Goal: Information Seeking & Learning: Learn about a topic

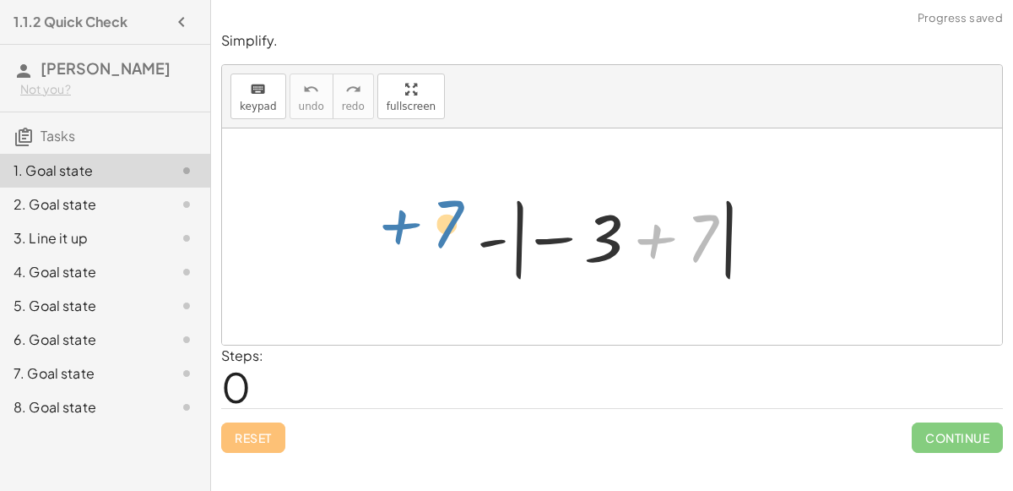
drag, startPoint x: 690, startPoint y: 242, endPoint x: 434, endPoint y: 228, distance: 256.3
click at [434, 228] on div "+ 7 - | − 3 + 7 |" at bounding box center [612, 236] width 780 height 216
click at [551, 243] on div at bounding box center [619, 237] width 301 height 94
click at [653, 236] on div at bounding box center [619, 237] width 301 height 94
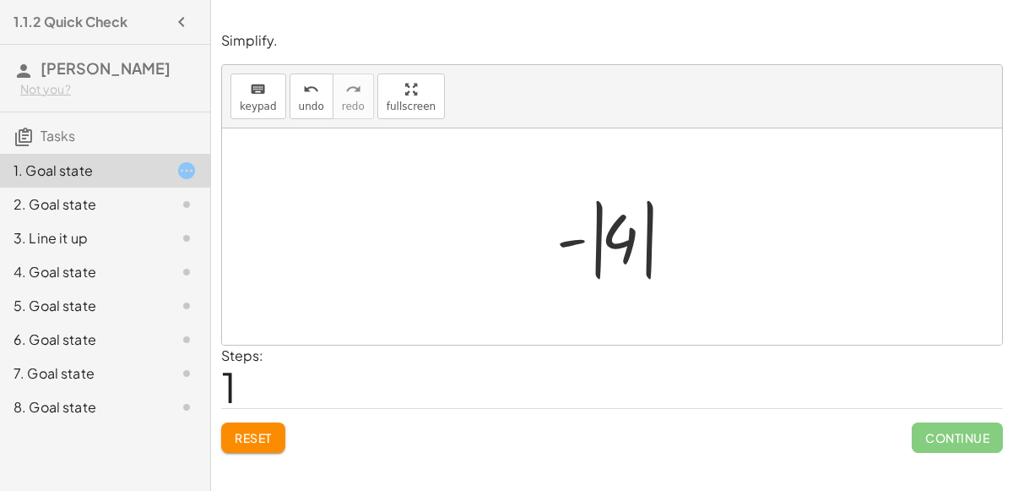
click at [604, 239] on div at bounding box center [619, 237] width 142 height 94
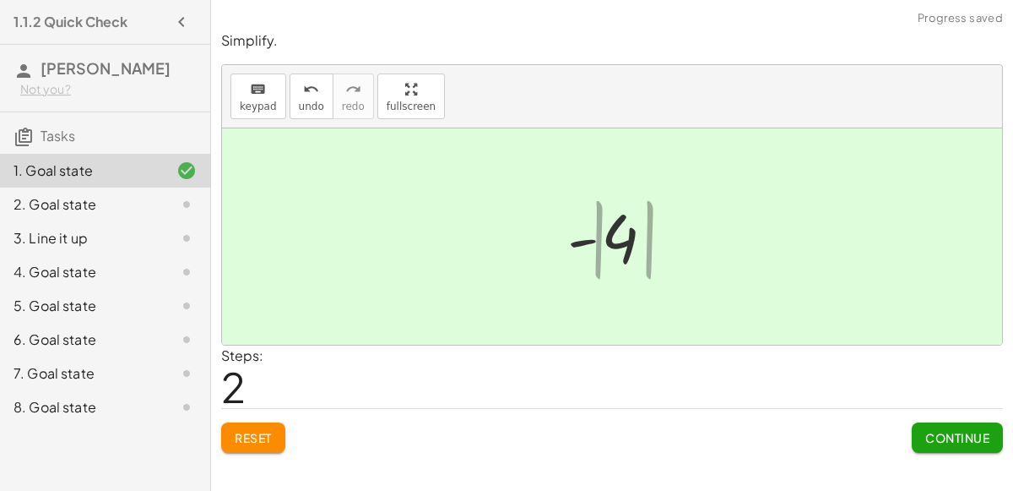
click at [622, 239] on div at bounding box center [619, 237] width 115 height 84
click at [622, 236] on div at bounding box center [619, 237] width 115 height 84
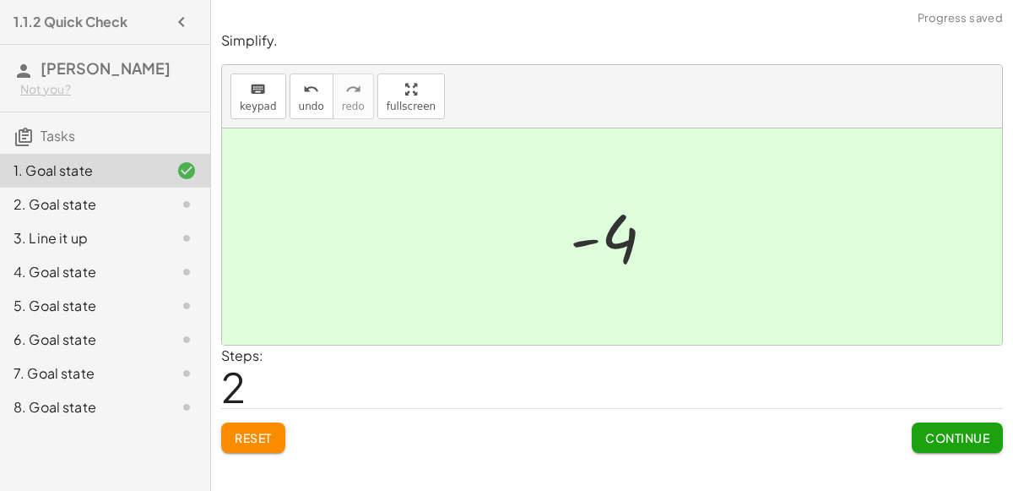
click at [622, 236] on div at bounding box center [619, 237] width 115 height 84
click at [937, 427] on button "Continue" at bounding box center [957, 437] width 91 height 30
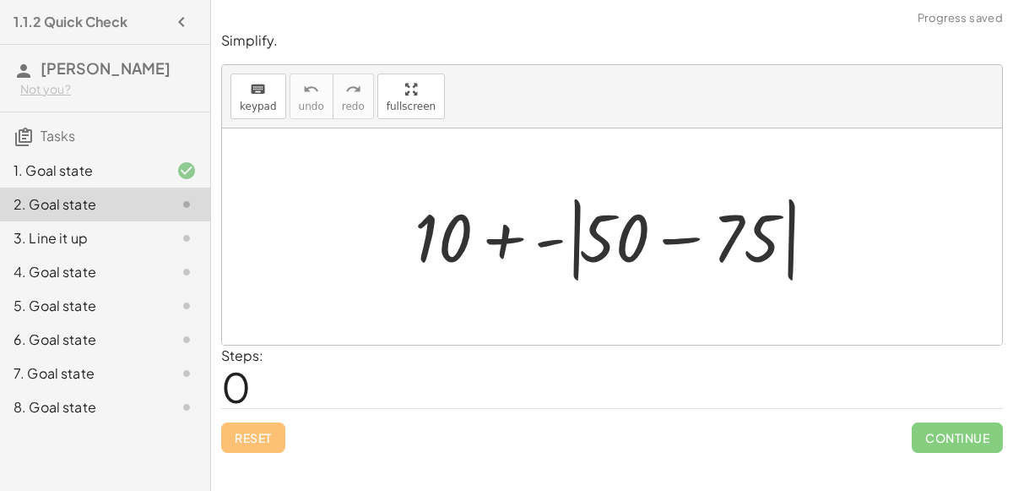
click at [703, 242] on div at bounding box center [619, 236] width 426 height 97
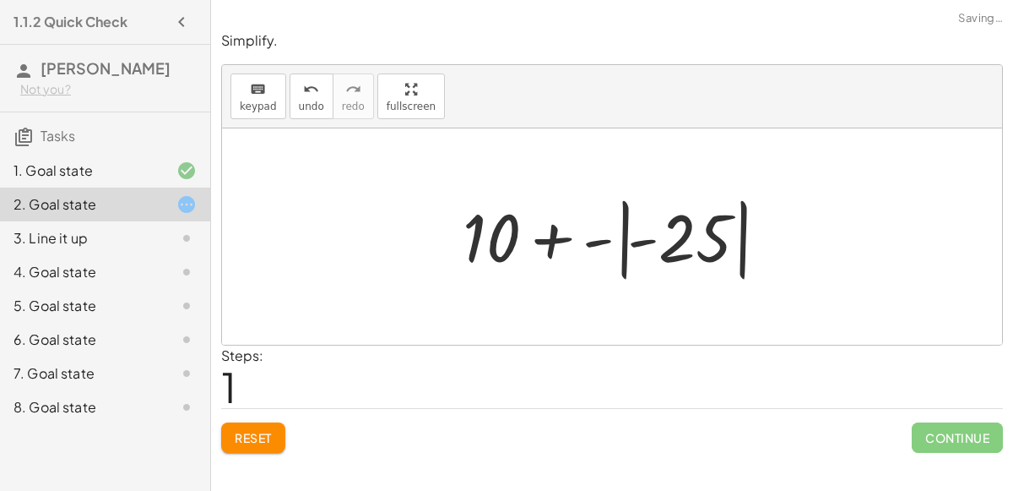
click at [616, 233] on div at bounding box center [618, 237] width 329 height 94
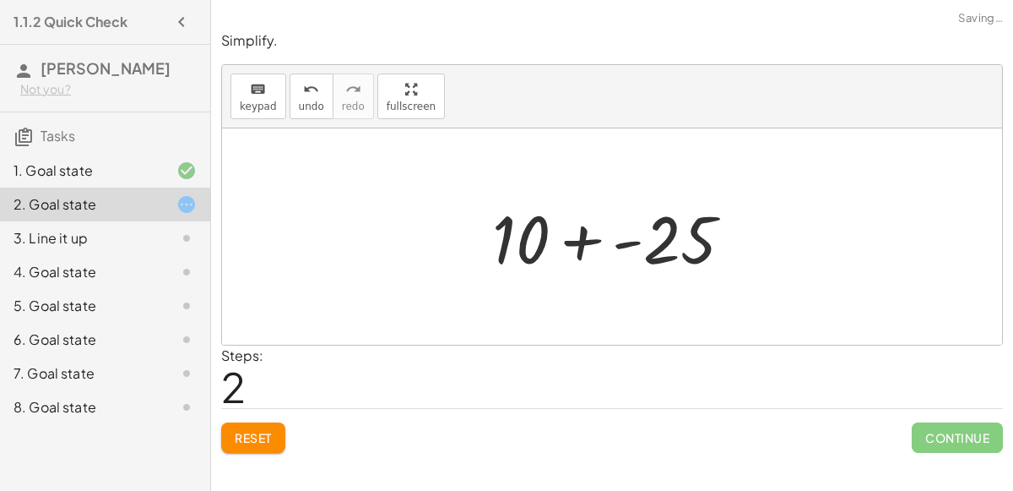
click at [622, 224] on div at bounding box center [619, 236] width 271 height 87
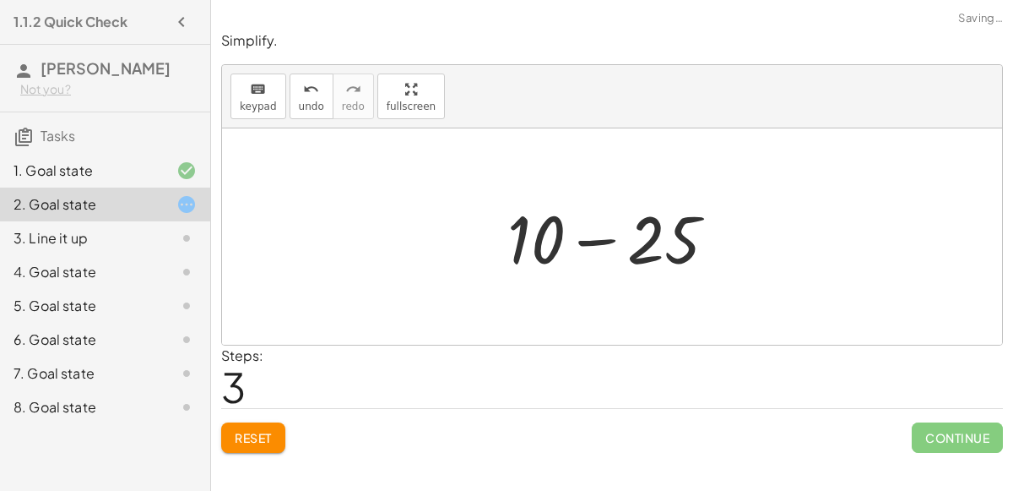
click at [643, 249] on div at bounding box center [619, 236] width 240 height 87
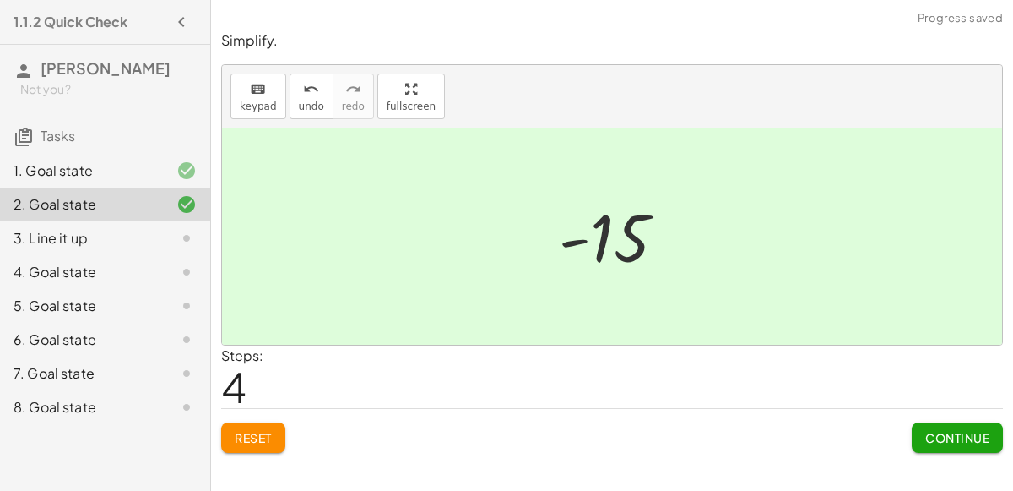
click at [915, 422] on button "Continue" at bounding box center [957, 437] width 91 height 30
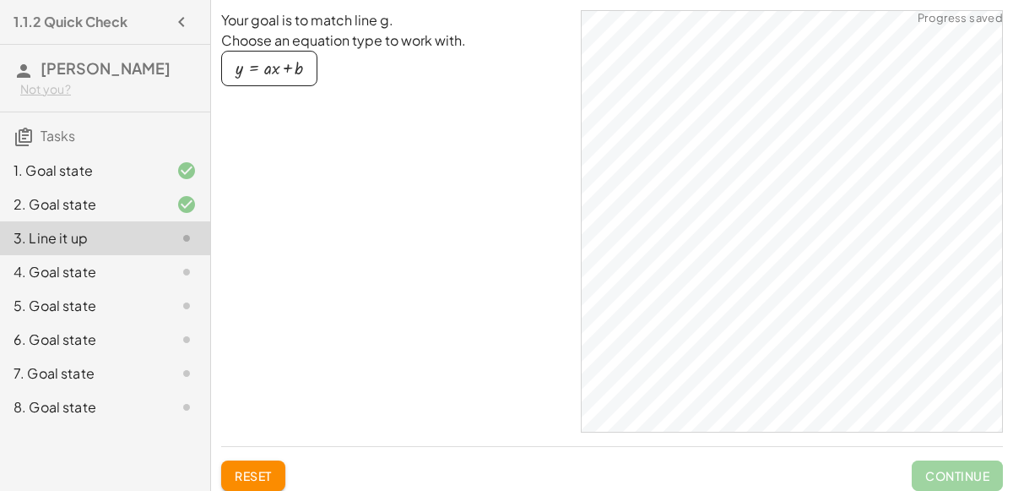
click at [274, 59] on div "button" at bounding box center [270, 68] width 68 height 19
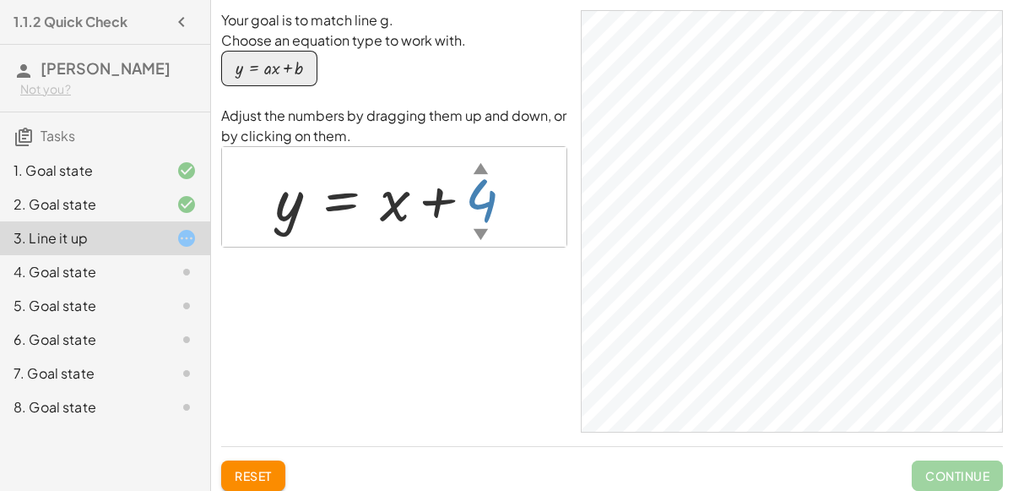
click at [478, 229] on div "▼" at bounding box center [481, 233] width 14 height 21
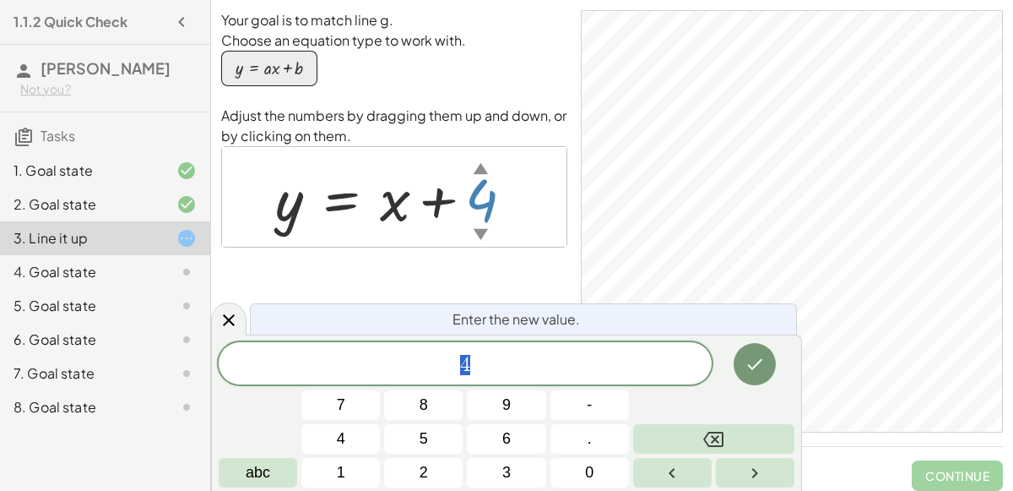
click at [478, 229] on div "▼" at bounding box center [481, 233] width 14 height 21
click at [687, 440] on button "Backspace" at bounding box center [713, 439] width 161 height 30
click at [507, 432] on span "6" at bounding box center [506, 438] width 8 height 23
click at [756, 365] on icon "Done" at bounding box center [755, 364] width 15 height 11
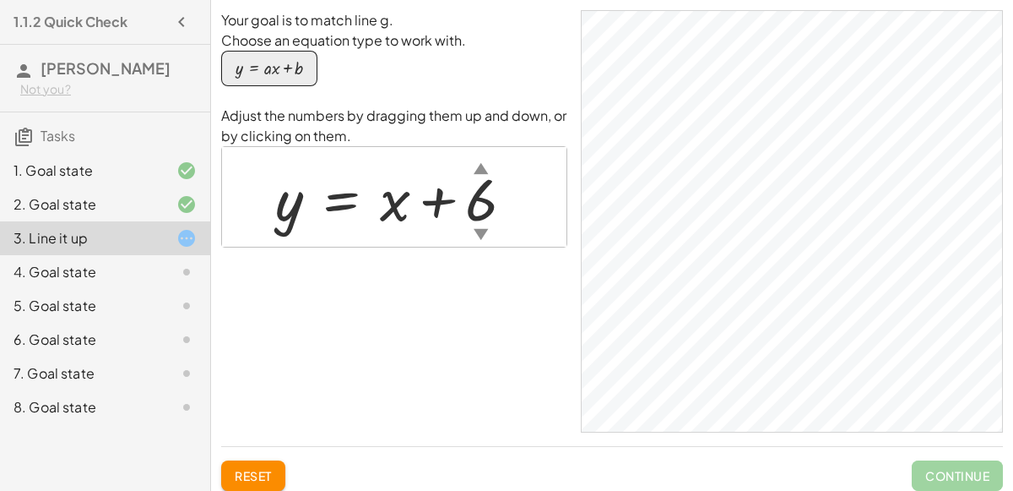
click at [481, 235] on div "▼" at bounding box center [481, 233] width 14 height 21
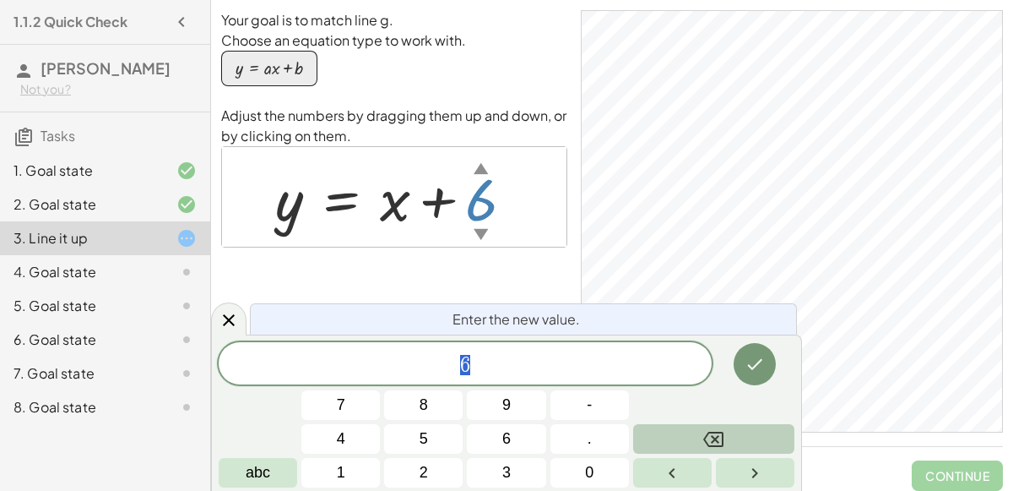
click at [744, 440] on button "Backspace" at bounding box center [713, 439] width 161 height 30
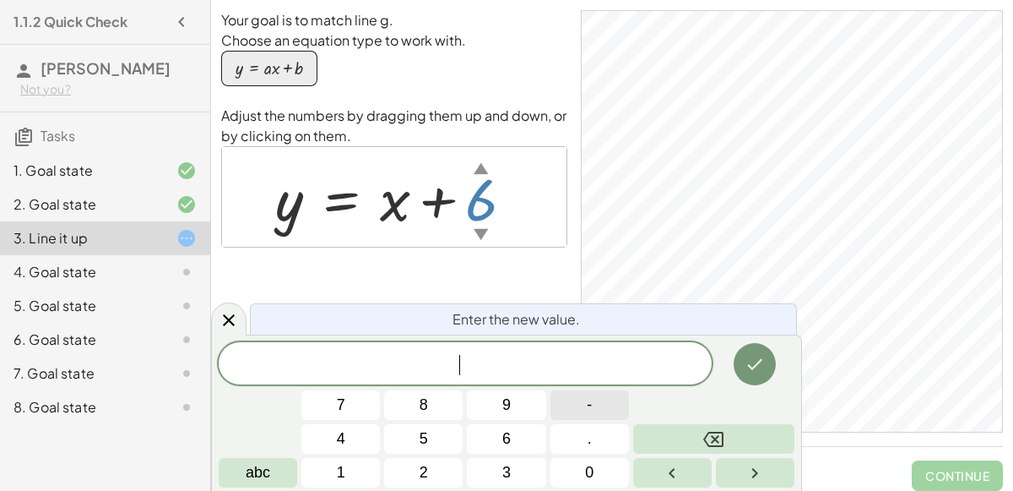
click at [591, 407] on span "-" at bounding box center [589, 405] width 5 height 23
click at [502, 443] on span "6" at bounding box center [506, 438] width 8 height 23
click at [744, 364] on button "Done" at bounding box center [755, 364] width 42 height 42
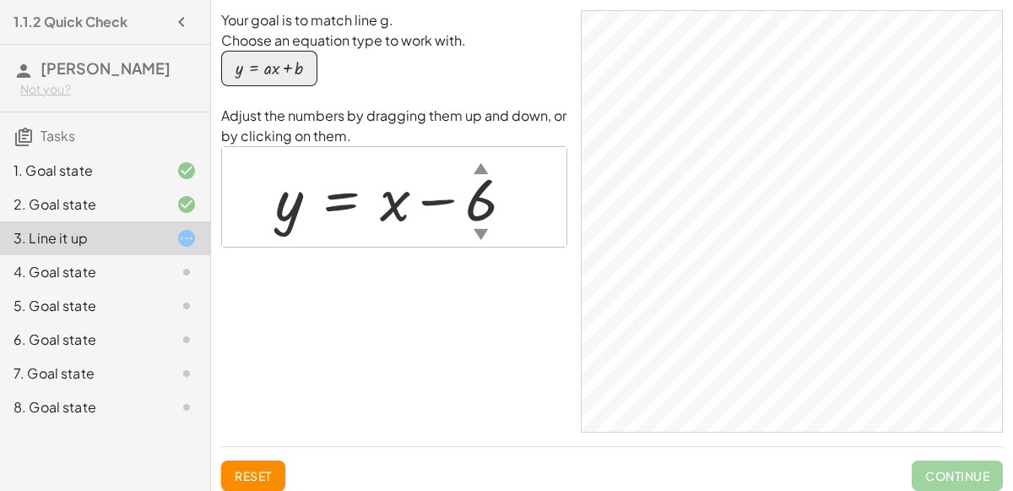
click at [486, 206] on div at bounding box center [401, 197] width 269 height 77
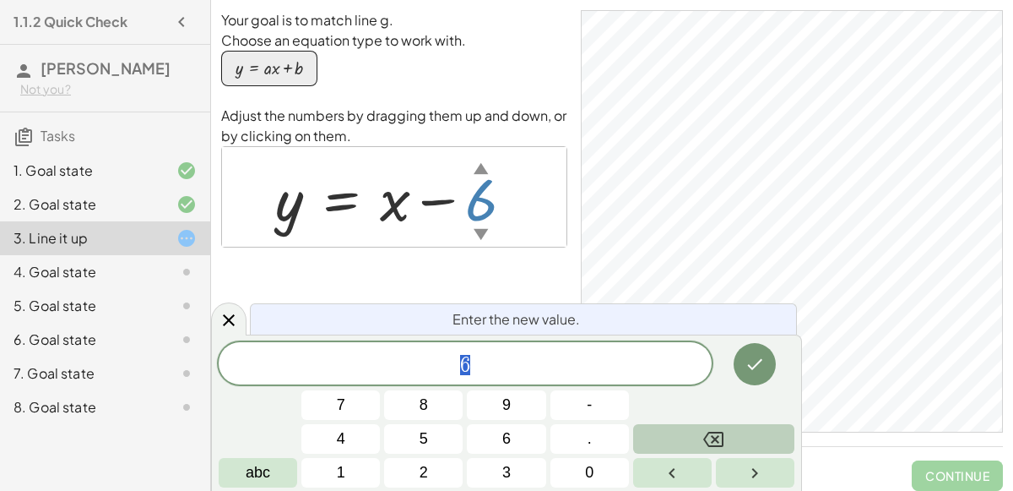
click at [685, 435] on button "Backspace" at bounding box center [713, 439] width 161 height 30
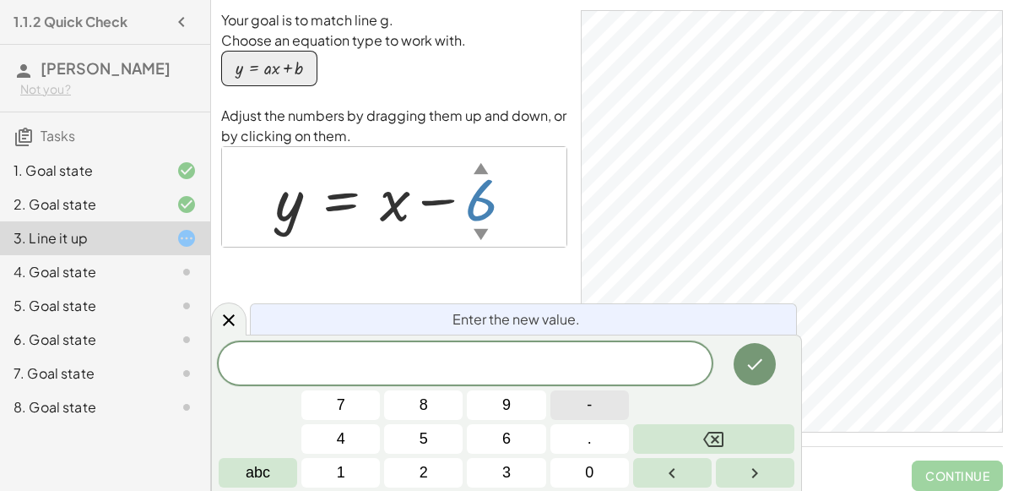
click at [599, 413] on button "-" at bounding box center [590, 405] width 79 height 30
click at [490, 480] on button "3" at bounding box center [506, 473] width 79 height 30
click at [754, 366] on icon "Done" at bounding box center [755, 364] width 15 height 11
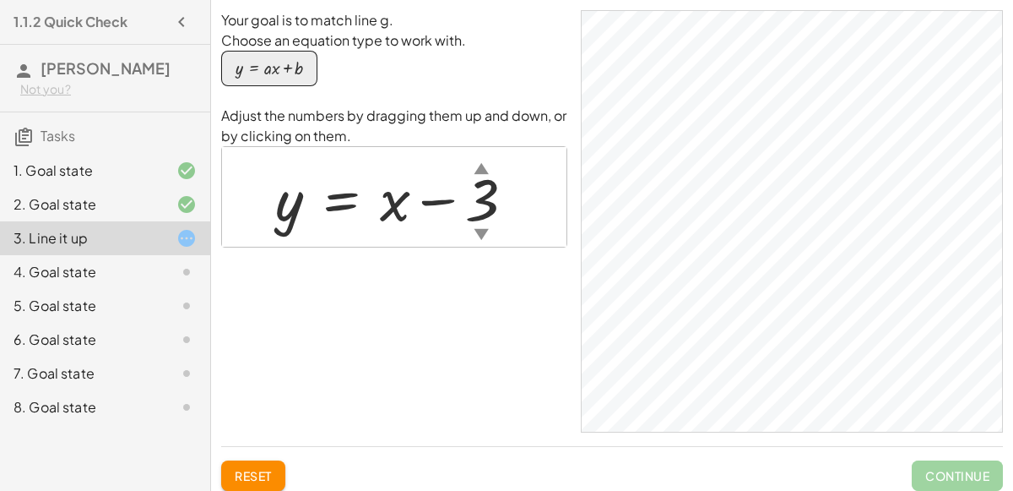
click at [399, 200] on div at bounding box center [402, 197] width 270 height 77
click at [395, 206] on div at bounding box center [402, 197] width 270 height 77
drag, startPoint x: 395, startPoint y: 206, endPoint x: 512, endPoint y: 207, distance: 116.5
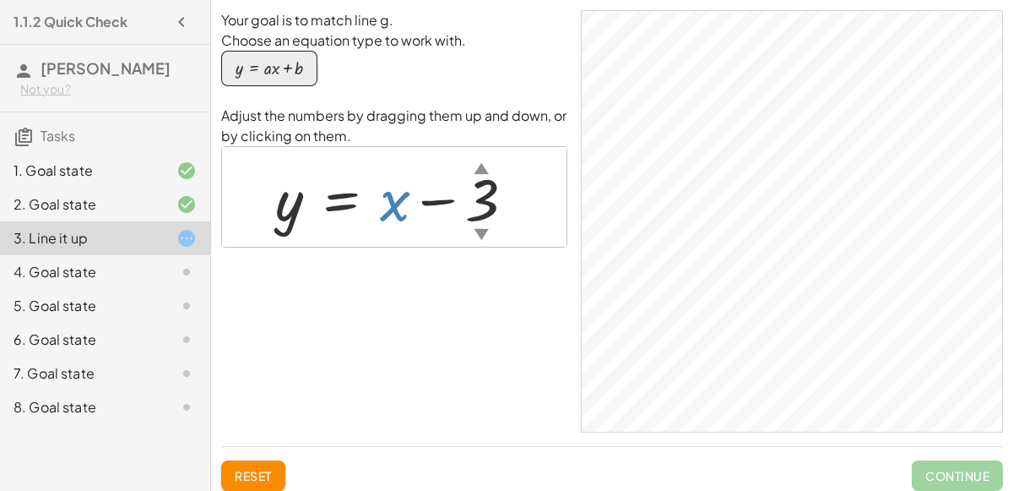
click at [512, 207] on div at bounding box center [402, 197] width 270 height 77
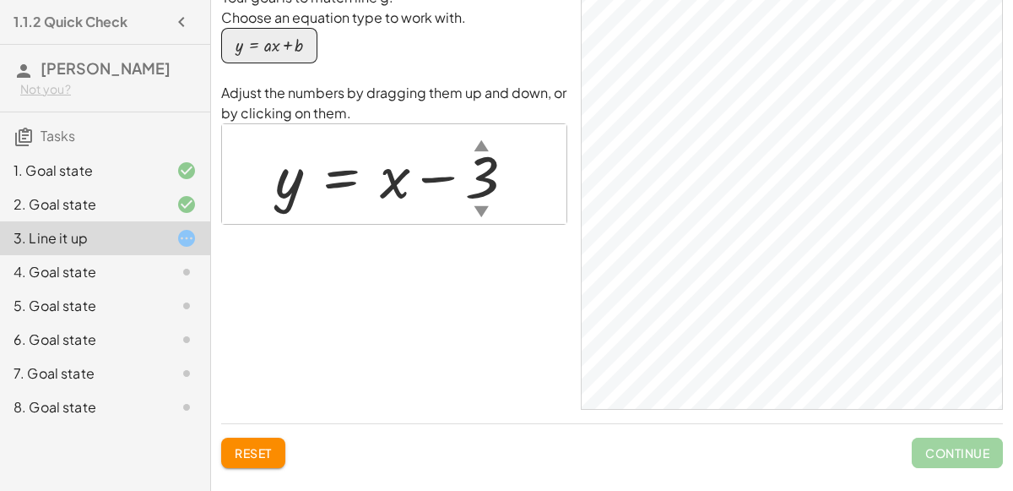
scroll to position [22, 0]
click at [164, 323] on div "4. Goal state" at bounding box center [105, 340] width 210 height 34
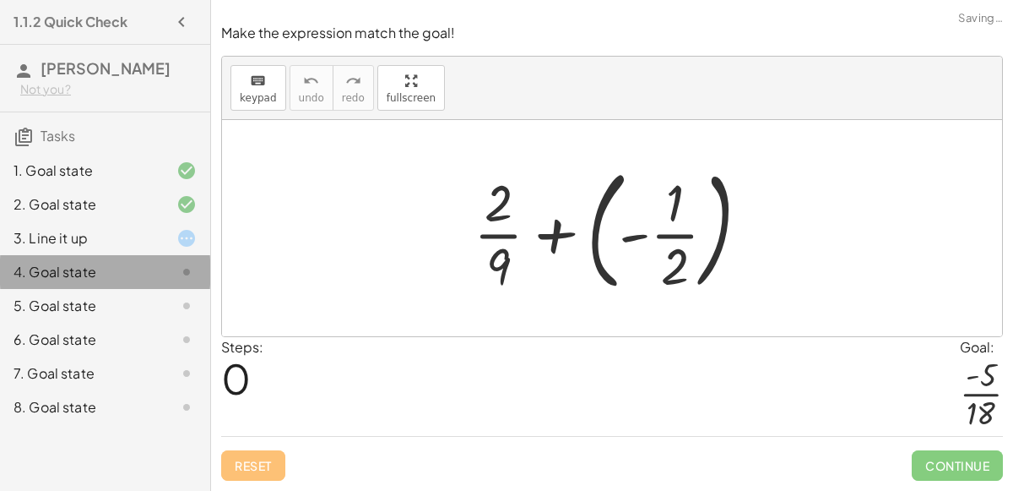
scroll to position [0, 0]
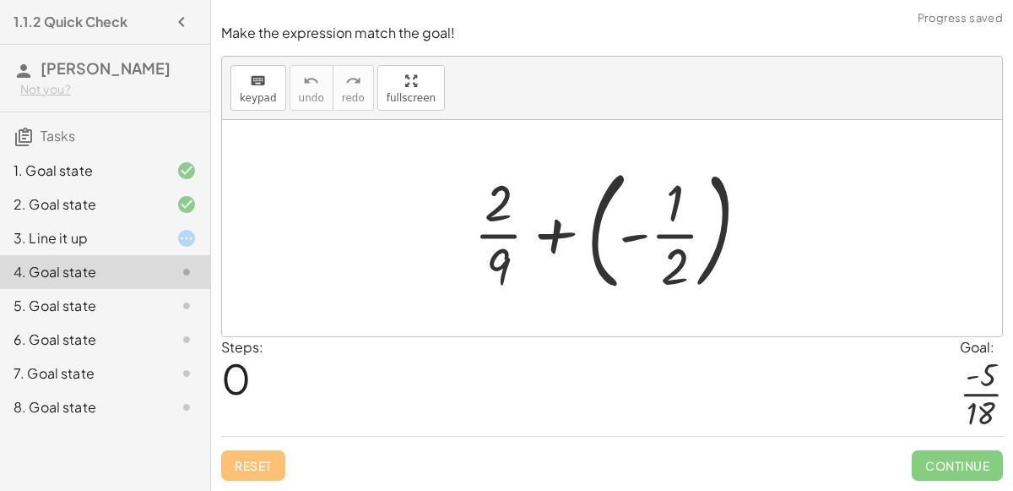
click at [559, 257] on div at bounding box center [618, 228] width 307 height 140
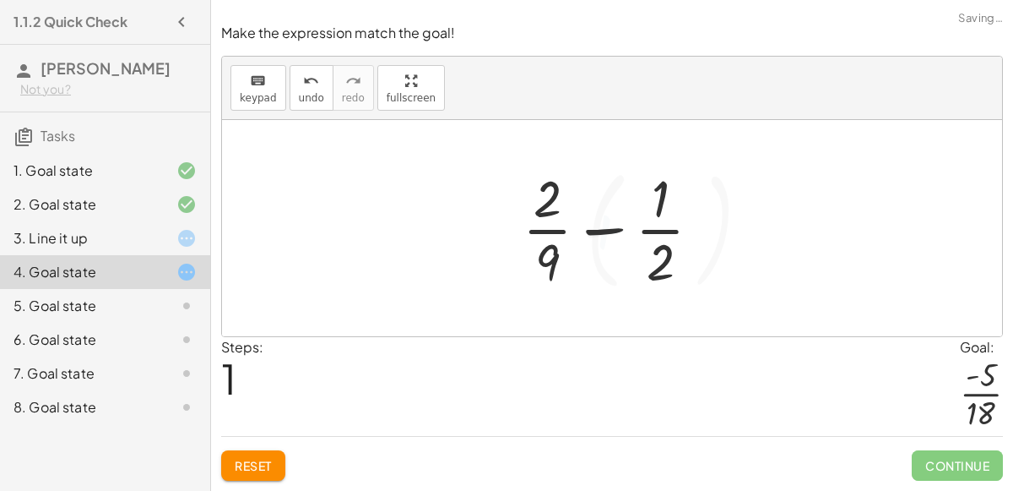
click at [560, 242] on div at bounding box center [618, 228] width 209 height 130
click at [604, 233] on div at bounding box center [618, 228] width 209 height 130
click at [604, 233] on div at bounding box center [618, 228] width 285 height 130
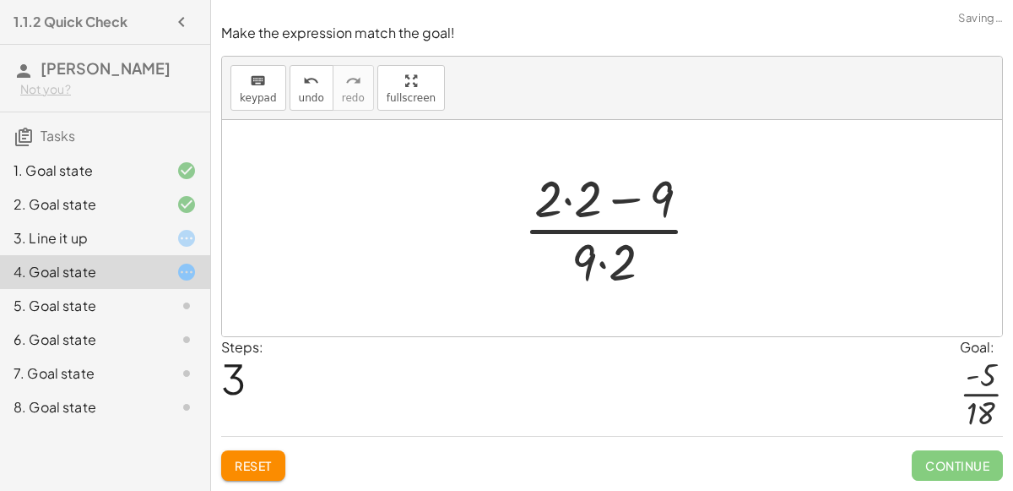
click at [604, 233] on div at bounding box center [619, 228] width 208 height 130
click at [599, 209] on div at bounding box center [619, 228] width 208 height 130
click at [599, 209] on div at bounding box center [619, 228] width 168 height 130
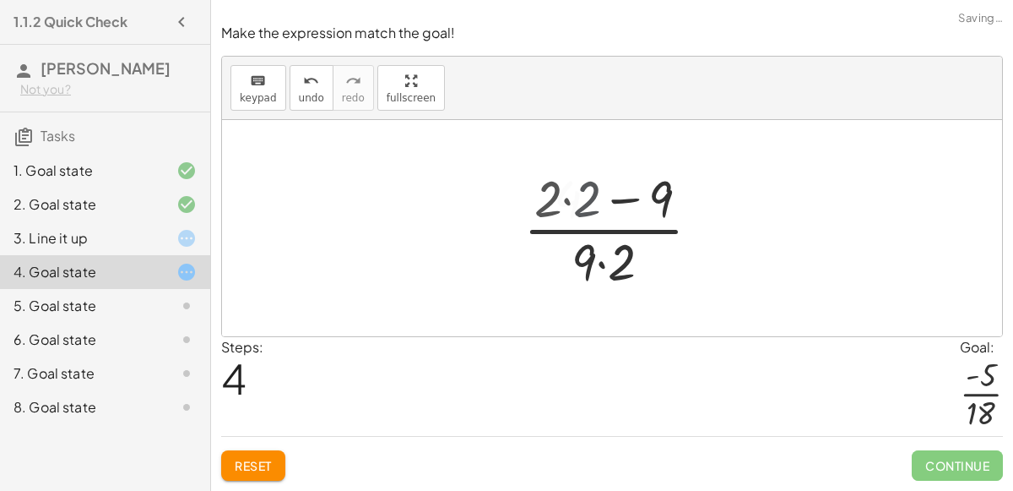
click at [599, 209] on div at bounding box center [619, 228] width 168 height 130
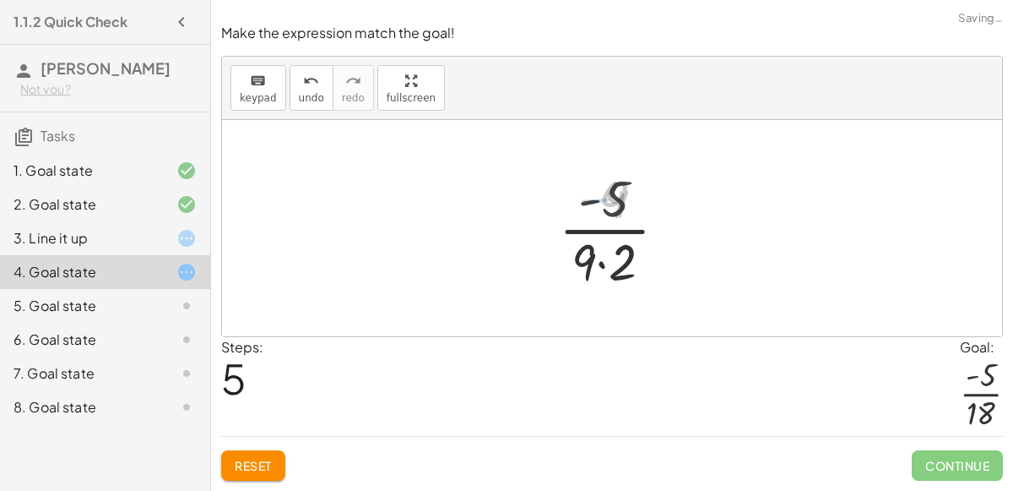
click at [609, 207] on div at bounding box center [618, 228] width 133 height 130
click at [612, 254] on div at bounding box center [618, 228] width 133 height 130
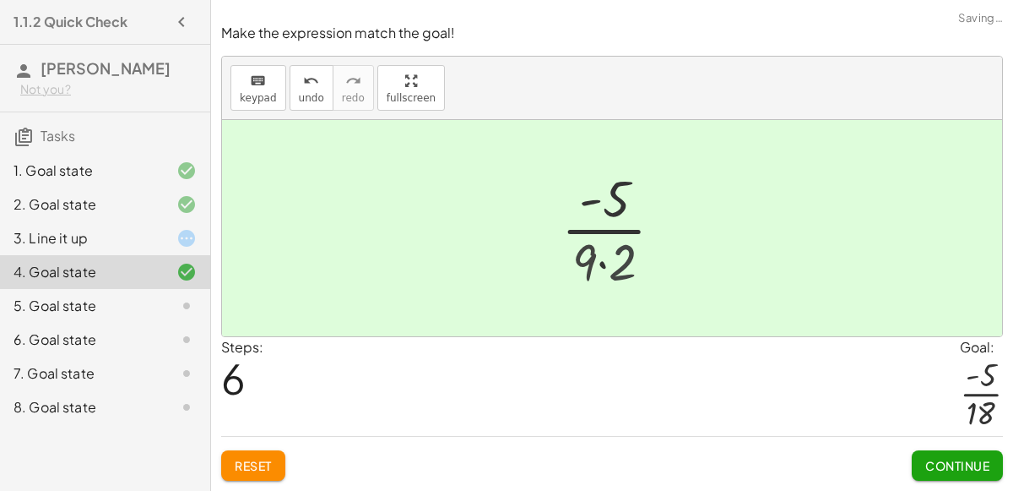
click at [612, 254] on div at bounding box center [619, 228] width 119 height 130
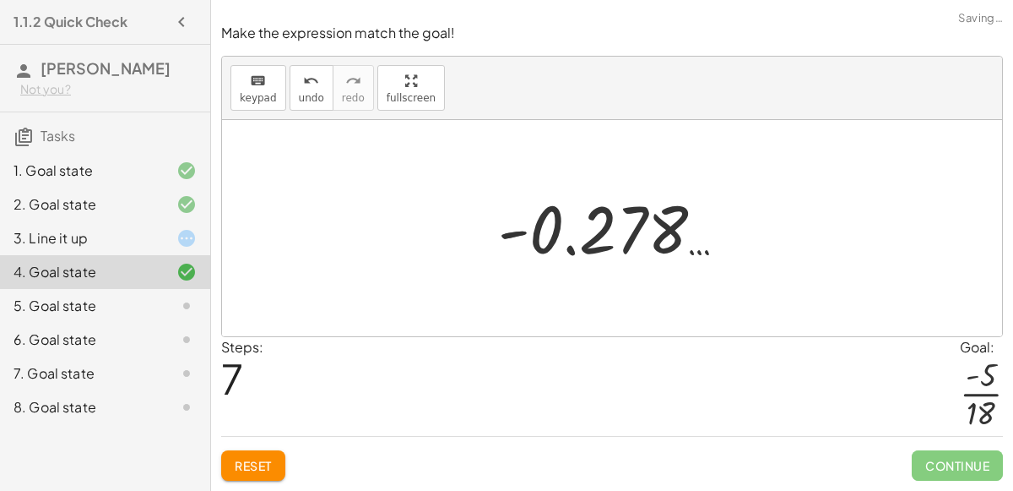
click at [602, 242] on div at bounding box center [619, 229] width 258 height 84
click at [281, 466] on button "Reset" at bounding box center [253, 465] width 64 height 30
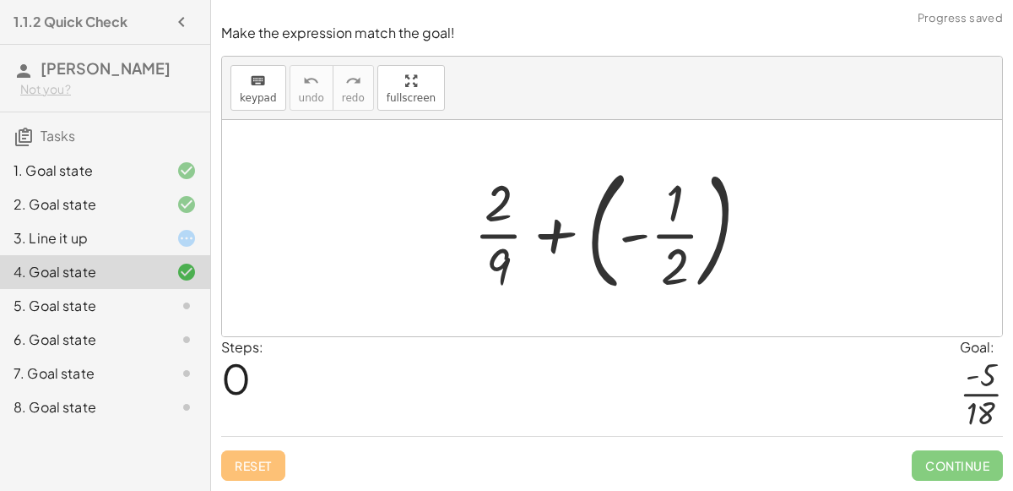
click at [563, 249] on div at bounding box center [618, 228] width 307 height 140
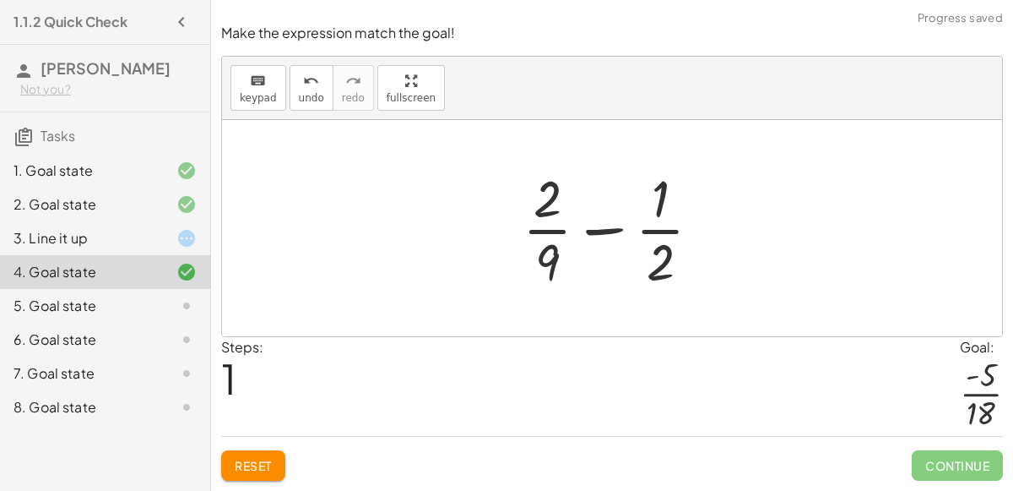
click at [556, 261] on div at bounding box center [618, 228] width 209 height 130
click at [549, 271] on div at bounding box center [618, 228] width 209 height 130
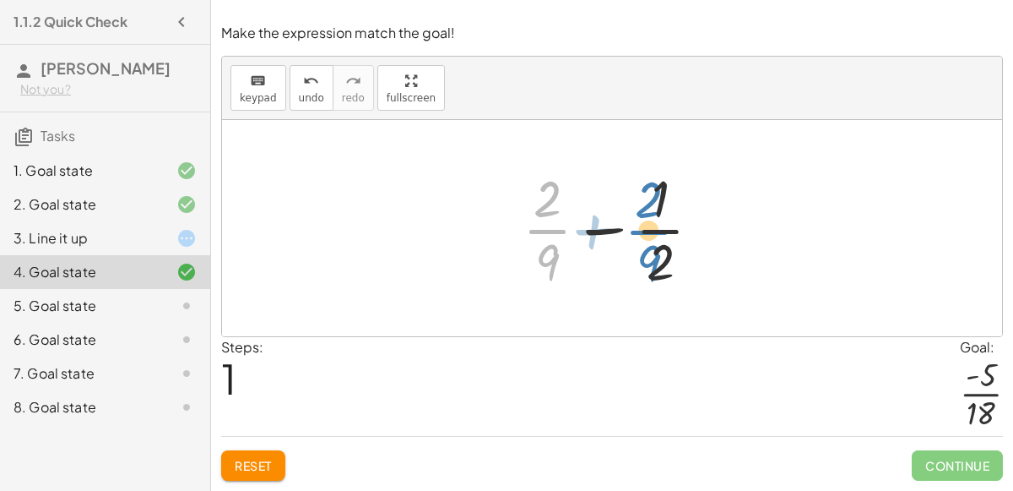
drag, startPoint x: 548, startPoint y: 231, endPoint x: 649, endPoint y: 232, distance: 101.3
click at [649, 232] on div at bounding box center [618, 228] width 209 height 130
click at [546, 211] on div at bounding box center [618, 228] width 209 height 130
click at [594, 231] on div at bounding box center [618, 228] width 209 height 130
click at [598, 234] on div at bounding box center [618, 228] width 209 height 130
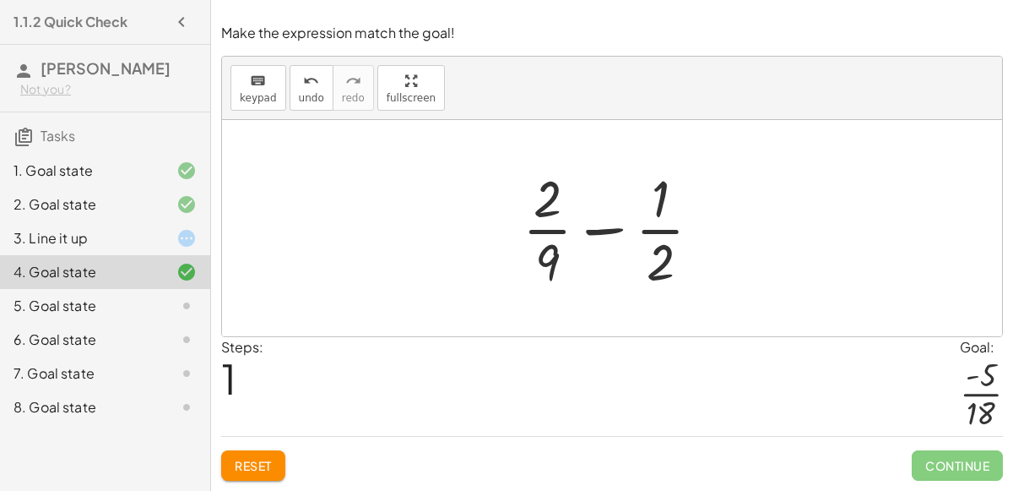
click at [598, 234] on div at bounding box center [618, 228] width 209 height 130
click at [598, 234] on div at bounding box center [618, 228] width 285 height 130
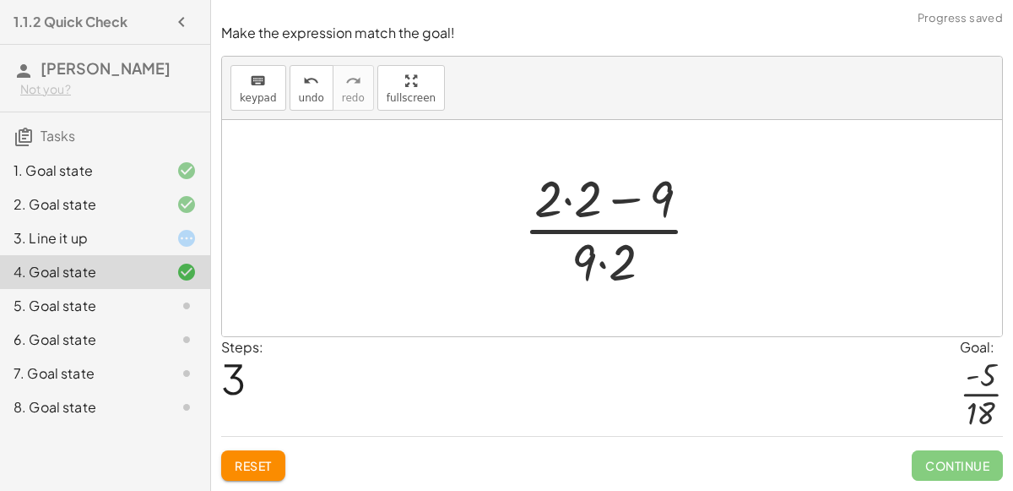
click at [278, 458] on button "Reset" at bounding box center [253, 465] width 64 height 30
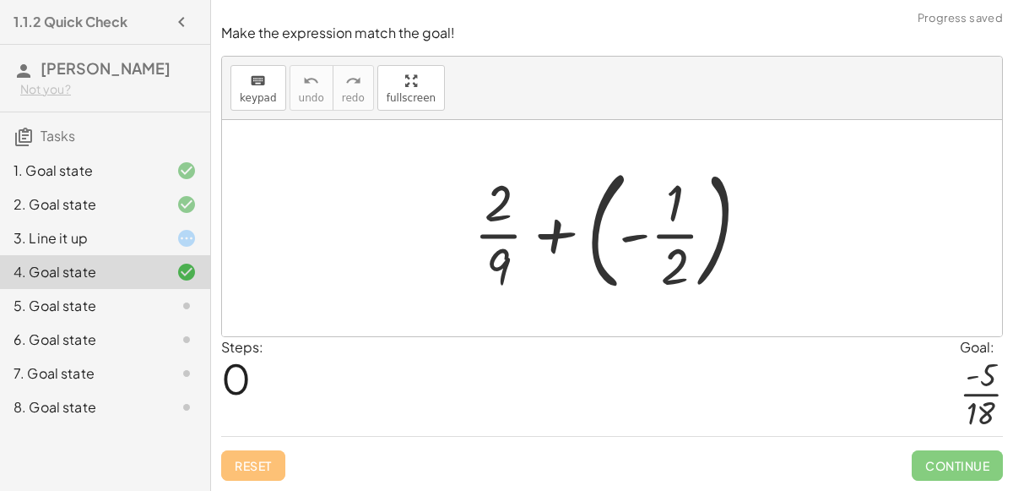
click at [500, 220] on div at bounding box center [618, 228] width 307 height 140
drag, startPoint x: 500, startPoint y: 220, endPoint x: 506, endPoint y: 228, distance: 10.3
click at [506, 228] on div at bounding box center [618, 228] width 307 height 140
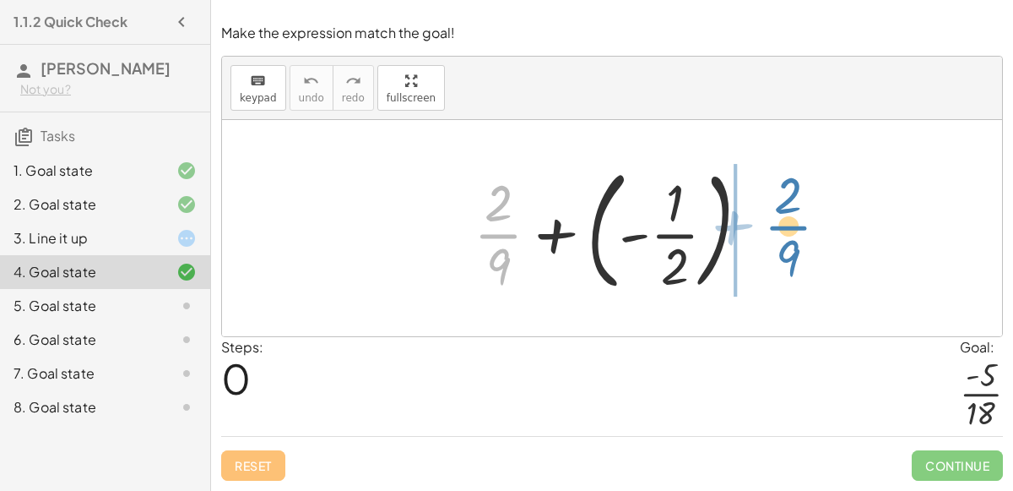
drag, startPoint x: 501, startPoint y: 242, endPoint x: 788, endPoint y: 234, distance: 287.2
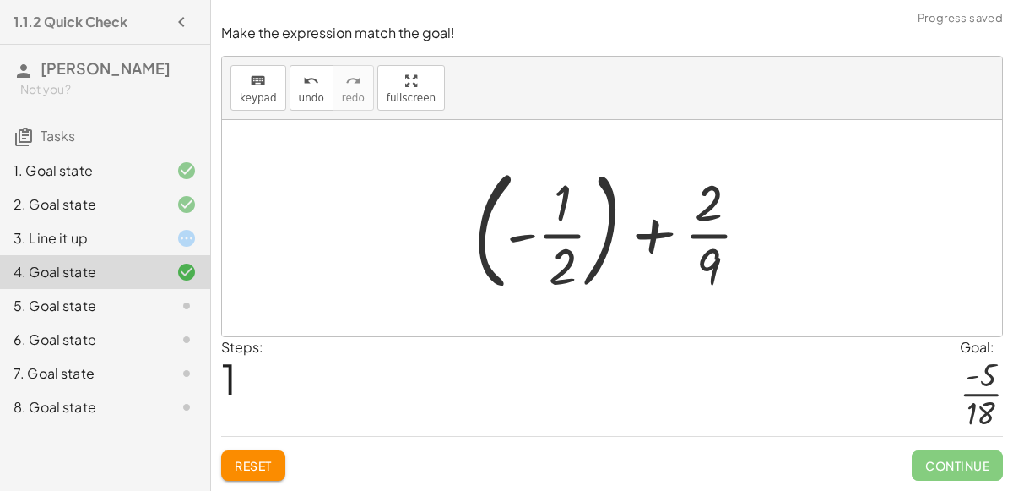
click at [567, 238] on div at bounding box center [618, 228] width 307 height 140
click at [573, 240] on div at bounding box center [618, 228] width 307 height 140
click at [640, 228] on div at bounding box center [618, 228] width 307 height 140
click at [651, 242] on div at bounding box center [618, 228] width 307 height 140
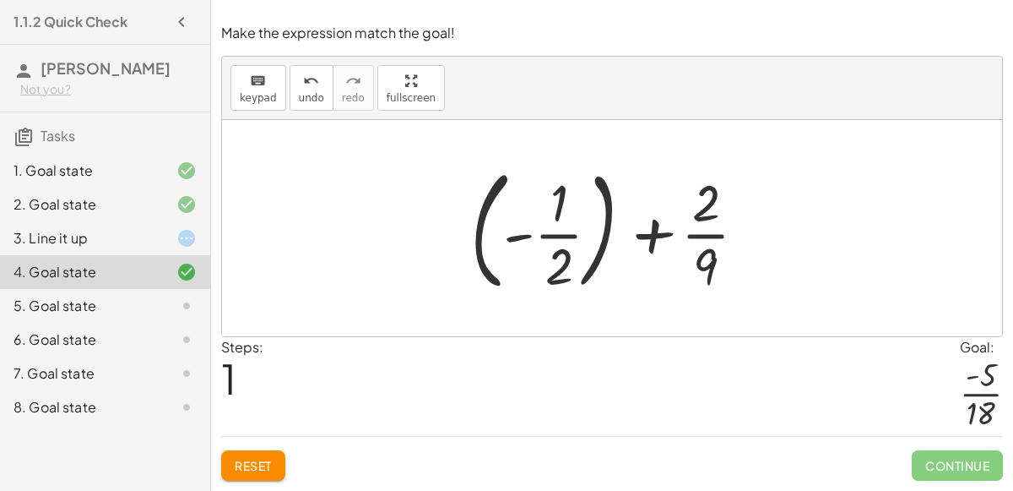
click at [651, 242] on div at bounding box center [618, 228] width 307 height 140
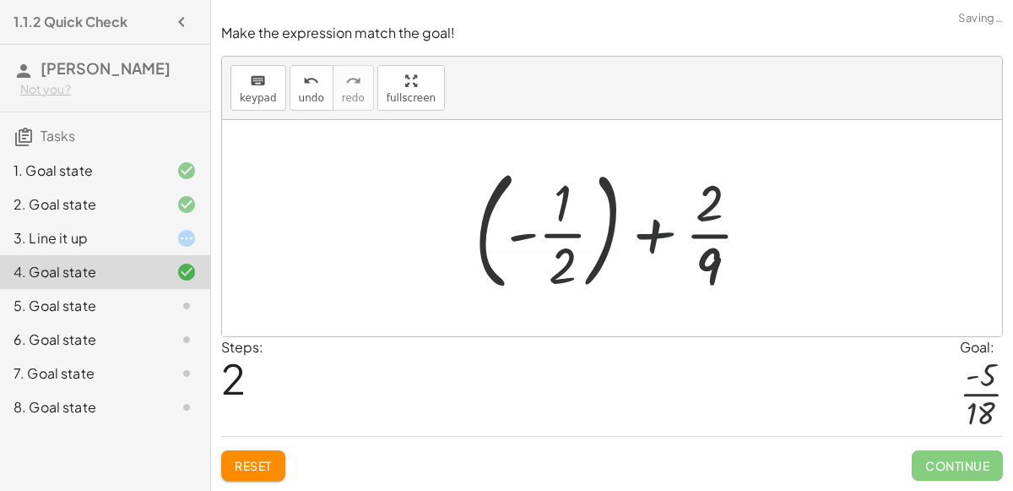
click at [651, 242] on div at bounding box center [619, 228] width 317 height 171
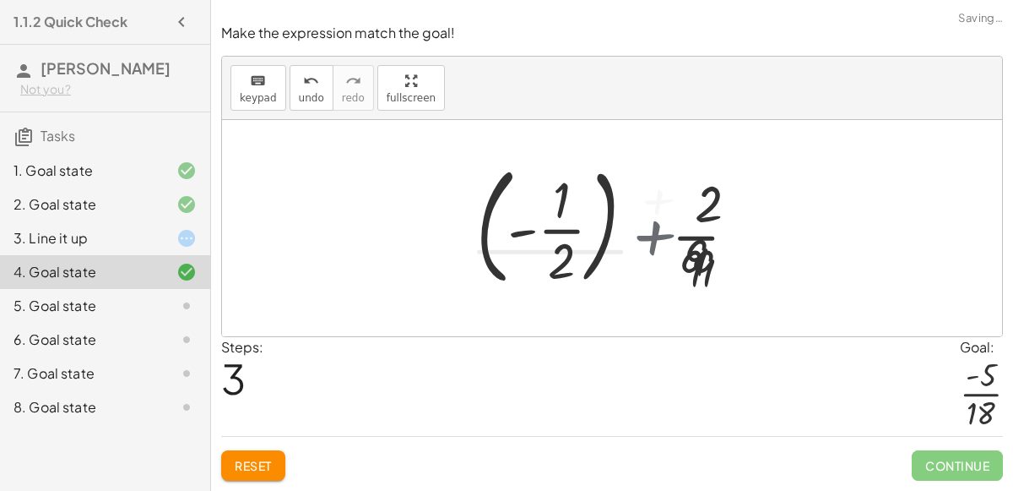
click at [651, 242] on div at bounding box center [619, 228] width 279 height 171
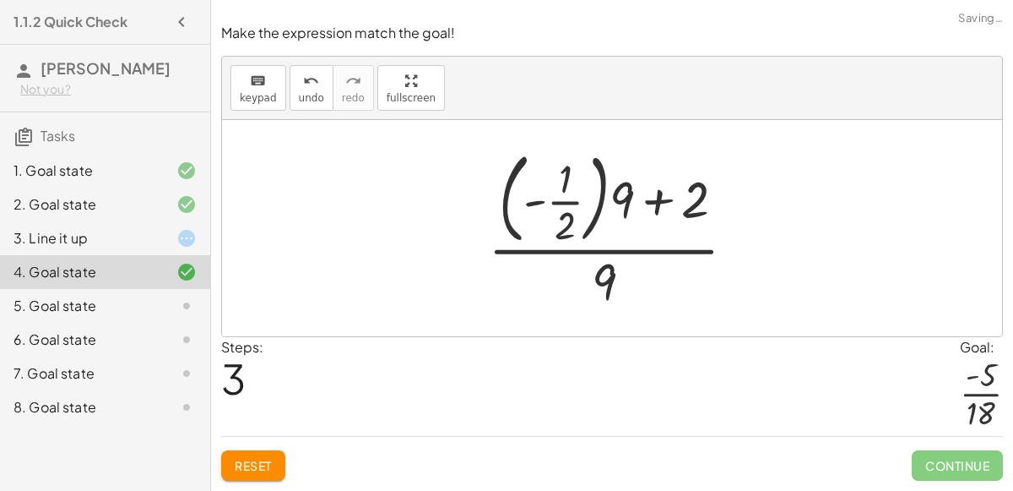
click at [640, 209] on div at bounding box center [619, 228] width 279 height 171
click at [649, 208] on div at bounding box center [619, 228] width 279 height 171
click at [580, 201] on div at bounding box center [619, 228] width 279 height 171
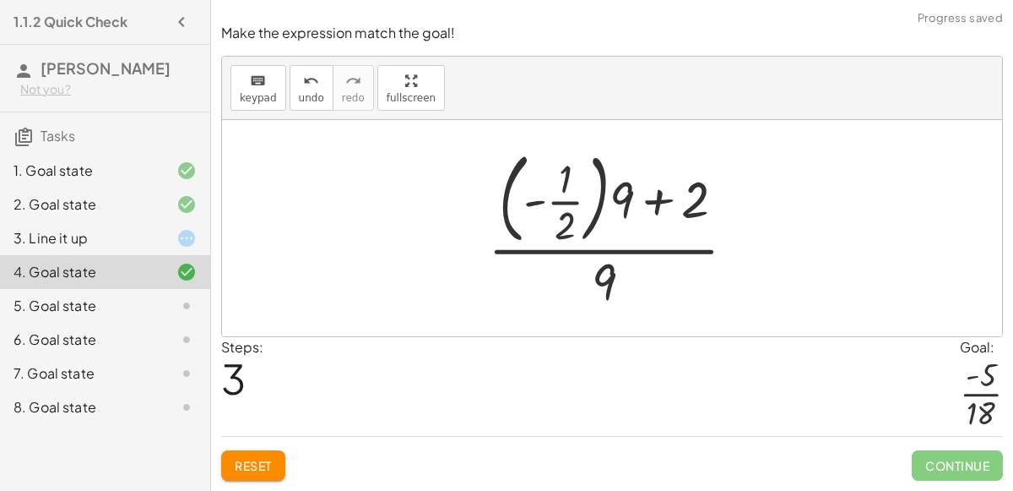
click at [580, 201] on div at bounding box center [619, 228] width 279 height 171
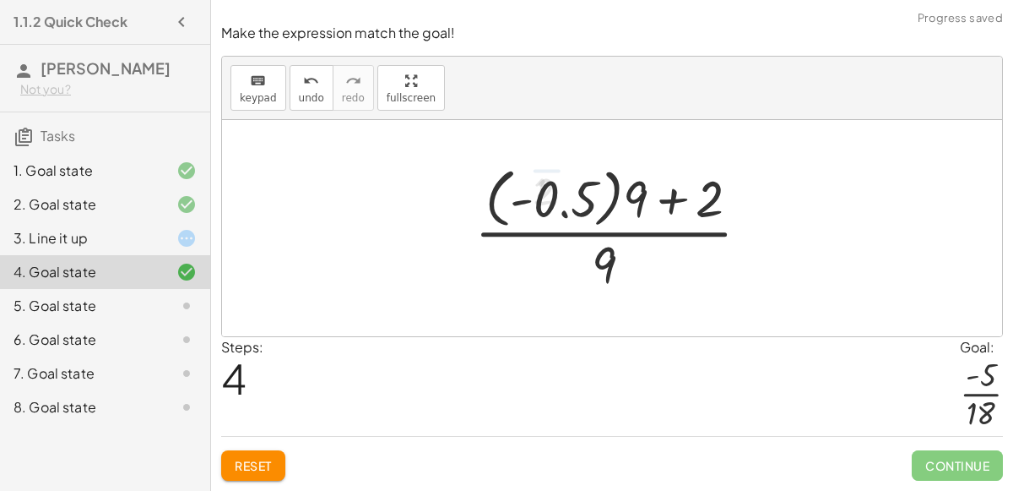
click at [668, 196] on div at bounding box center [619, 227] width 307 height 135
click at [615, 204] on div at bounding box center [619, 227] width 307 height 135
click at [615, 204] on div at bounding box center [619, 228] width 268 height 130
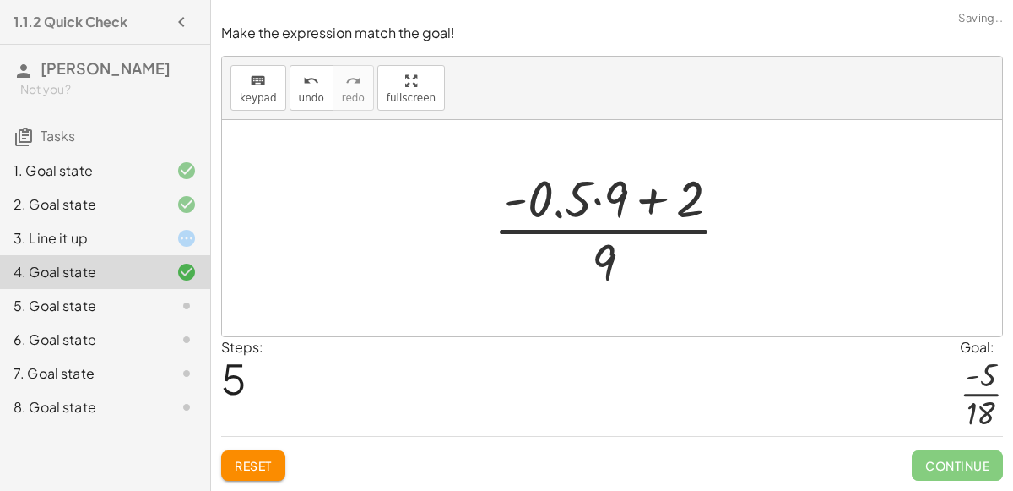
click at [611, 205] on div at bounding box center [619, 228] width 268 height 130
click at [611, 205] on div at bounding box center [619, 228] width 234 height 130
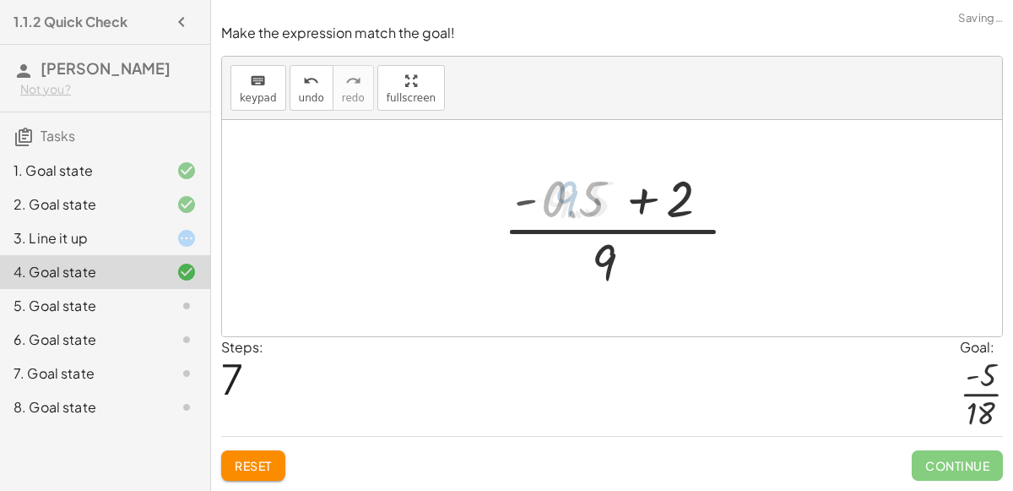
click at [611, 205] on div at bounding box center [619, 228] width 258 height 130
click at [638, 207] on div at bounding box center [619, 228] width 258 height 130
click at [638, 207] on div at bounding box center [619, 228] width 159 height 130
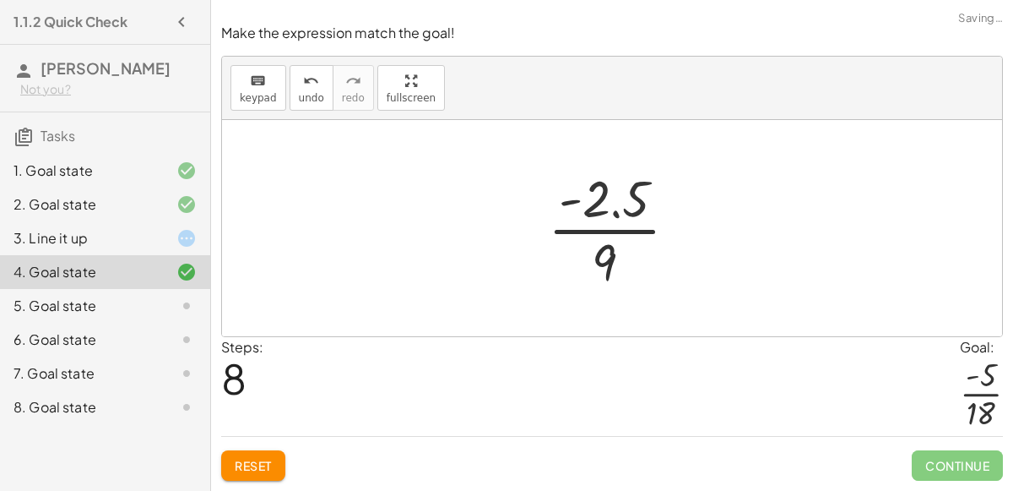
click at [607, 252] on div at bounding box center [619, 228] width 159 height 130
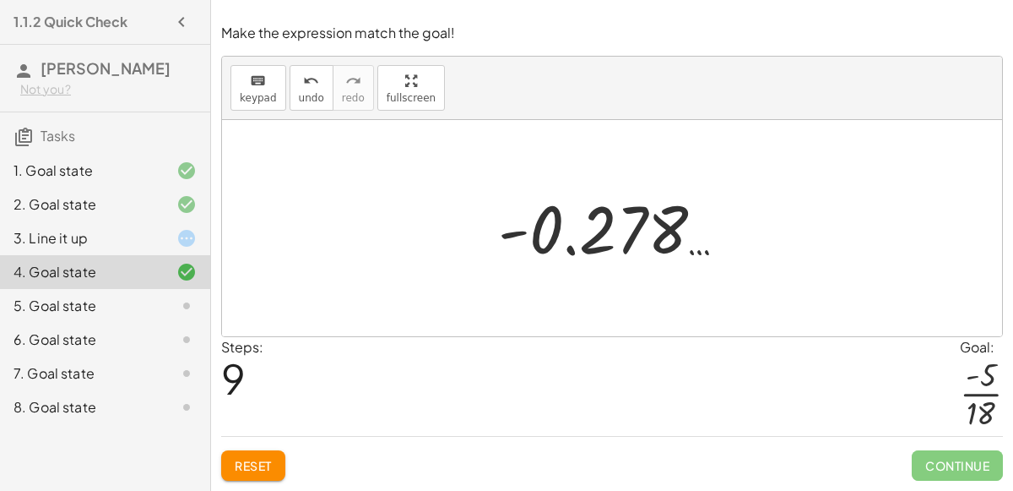
click at [262, 473] on button "Reset" at bounding box center [253, 465] width 64 height 30
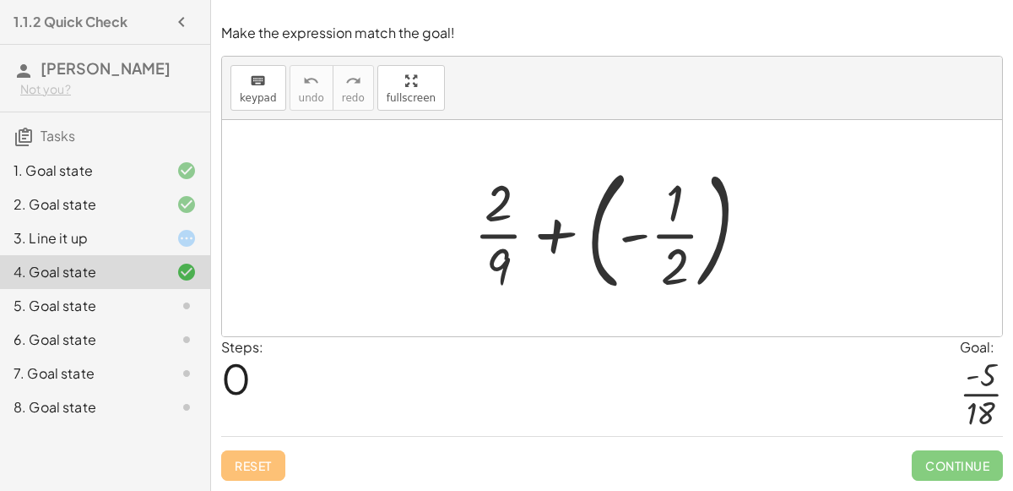
click at [634, 240] on div at bounding box center [618, 228] width 307 height 140
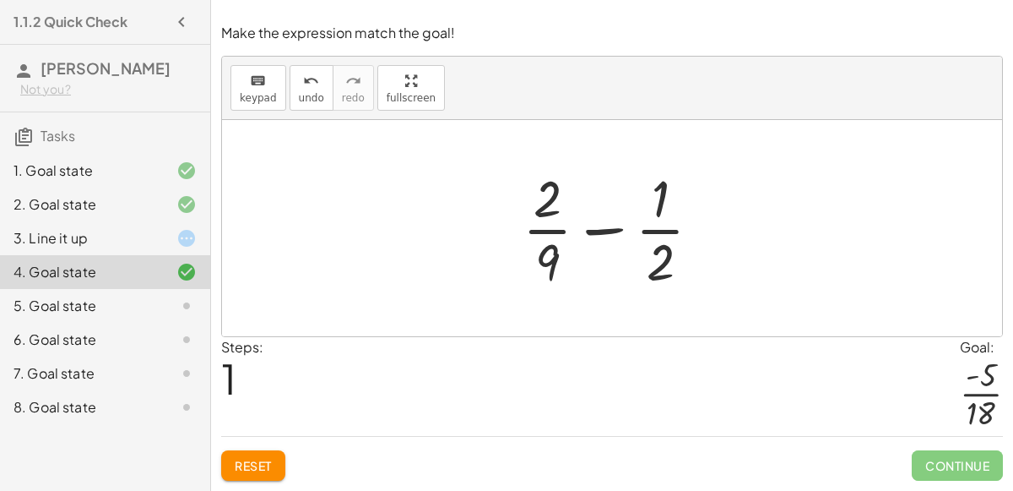
click at [555, 254] on div at bounding box center [618, 228] width 209 height 130
click at [555, 254] on div at bounding box center [619, 228] width 343 height 130
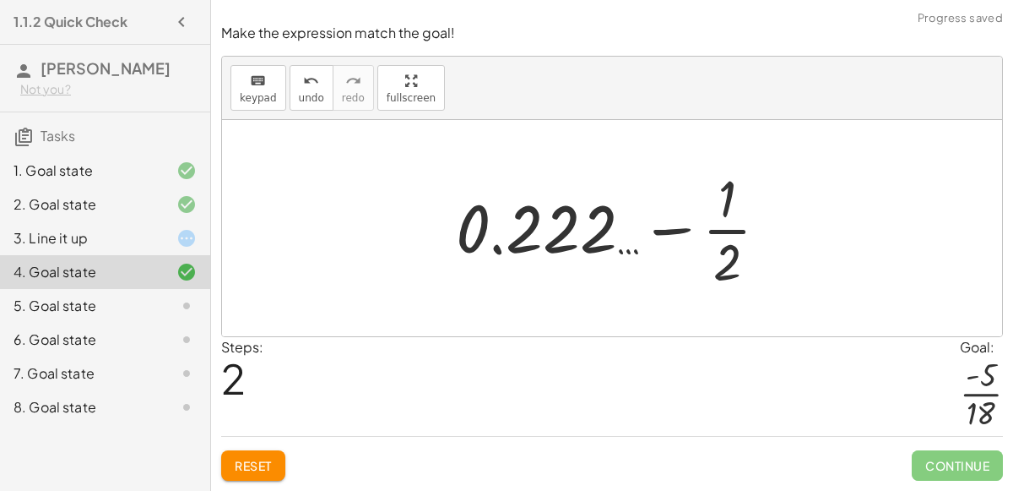
click at [670, 226] on div at bounding box center [619, 228] width 343 height 130
click at [667, 236] on div at bounding box center [619, 228] width 343 height 130
click at [727, 234] on div at bounding box center [619, 228] width 343 height 130
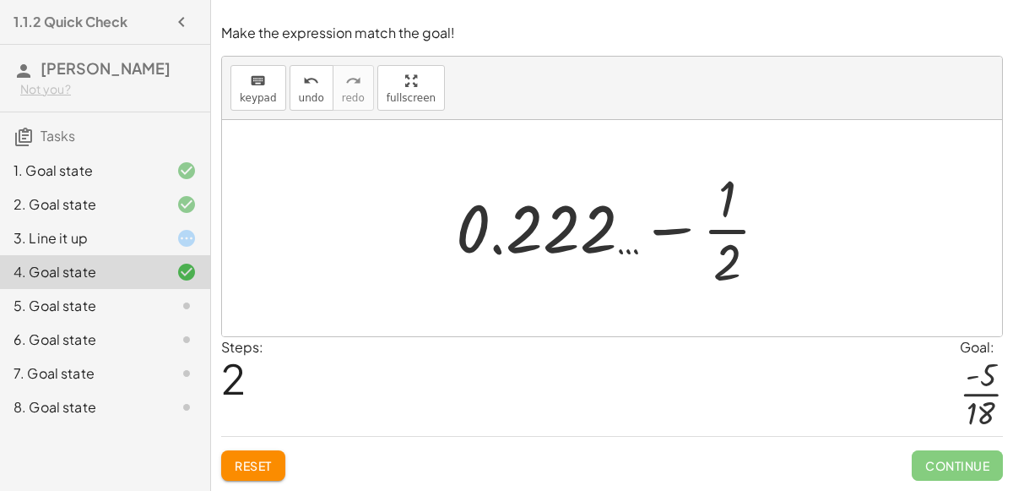
click at [732, 263] on div at bounding box center [619, 228] width 343 height 130
click at [586, 242] on div at bounding box center [619, 228] width 343 height 130
click at [673, 232] on div at bounding box center [619, 228] width 343 height 130
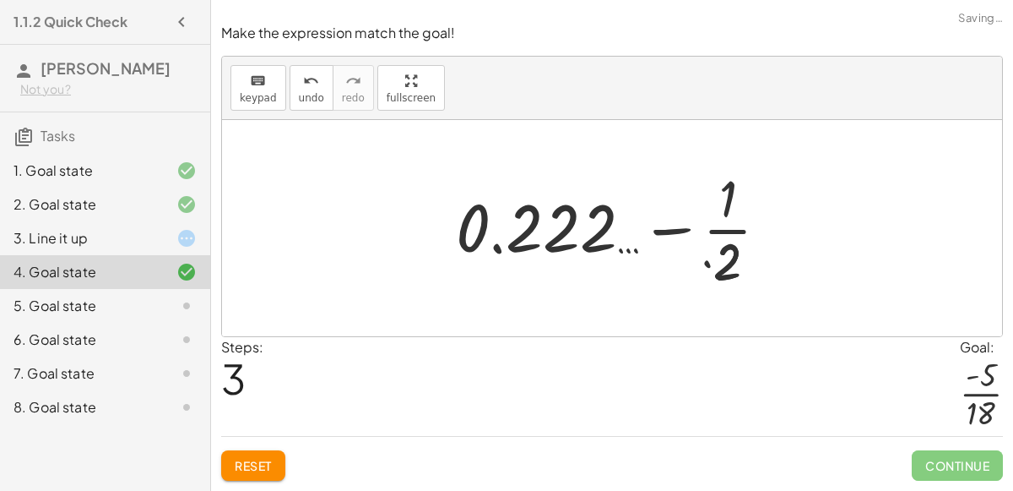
click at [673, 232] on div at bounding box center [619, 228] width 359 height 130
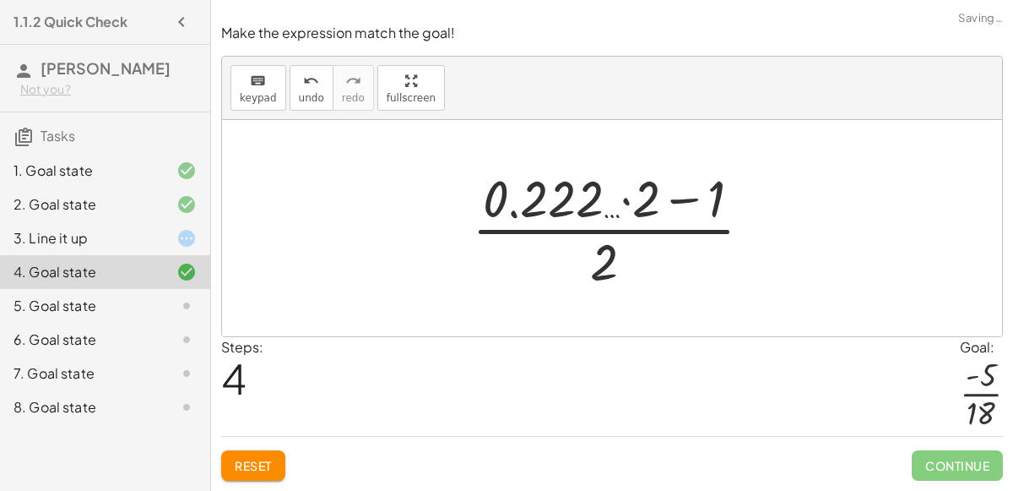
click at [642, 230] on div at bounding box center [619, 228] width 311 height 130
click at [627, 185] on div at bounding box center [619, 228] width 311 height 130
click at [627, 185] on div at bounding box center [618, 228] width 271 height 130
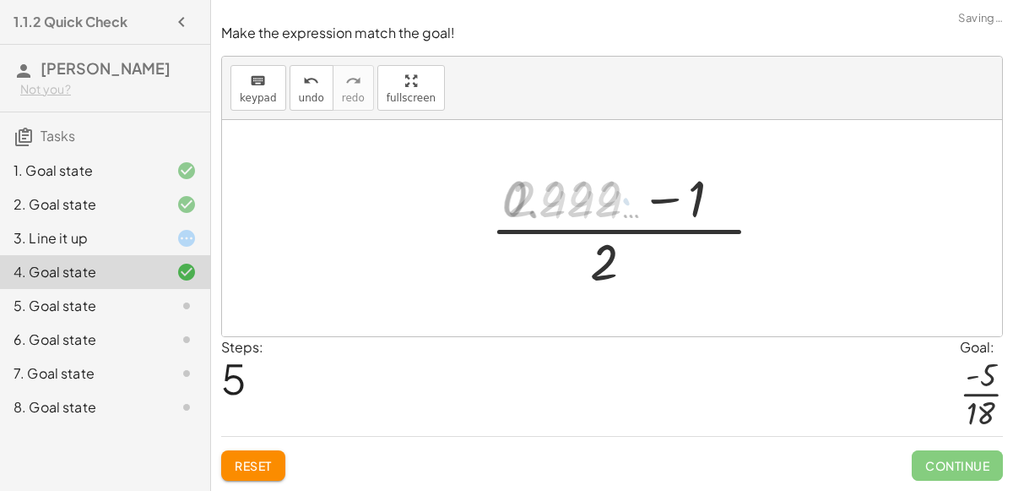
click at [615, 199] on div at bounding box center [618, 228] width 271 height 130
click at [703, 187] on div at bounding box center [618, 228] width 271 height 130
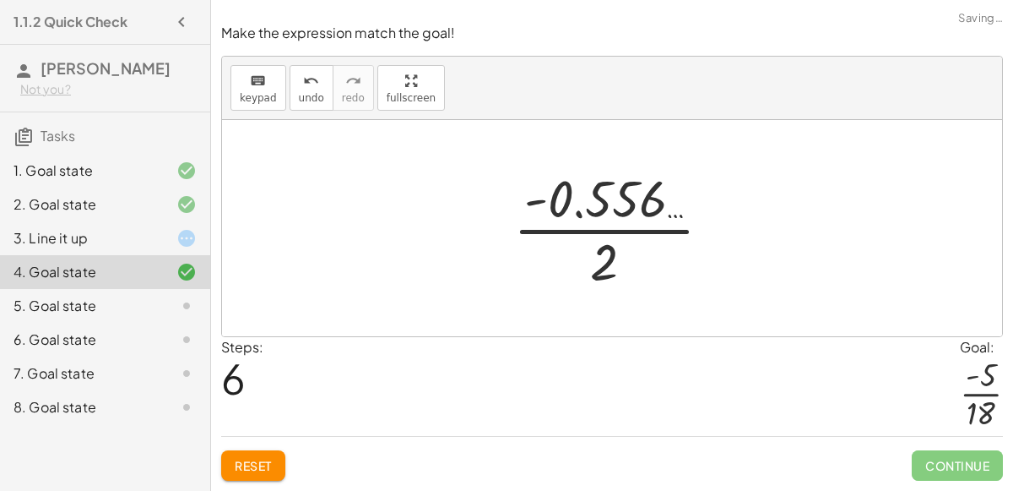
click at [639, 209] on div at bounding box center [619, 228] width 229 height 130
click at [275, 443] on div "Reset Continue" at bounding box center [612, 458] width 782 height 45
click at [264, 464] on span "Reset" at bounding box center [253, 465] width 37 height 15
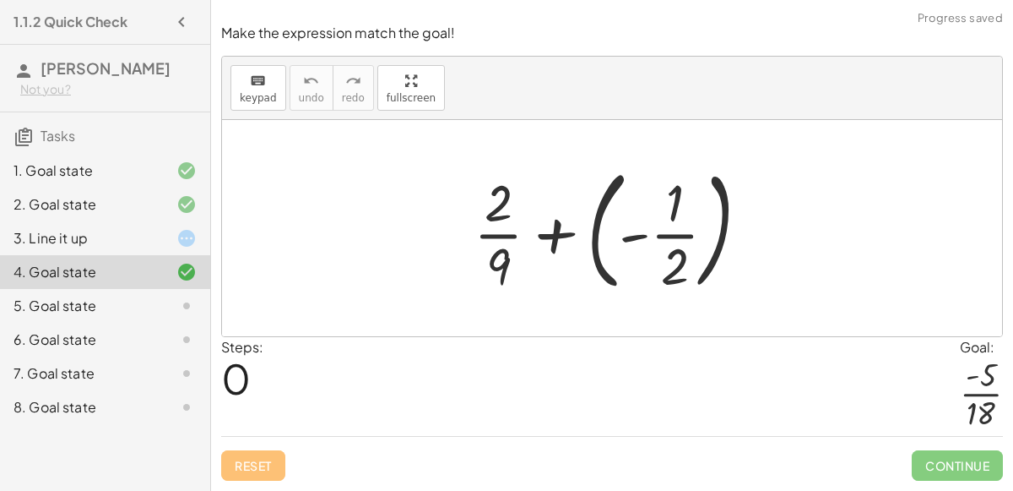
click at [514, 214] on div at bounding box center [618, 228] width 307 height 140
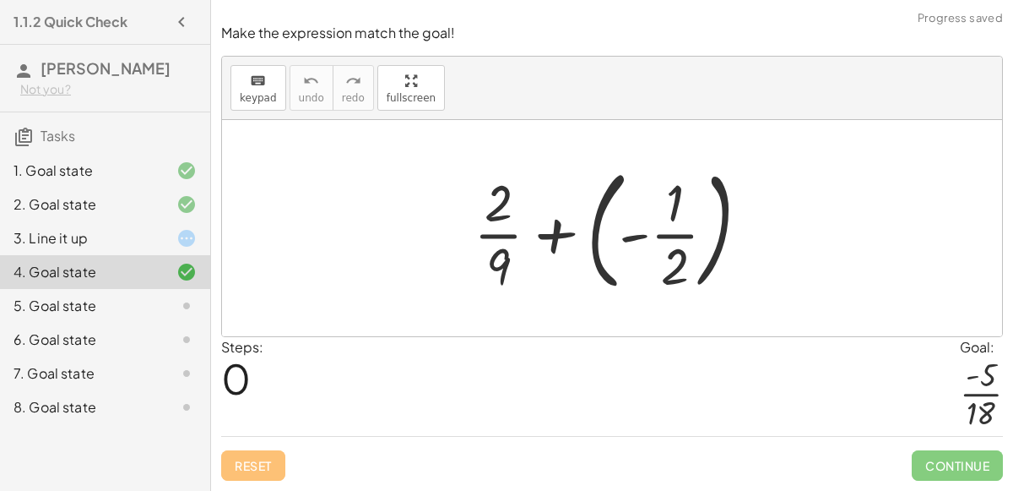
click at [629, 240] on div at bounding box center [618, 228] width 307 height 140
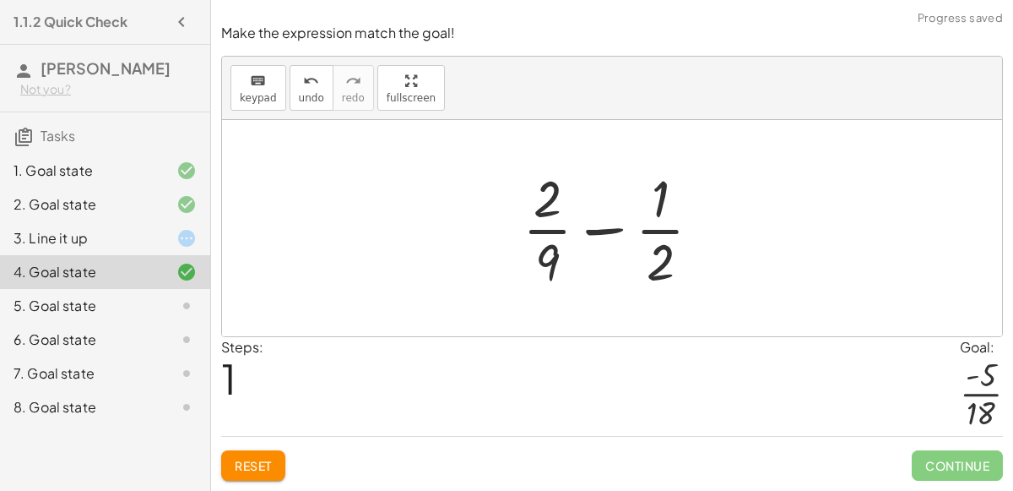
click at [647, 232] on div at bounding box center [618, 228] width 209 height 130
click at [594, 235] on div at bounding box center [618, 228] width 209 height 130
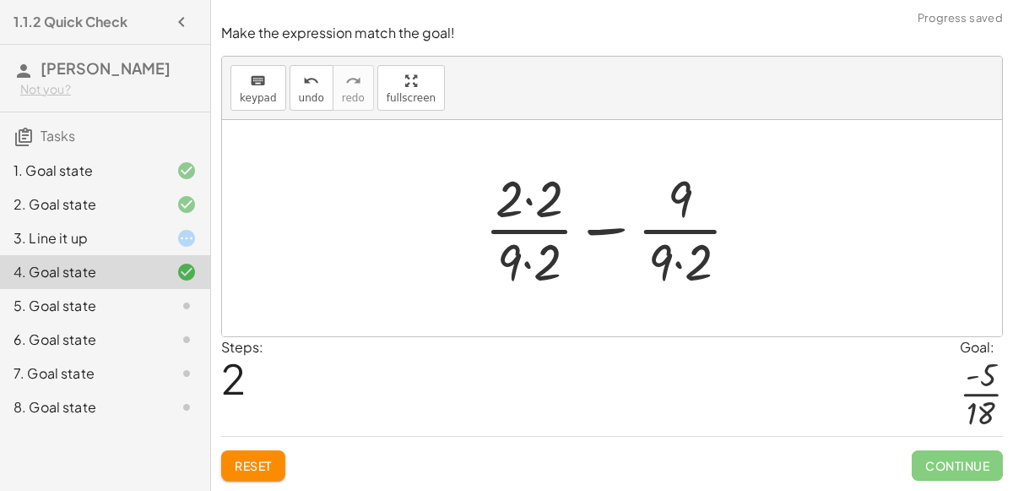
click at [524, 261] on div at bounding box center [618, 228] width 285 height 130
click at [525, 211] on div at bounding box center [618, 228] width 285 height 130
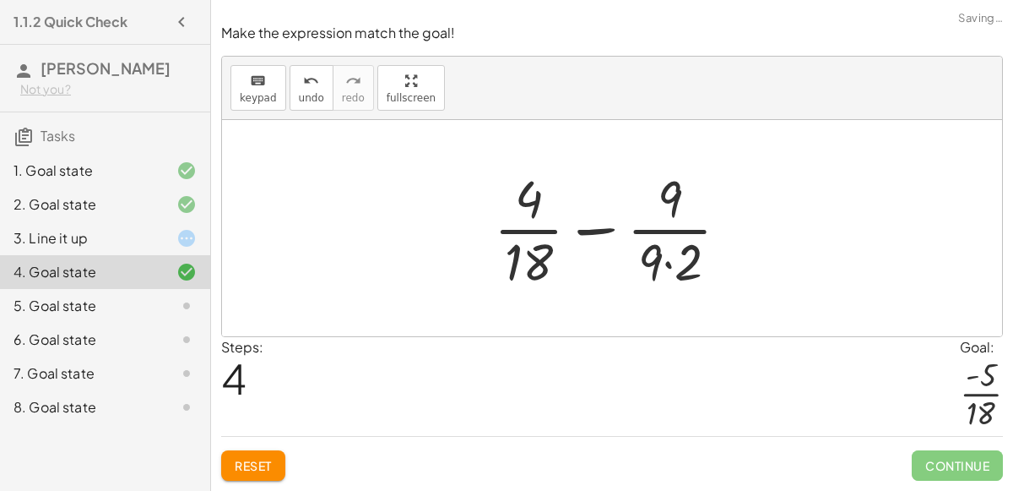
click at [669, 258] on div at bounding box center [619, 228] width 266 height 130
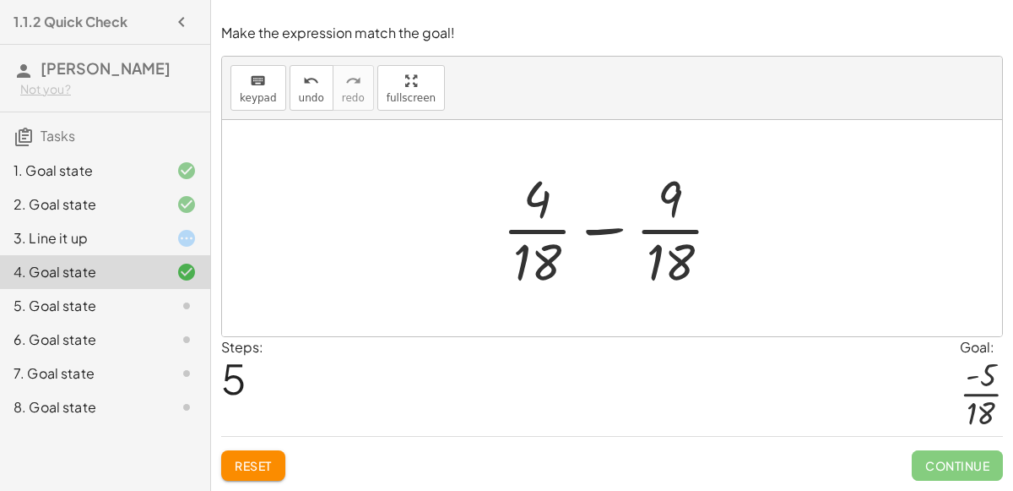
click at [606, 231] on div at bounding box center [618, 228] width 249 height 130
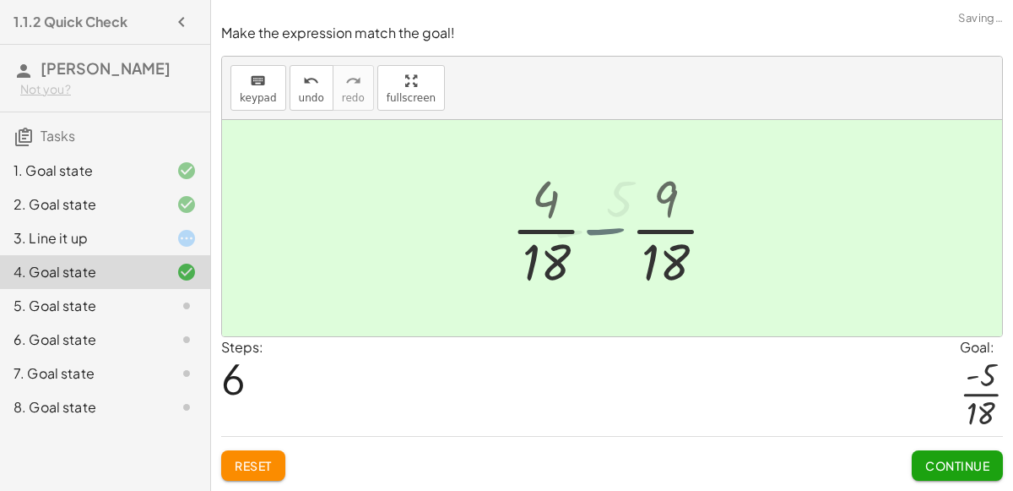
click at [606, 231] on div at bounding box center [620, 228] width 148 height 130
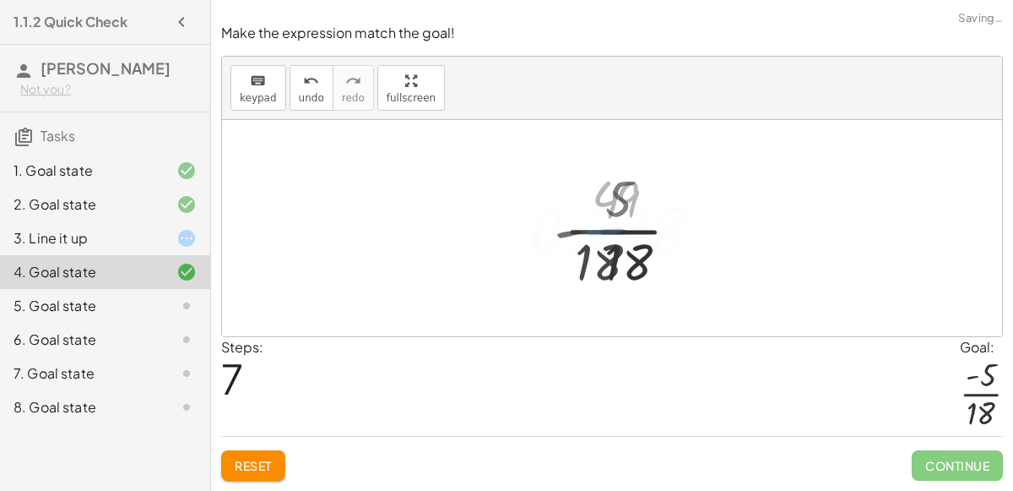
click at [606, 231] on div at bounding box center [619, 229] width 258 height 84
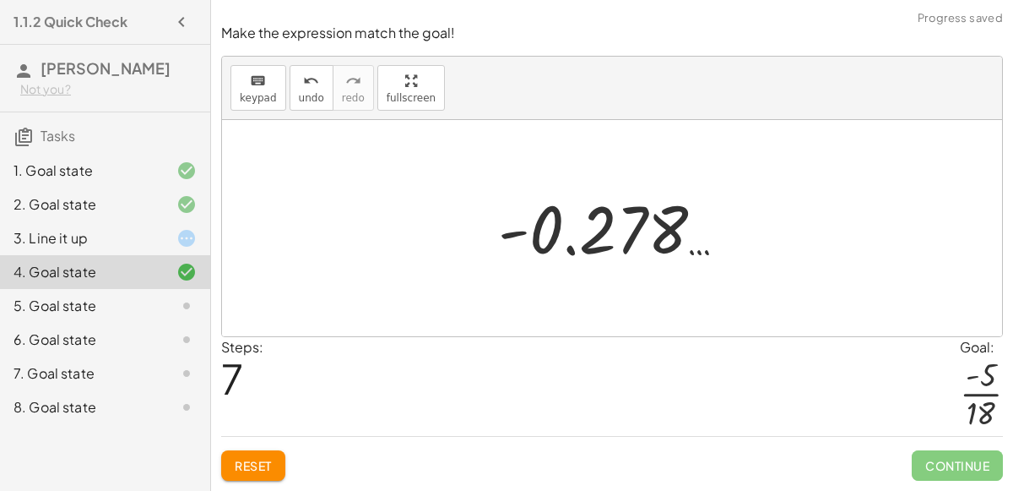
click at [262, 470] on span "Reset" at bounding box center [253, 465] width 37 height 15
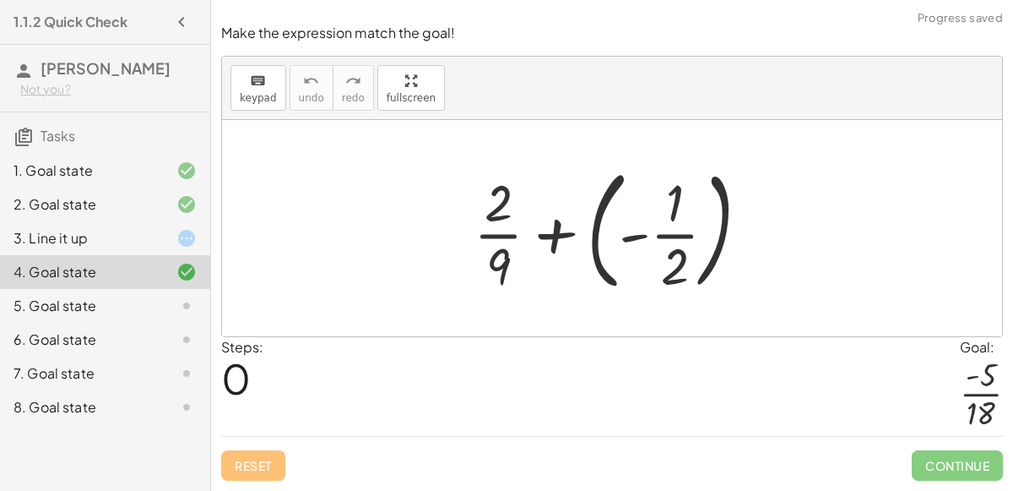
click at [639, 239] on div at bounding box center [618, 228] width 307 height 140
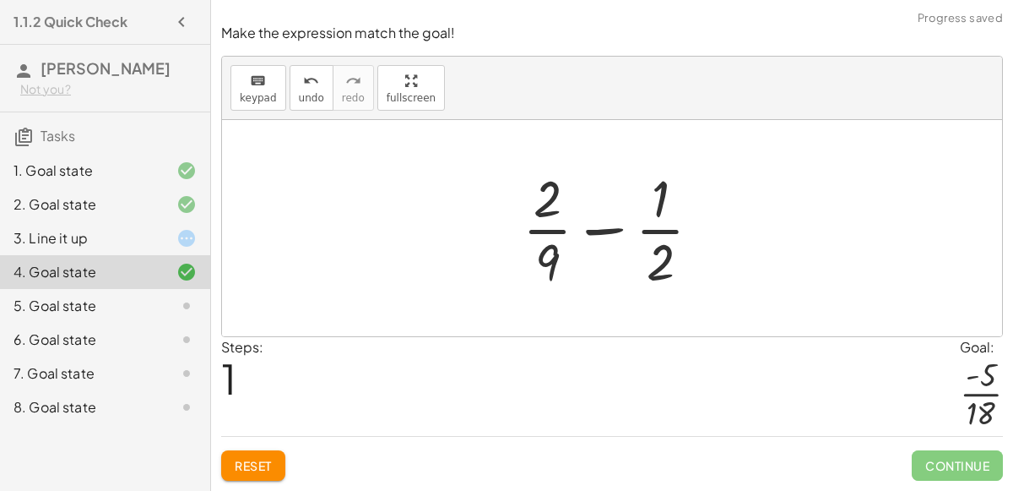
click at [599, 229] on div at bounding box center [618, 228] width 209 height 130
click at [653, 234] on div at bounding box center [618, 228] width 209 height 130
click at [555, 233] on div at bounding box center [618, 228] width 209 height 130
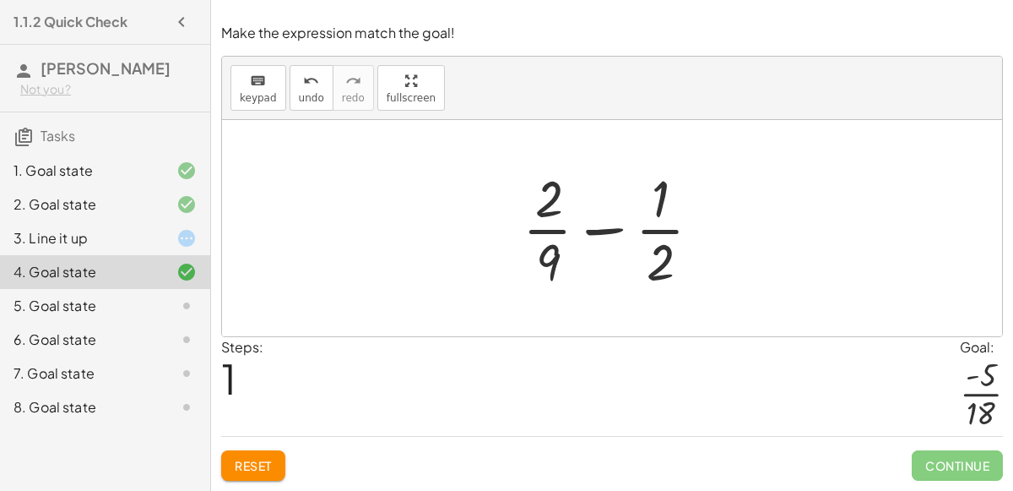
click at [607, 231] on div at bounding box center [618, 228] width 209 height 130
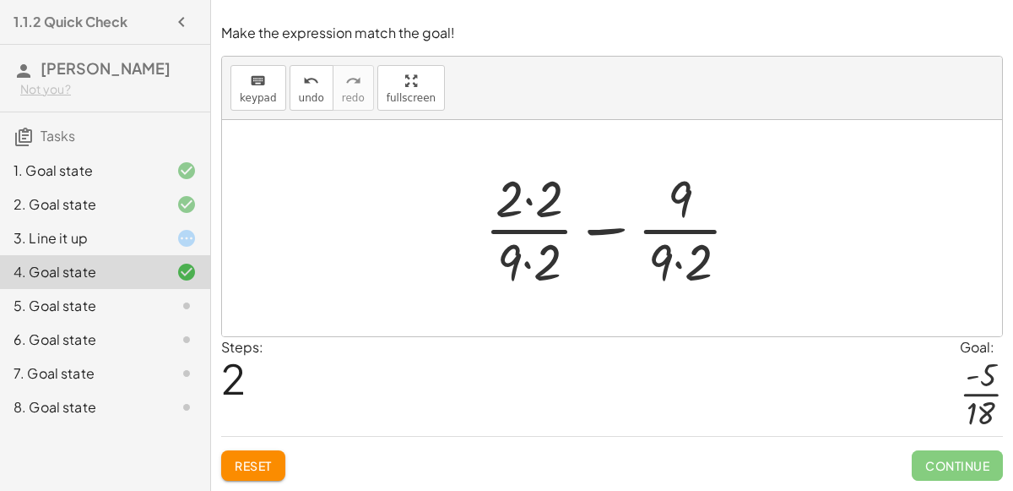
click at [529, 203] on div at bounding box center [618, 228] width 285 height 130
click at [528, 264] on div at bounding box center [619, 228] width 283 height 130
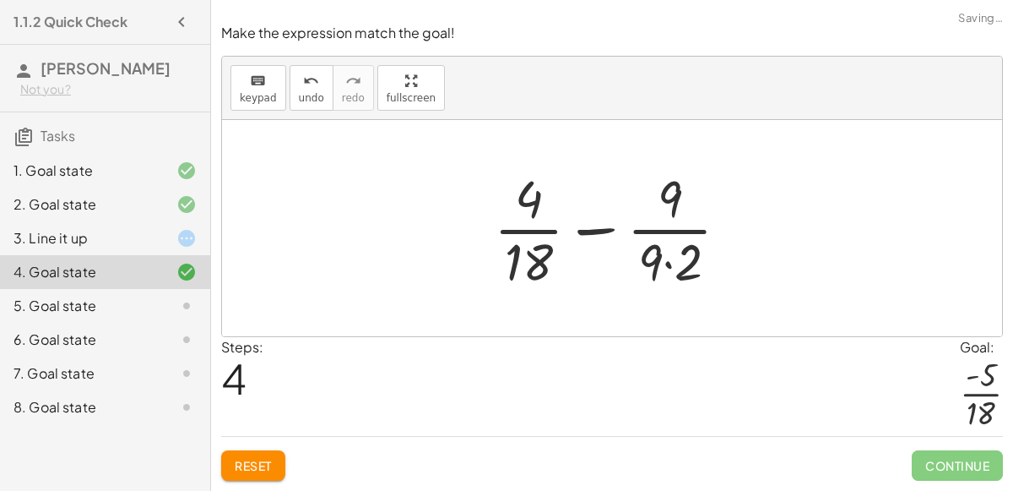
click at [670, 263] on div at bounding box center [619, 228] width 266 height 130
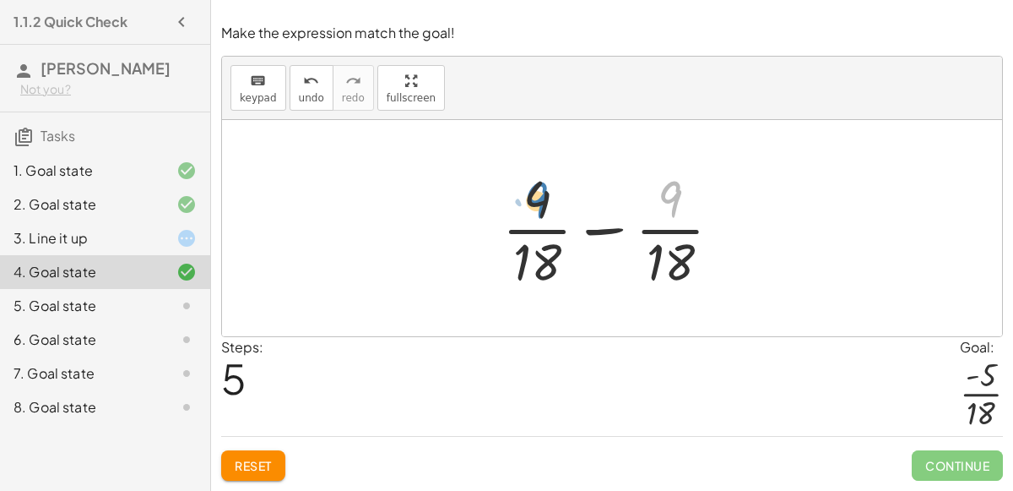
drag, startPoint x: 660, startPoint y: 196, endPoint x: 528, endPoint y: 197, distance: 132.6
click at [528, 197] on div at bounding box center [618, 228] width 249 height 130
drag, startPoint x: 533, startPoint y: 197, endPoint x: 703, endPoint y: 203, distance: 169.8
click at [703, 203] on div at bounding box center [618, 228] width 249 height 130
click at [609, 232] on div at bounding box center [618, 228] width 249 height 130
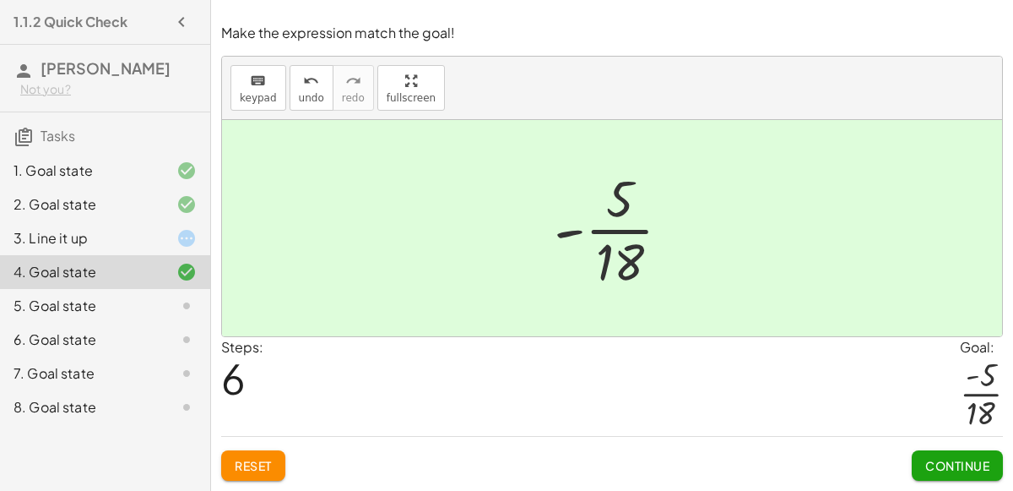
click at [609, 232] on div at bounding box center [620, 228] width 148 height 130
click at [920, 458] on button "Continue" at bounding box center [957, 465] width 91 height 30
click at [0, 0] on span "Continue" at bounding box center [0, 0] width 0 height 0
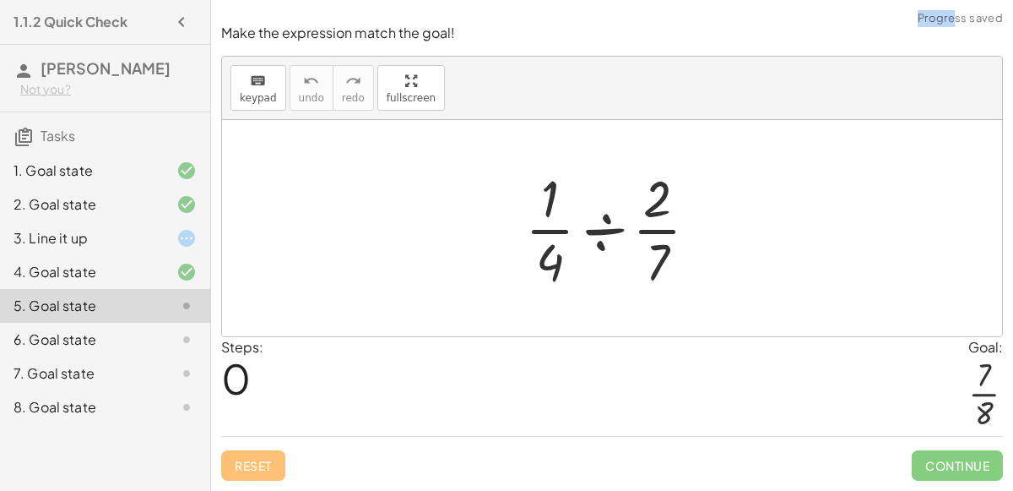
click at [597, 236] on div at bounding box center [619, 228] width 204 height 130
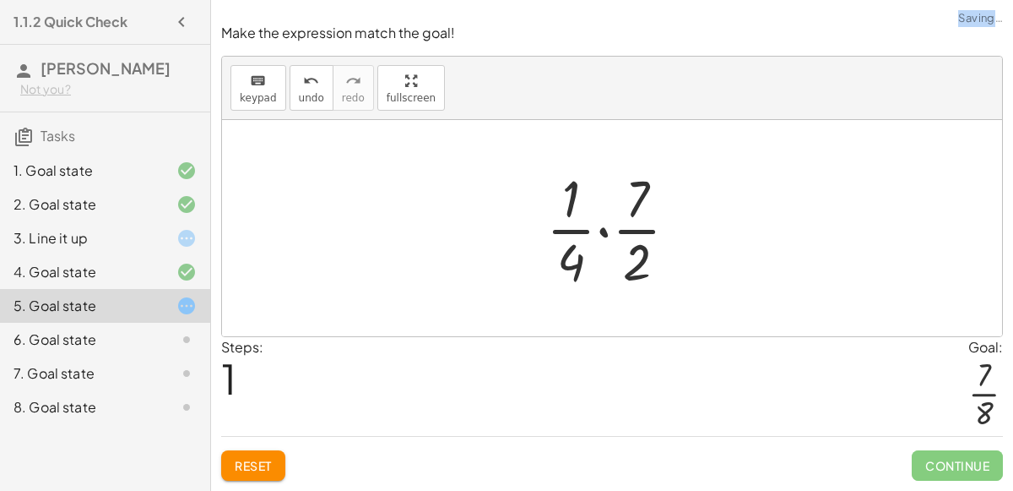
click at [606, 231] on div at bounding box center [619, 228] width 162 height 130
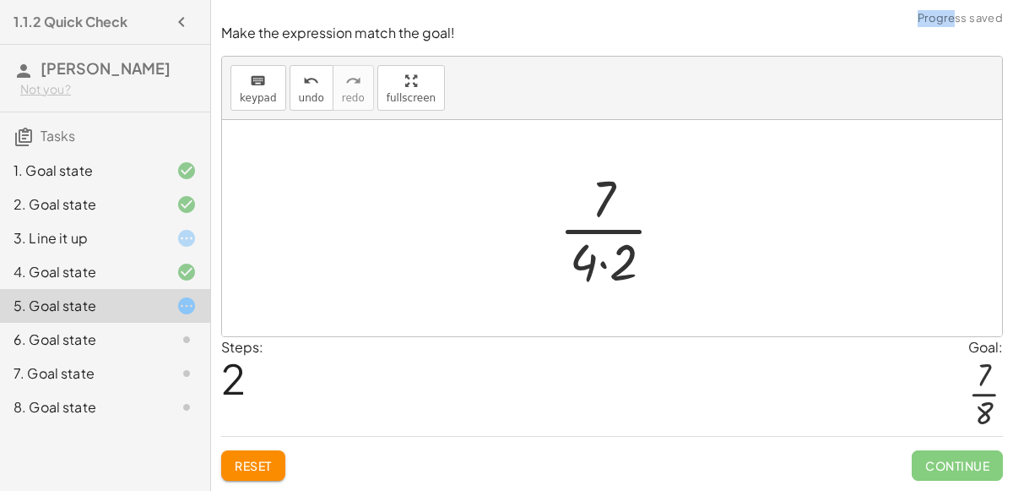
click at [598, 266] on div at bounding box center [619, 228] width 136 height 130
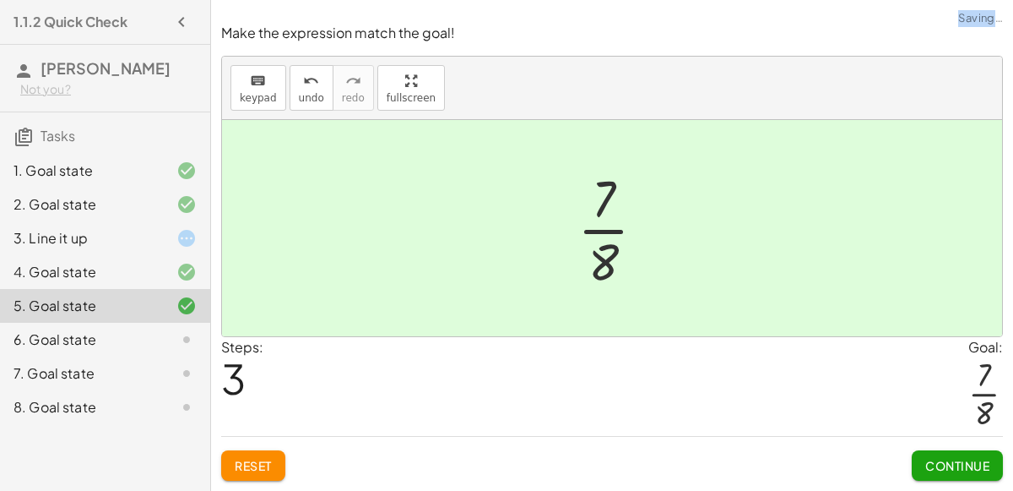
click at [920, 452] on button "Continue" at bounding box center [957, 465] width 91 height 30
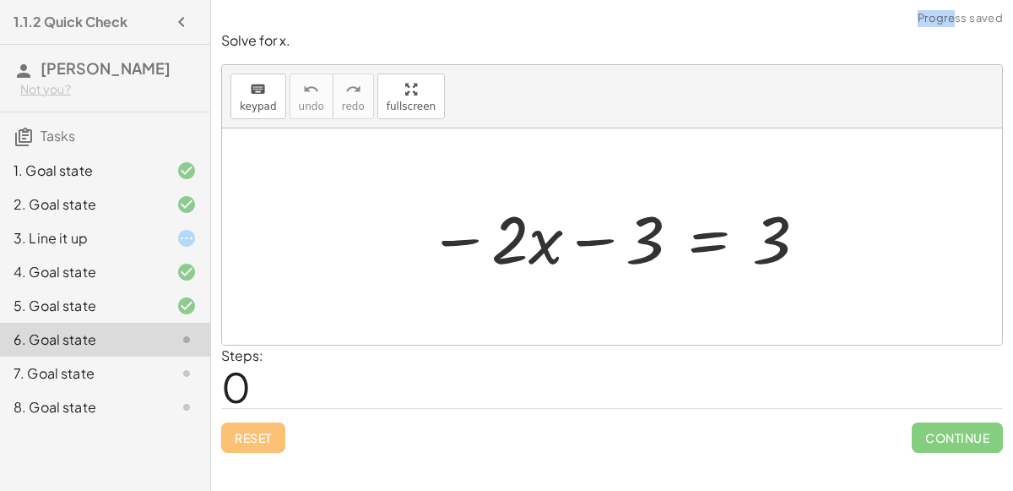
click at [605, 230] on div at bounding box center [619, 236] width 398 height 87
click at [475, 239] on div at bounding box center [619, 236] width 398 height 87
click at [655, 209] on div at bounding box center [619, 236] width 398 height 87
click at [573, 235] on div at bounding box center [619, 236] width 398 height 87
click at [513, 247] on div at bounding box center [619, 236] width 398 height 87
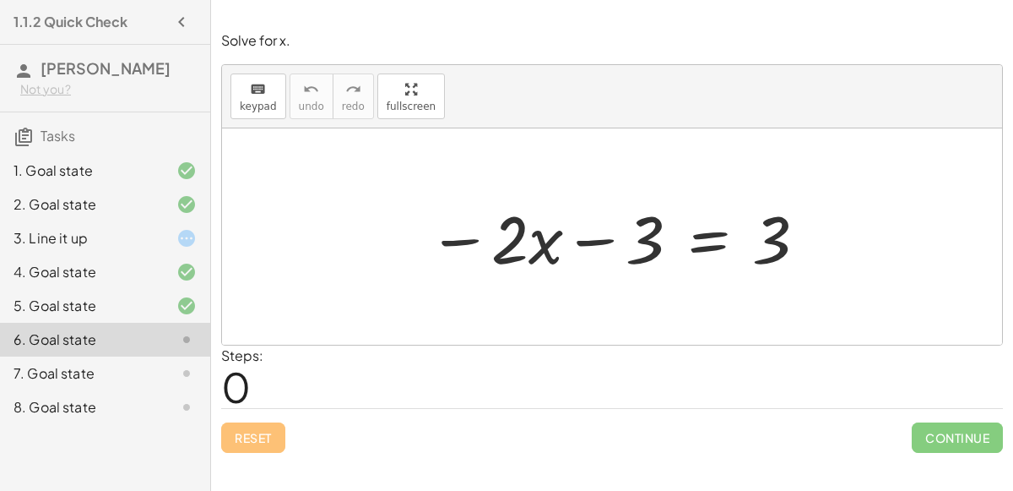
click at [611, 240] on div at bounding box center [619, 236] width 398 height 87
drag, startPoint x: 636, startPoint y: 244, endPoint x: 767, endPoint y: 241, distance: 130.9
click at [767, 241] on div at bounding box center [619, 236] width 398 height 87
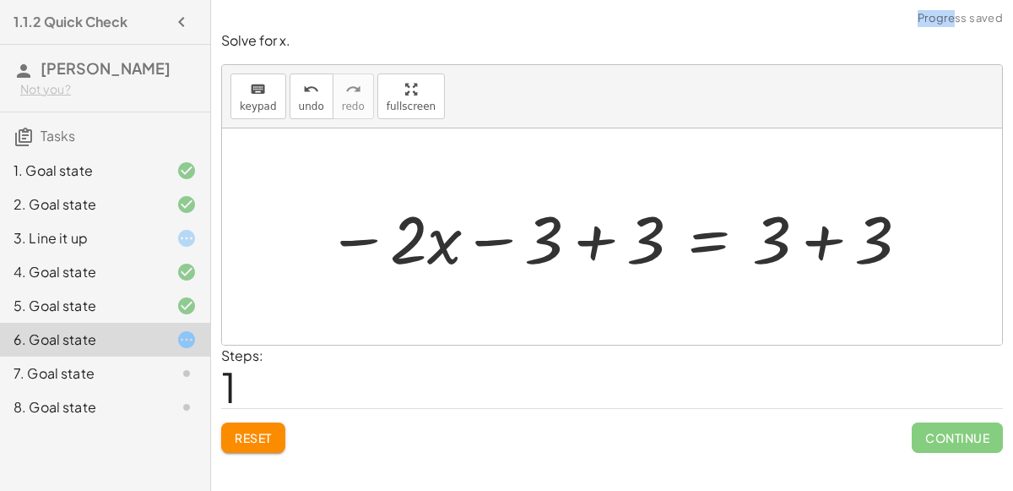
click at [605, 247] on div at bounding box center [618, 236] width 601 height 87
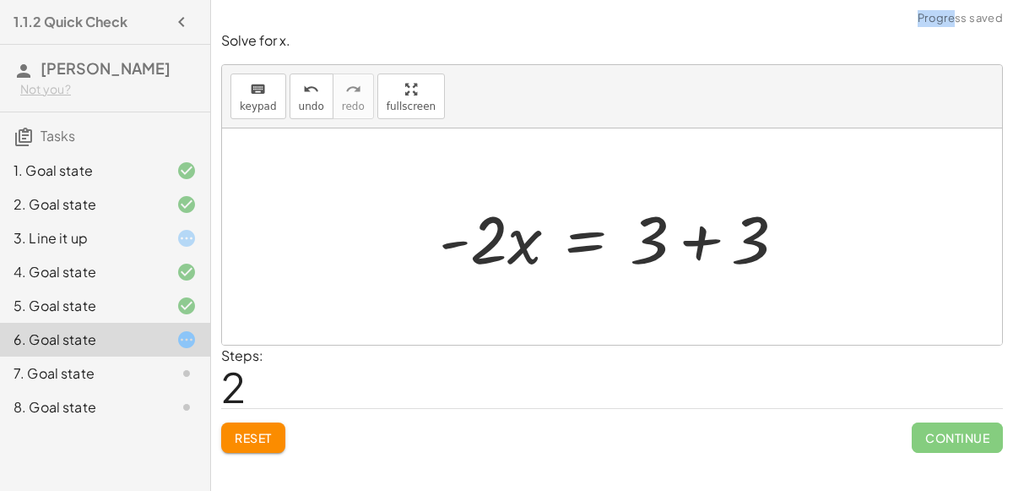
click at [709, 243] on div at bounding box center [619, 236] width 377 height 87
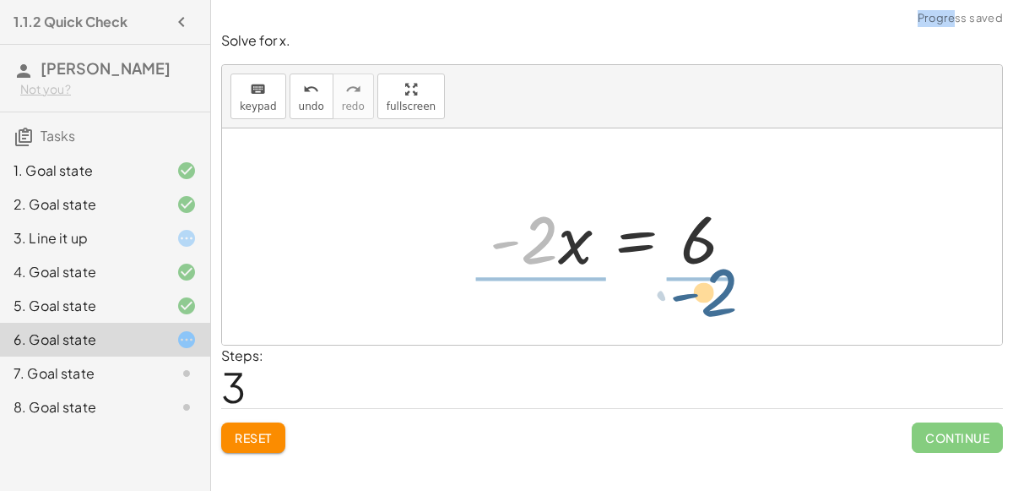
drag, startPoint x: 543, startPoint y: 232, endPoint x: 725, endPoint y: 285, distance: 189.0
click at [725, 285] on div "− · 2 · x − 3 = 3 − · 2 · x − 3 + 3 = + 3 + 3 − · 2 · x + 0 = + 3 + 3 · - 2 · x…" at bounding box center [612, 236] width 780 height 216
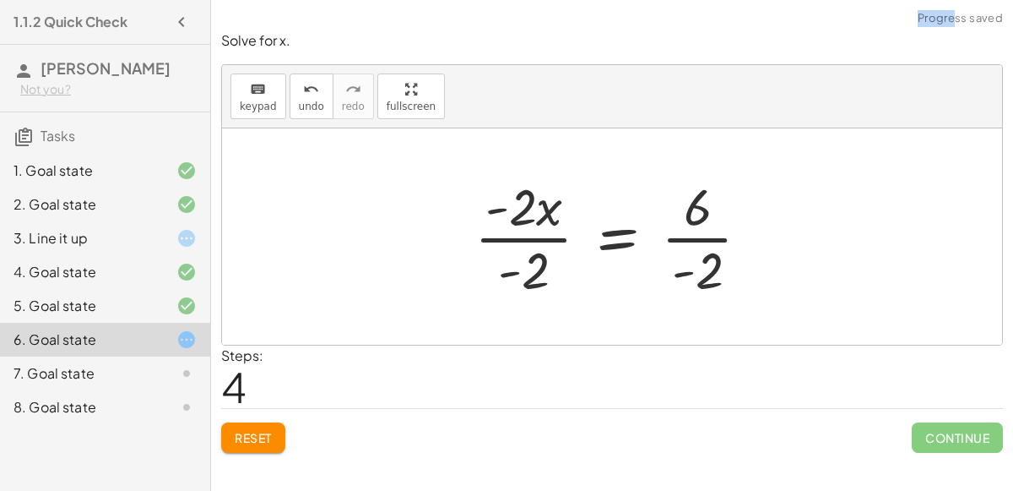
click at [528, 227] on div at bounding box center [619, 236] width 307 height 130
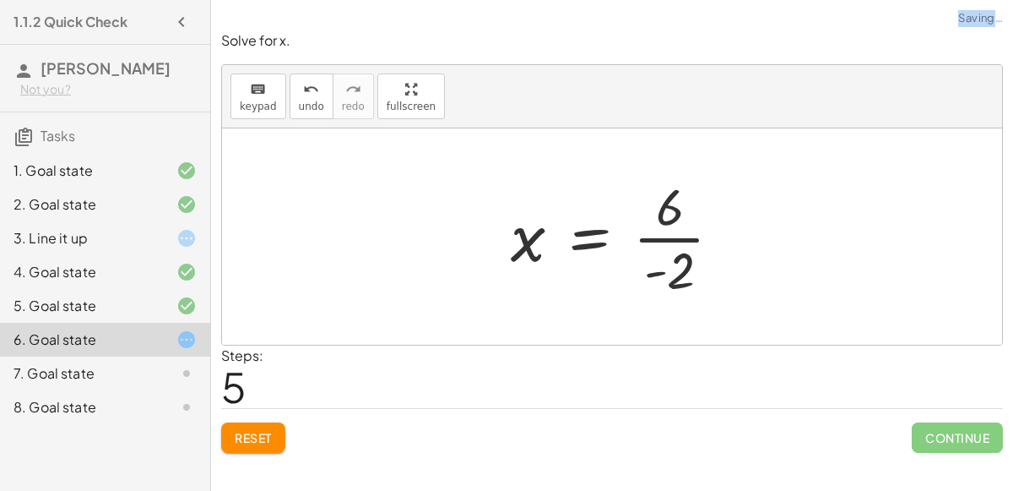
click at [708, 235] on div at bounding box center [623, 236] width 242 height 130
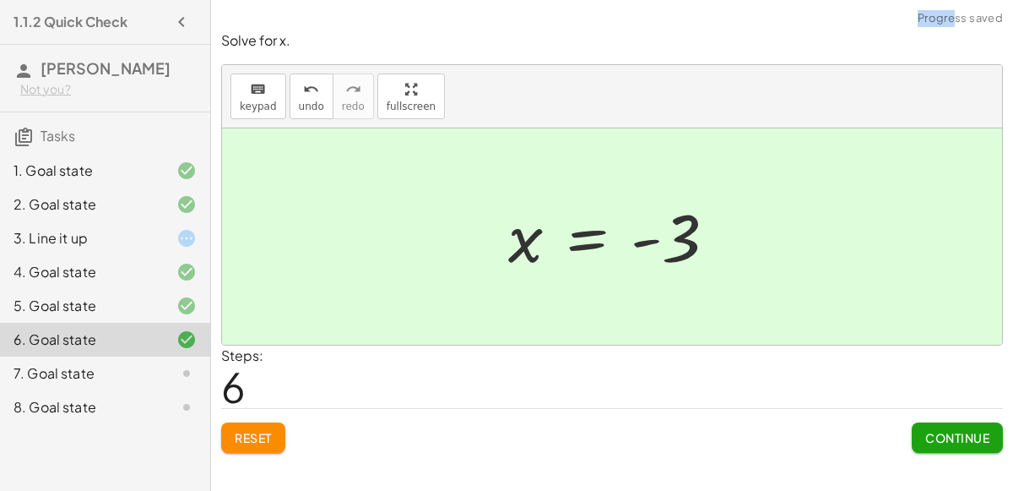
click at [958, 426] on button "Continue" at bounding box center [957, 437] width 91 height 30
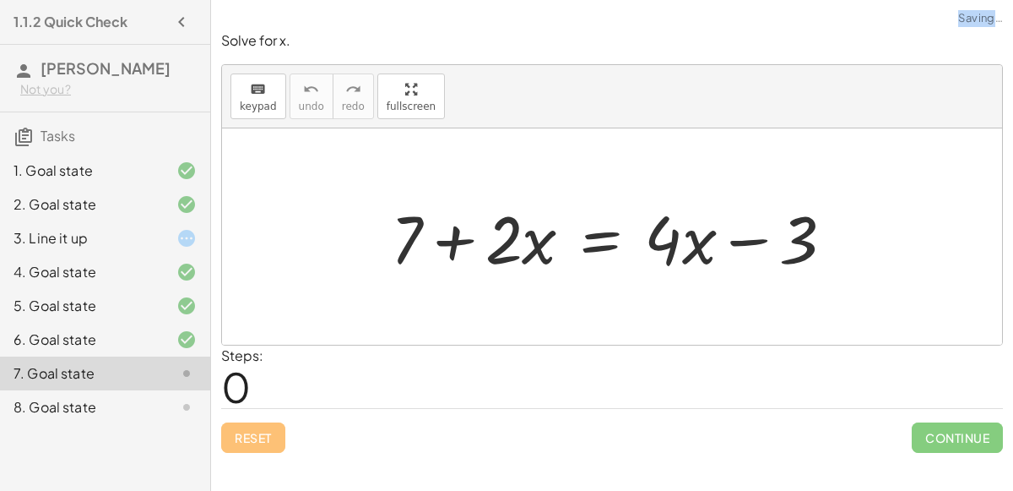
click at [446, 236] on div at bounding box center [620, 236] width 474 height 87
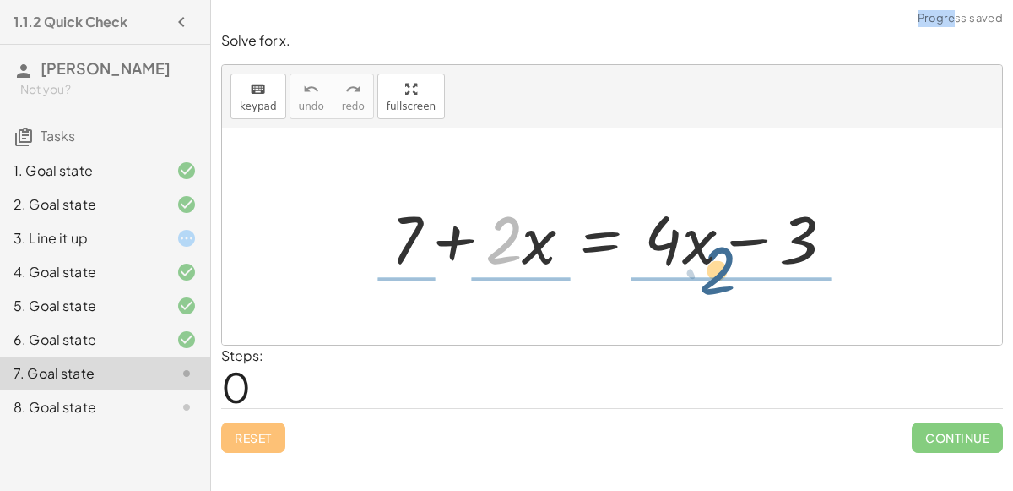
drag, startPoint x: 515, startPoint y: 247, endPoint x: 740, endPoint y: 279, distance: 226.8
click at [740, 279] on div "· 2 + 7 + · 2 · x = + · 4 · x − 3" at bounding box center [613, 236] width 495 height 95
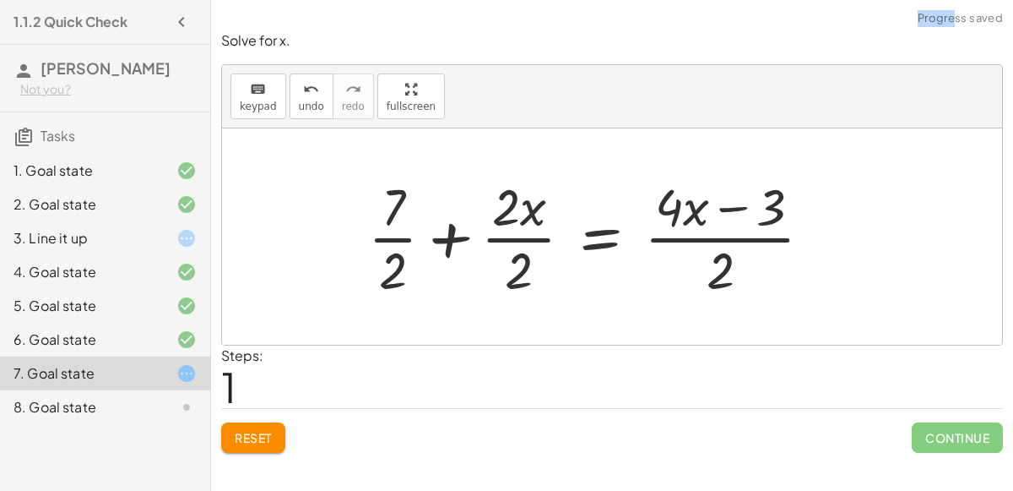
click at [716, 240] on div at bounding box center [597, 236] width 475 height 130
click at [503, 243] on div at bounding box center [597, 236] width 475 height 130
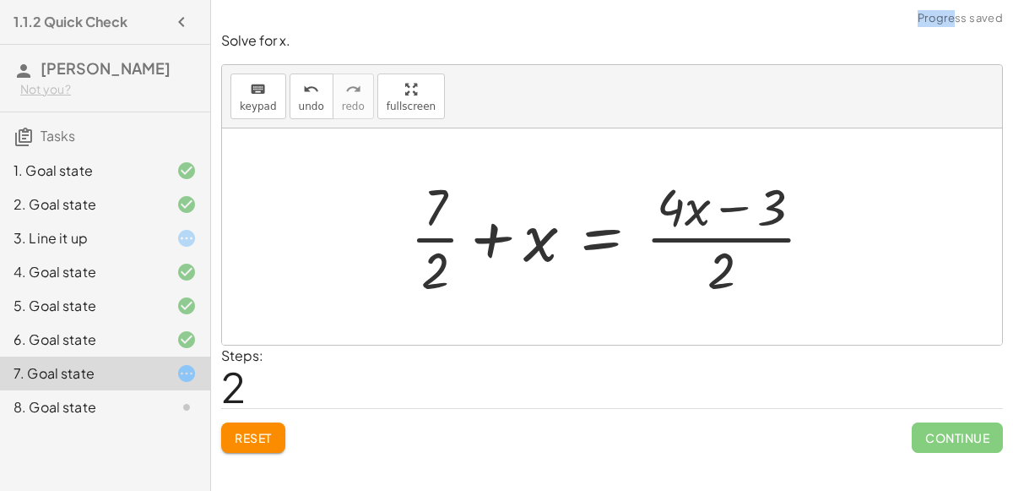
click at [441, 241] on div at bounding box center [619, 236] width 434 height 130
click at [453, 238] on div at bounding box center [619, 236] width 434 height 130
click at [479, 236] on div at bounding box center [619, 236] width 434 height 130
click at [480, 236] on div at bounding box center [619, 236] width 434 height 130
click at [732, 237] on div at bounding box center [619, 236] width 434 height 130
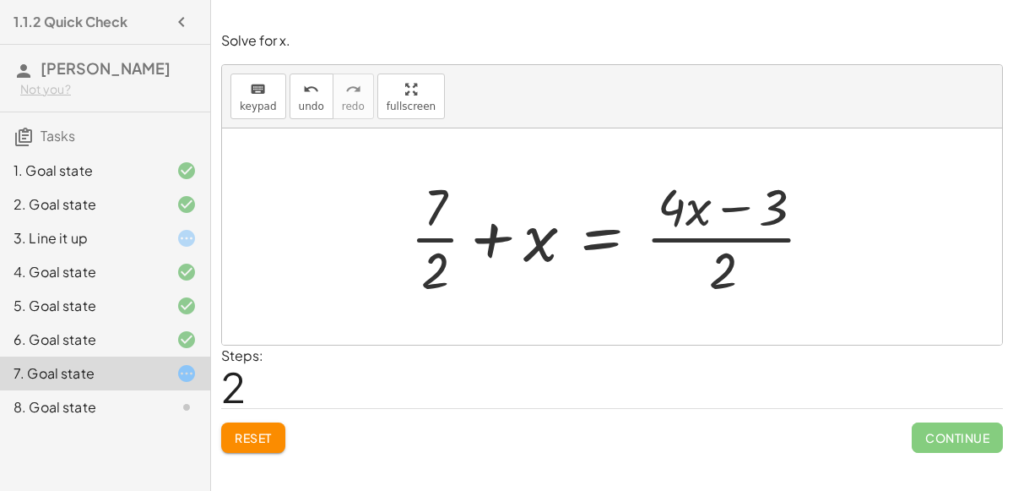
click at [733, 215] on div at bounding box center [619, 236] width 434 height 130
click at [711, 239] on div at bounding box center [619, 236] width 434 height 130
click at [665, 238] on div at bounding box center [619, 236] width 434 height 130
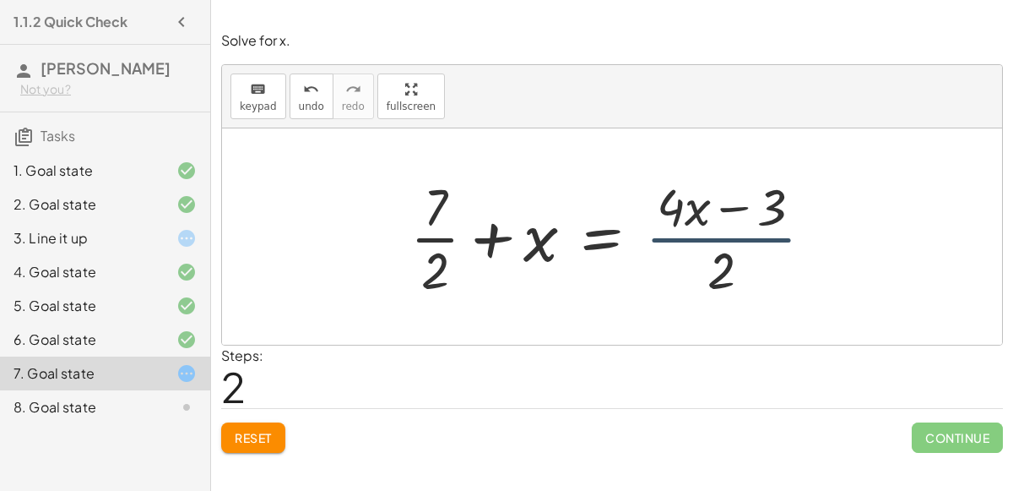
click at [665, 238] on div at bounding box center [619, 236] width 434 height 130
click at [614, 242] on div at bounding box center [619, 236] width 434 height 130
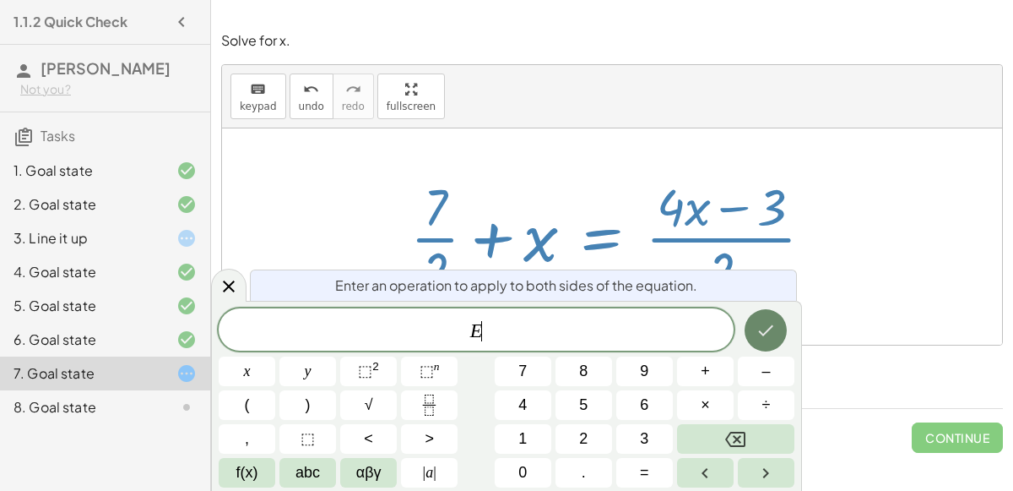
click at [754, 338] on button "Done" at bounding box center [766, 330] width 42 height 42
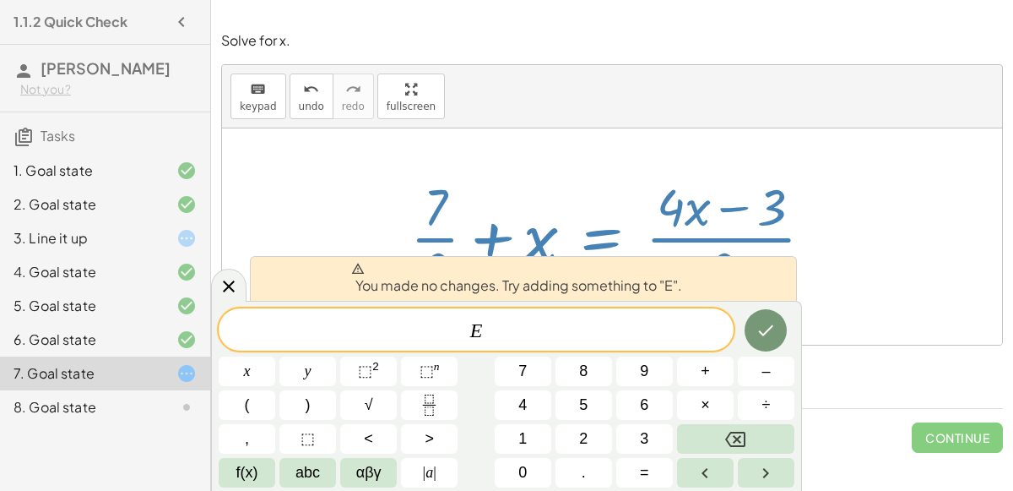
click at [698, 246] on div at bounding box center [619, 236] width 434 height 130
click at [221, 271] on div at bounding box center [228, 285] width 35 height 33
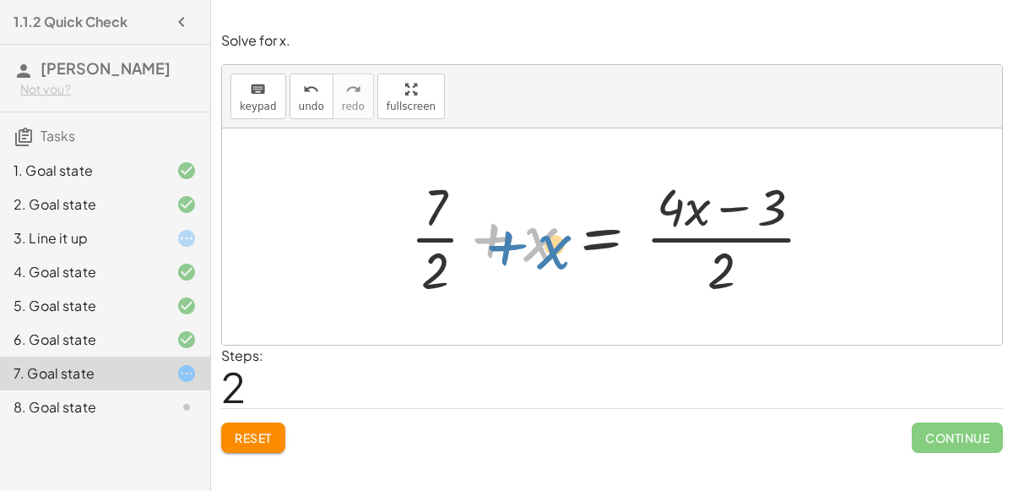
click at [498, 237] on div at bounding box center [619, 236] width 434 height 130
drag, startPoint x: 498, startPoint y: 237, endPoint x: 649, endPoint y: 211, distance: 152.6
click at [649, 211] on div at bounding box center [619, 236] width 434 height 130
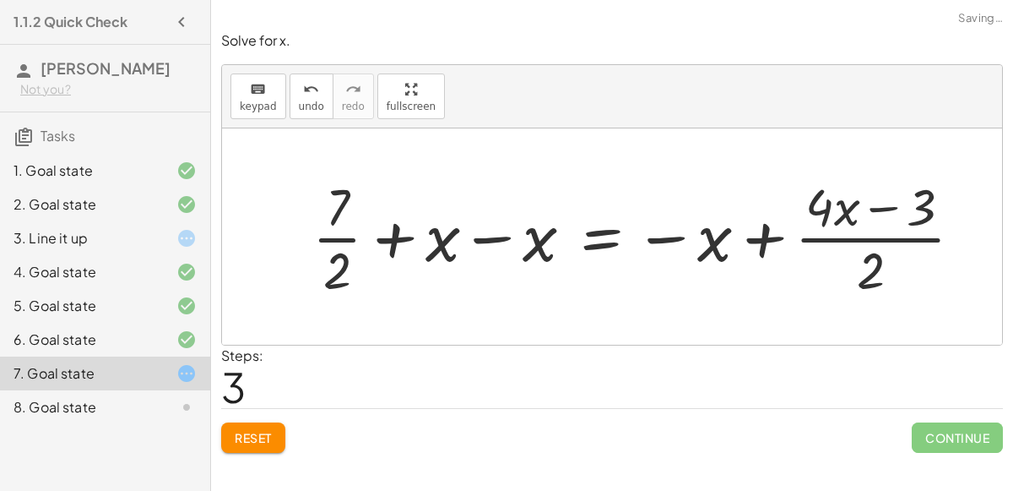
click at [518, 236] on div at bounding box center [644, 236] width 681 height 130
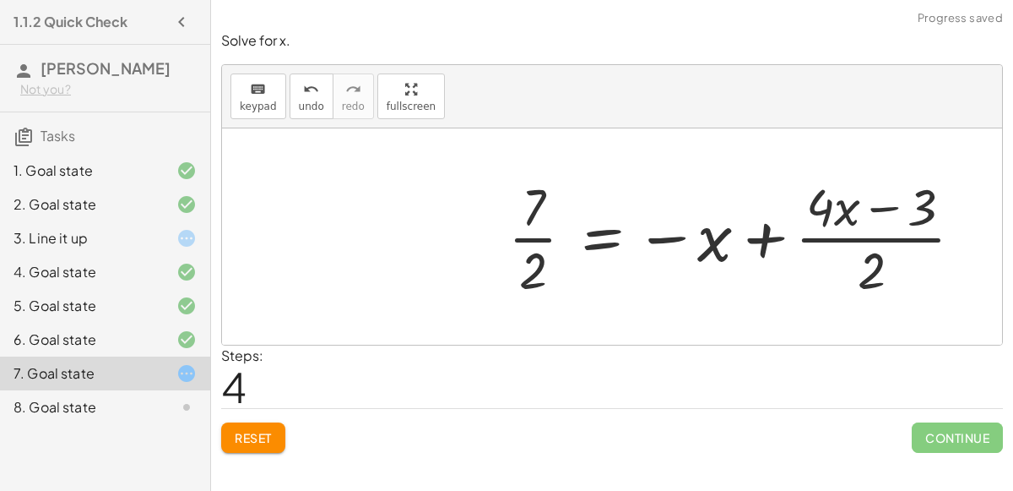
click at [735, 231] on div at bounding box center [743, 236] width 486 height 130
click at [750, 235] on div at bounding box center [743, 236] width 486 height 130
click at [829, 225] on div at bounding box center [743, 236] width 486 height 130
click at [879, 209] on div at bounding box center [743, 236] width 486 height 130
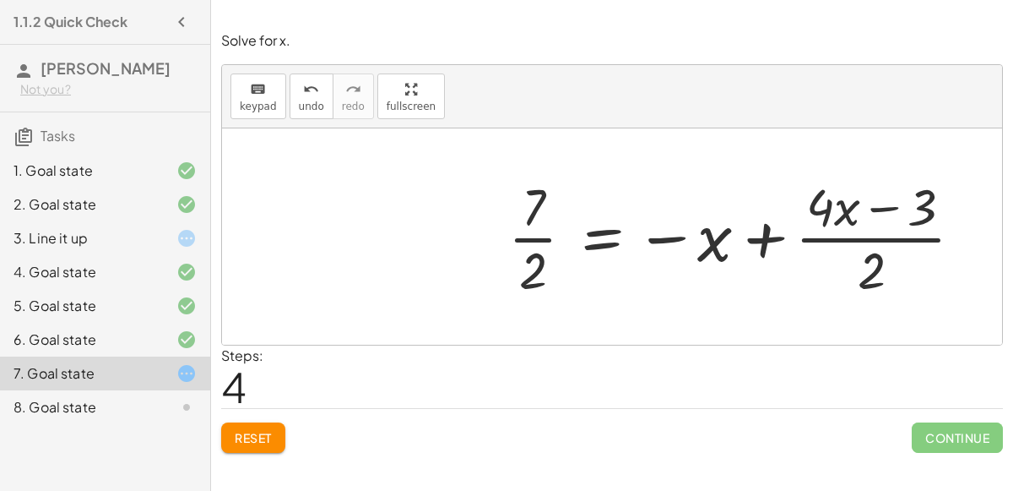
click at [866, 238] on div at bounding box center [743, 236] width 486 height 130
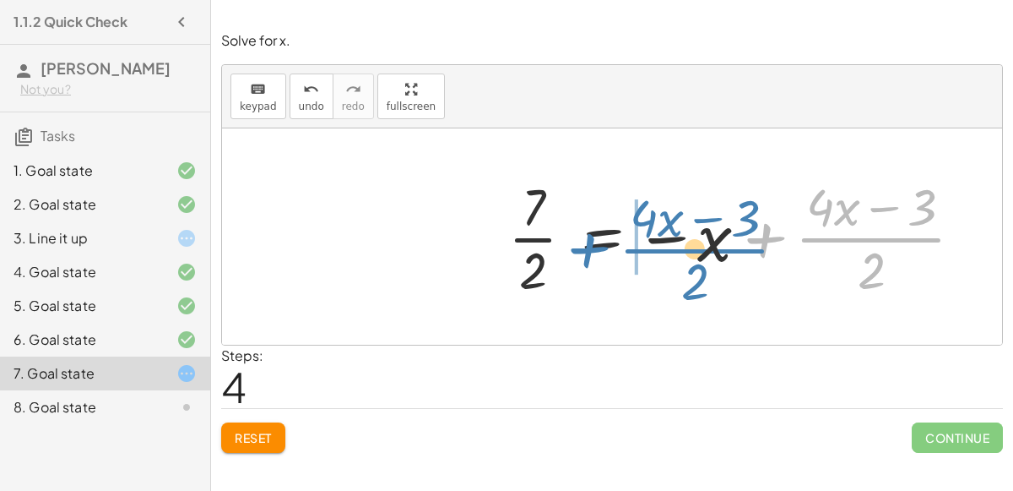
drag, startPoint x: 759, startPoint y: 239, endPoint x: 583, endPoint y: 250, distance: 176.8
click at [583, 250] on div at bounding box center [743, 236] width 486 height 130
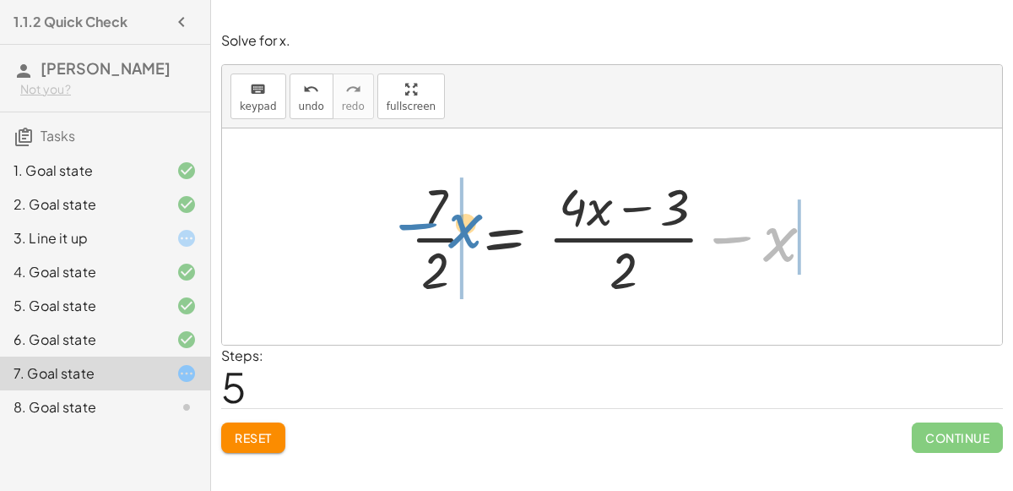
drag, startPoint x: 763, startPoint y: 242, endPoint x: 449, endPoint y: 228, distance: 313.6
click at [449, 228] on div at bounding box center [619, 236] width 434 height 130
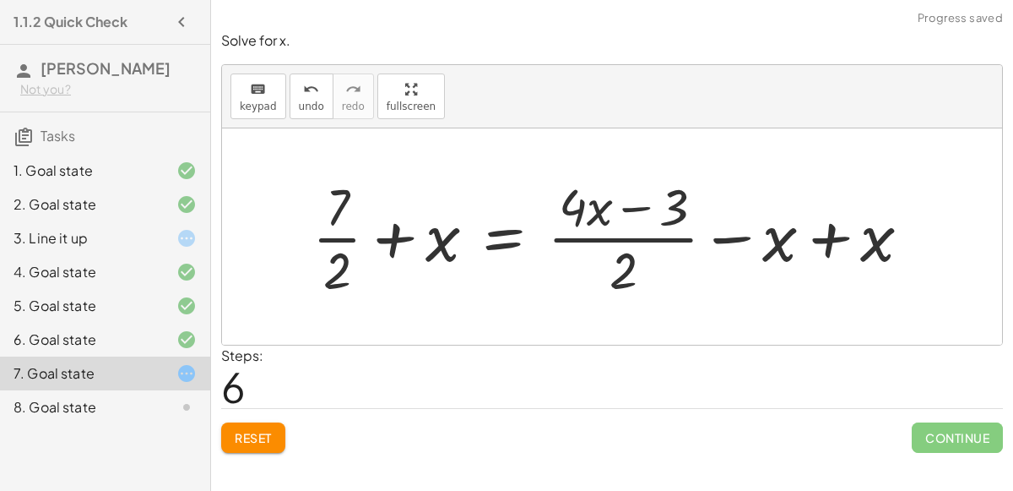
click at [394, 236] on div at bounding box center [618, 236] width 629 height 130
click at [394, 236] on div at bounding box center [598, 236] width 670 height 130
click at [820, 247] on div at bounding box center [618, 236] width 629 height 130
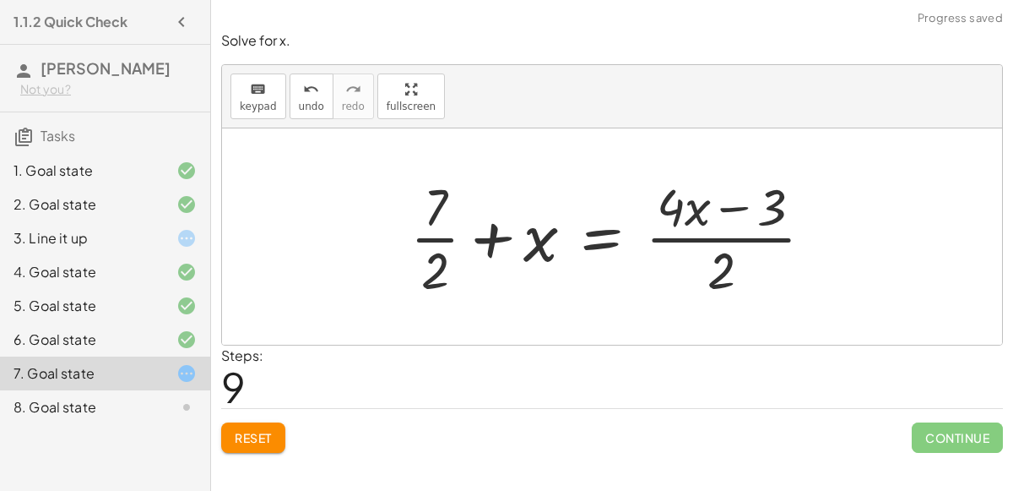
click at [492, 240] on div at bounding box center [619, 236] width 434 height 130
click at [492, 240] on div at bounding box center [598, 236] width 475 height 130
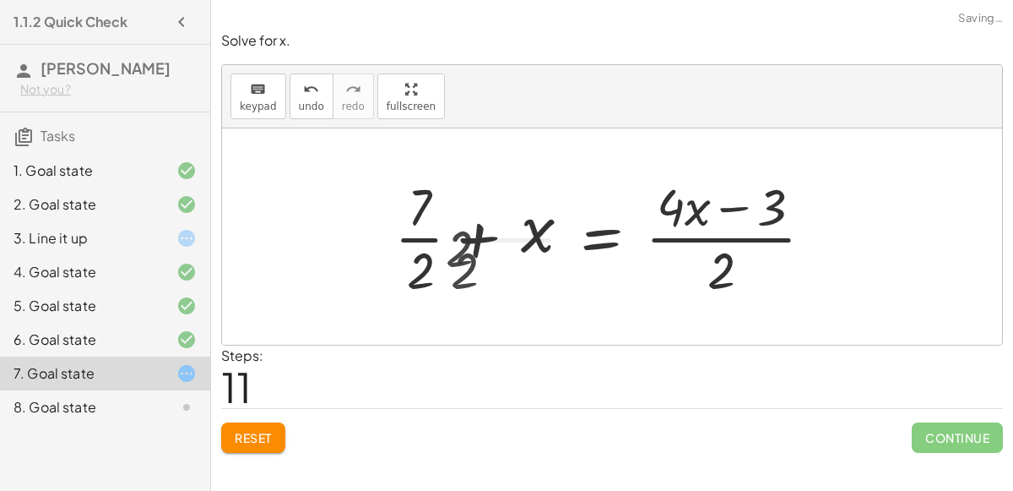
click at [492, 240] on div at bounding box center [619, 236] width 434 height 130
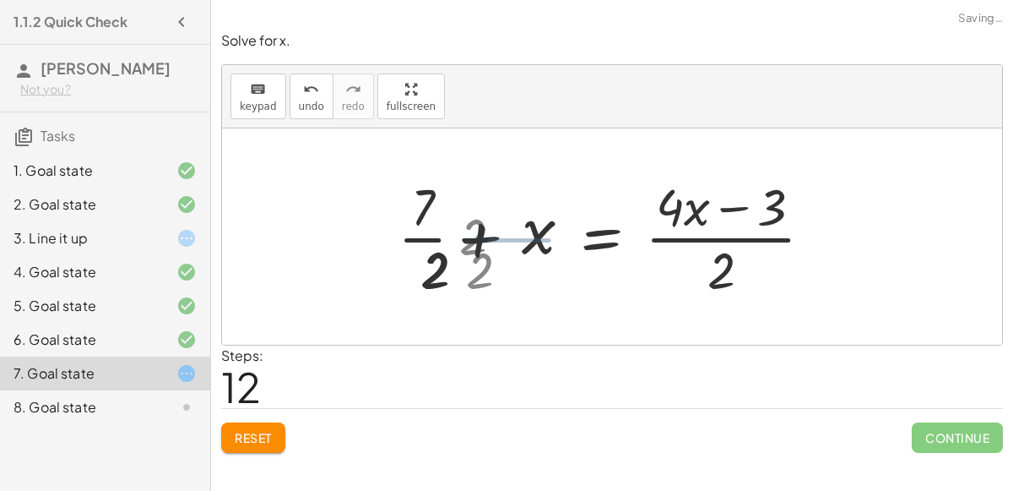
click at [492, 240] on div at bounding box center [598, 236] width 475 height 130
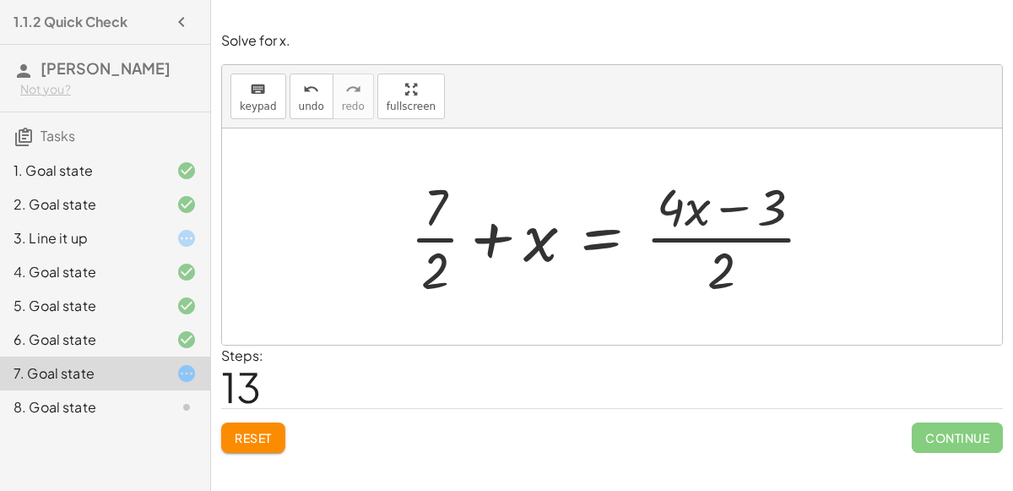
click at [256, 444] on button "Reset" at bounding box center [253, 437] width 64 height 30
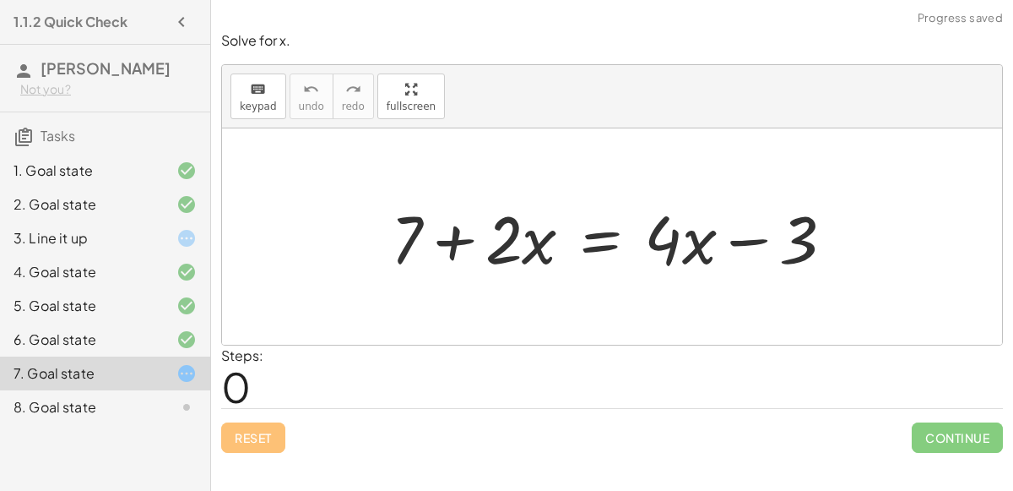
click at [584, 242] on div at bounding box center [620, 236] width 474 height 87
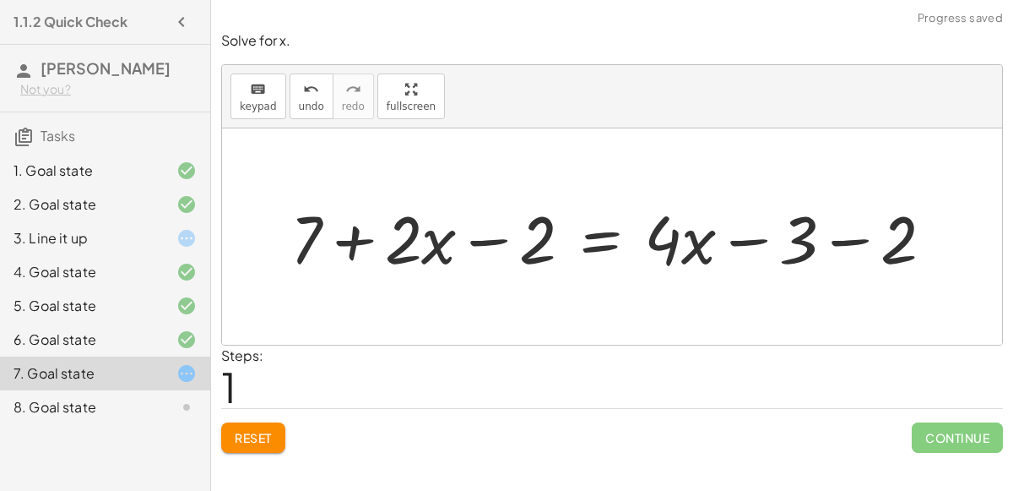
click at [468, 224] on div at bounding box center [619, 236] width 674 height 87
click at [0, 0] on div "Solve for x. keyboard keypad undo undo redo redo fullscreen + 7 + · 2 · x = + ·…" at bounding box center [0, 0] width 0 height 0
click at [242, 437] on span "Reset" at bounding box center [253, 437] width 37 height 15
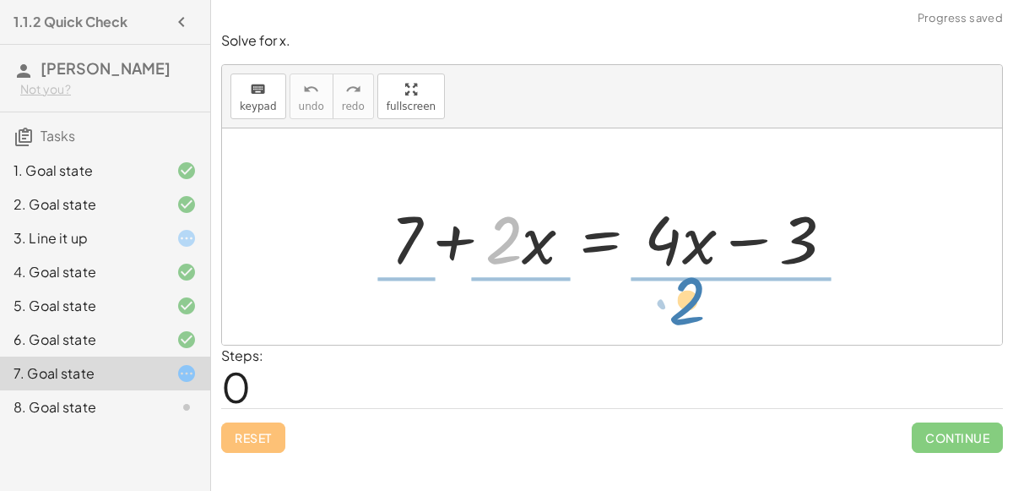
drag, startPoint x: 497, startPoint y: 247, endPoint x: 687, endPoint y: 334, distance: 208.2
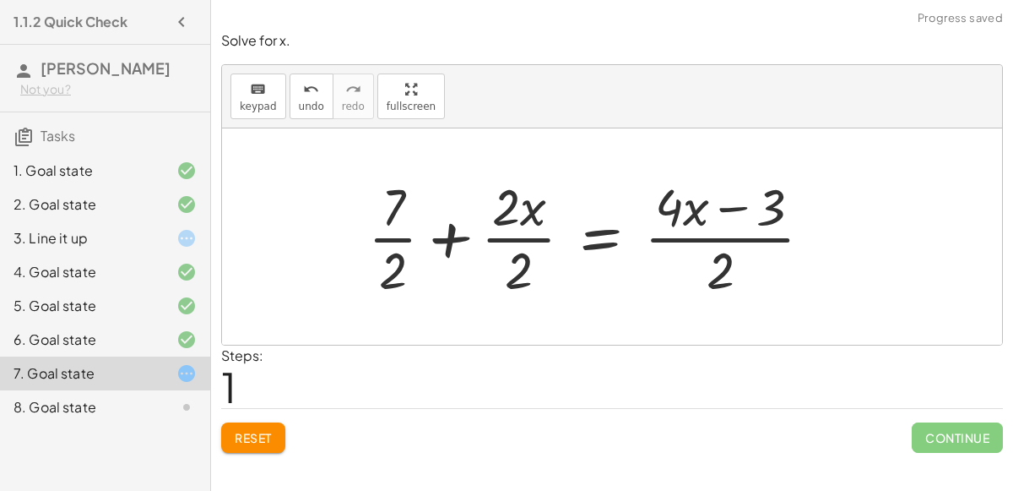
click at [517, 236] on div at bounding box center [597, 236] width 475 height 130
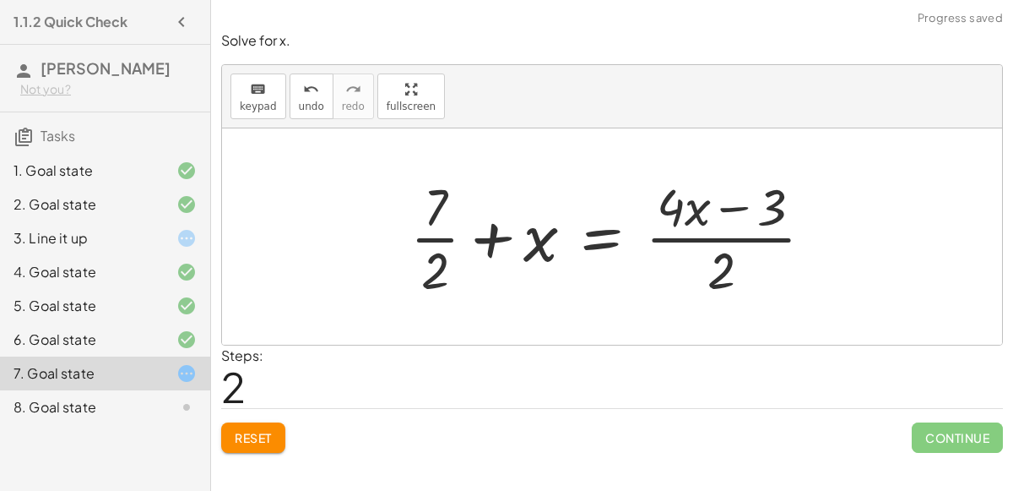
click at [752, 221] on div at bounding box center [619, 236] width 434 height 130
click at [705, 253] on div at bounding box center [619, 236] width 434 height 130
click at [0, 0] on div "Solve for x. keyboard keypad undo undo redo redo fullscreen + 7 + · 2 · x = + ·…" at bounding box center [0, 0] width 0 height 0
click at [255, 422] on button "Reset" at bounding box center [253, 437] width 64 height 30
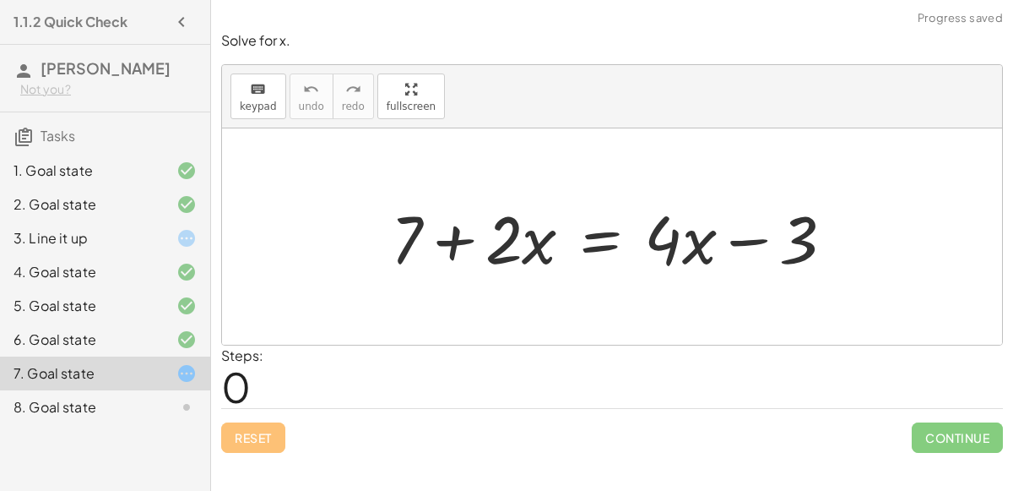
click at [593, 230] on div at bounding box center [620, 236] width 474 height 87
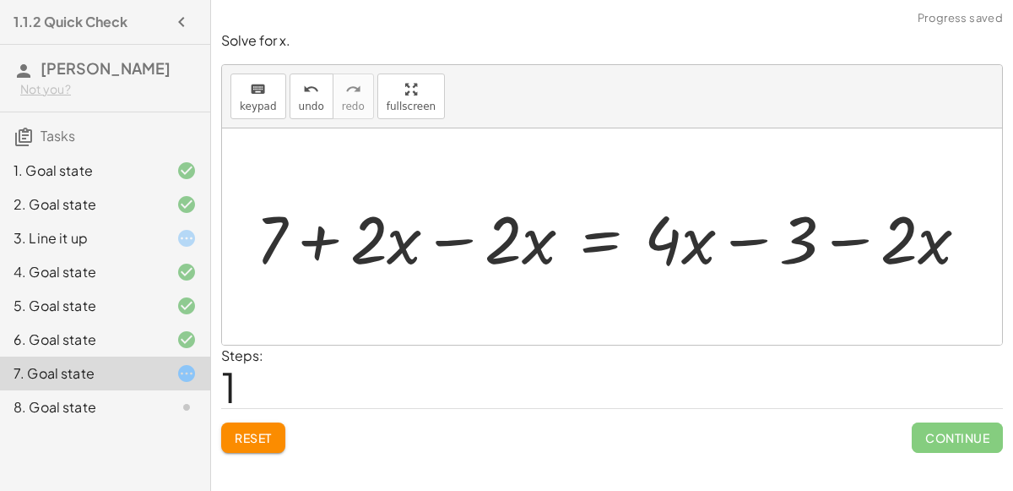
click at [477, 239] on div at bounding box center [618, 236] width 743 height 87
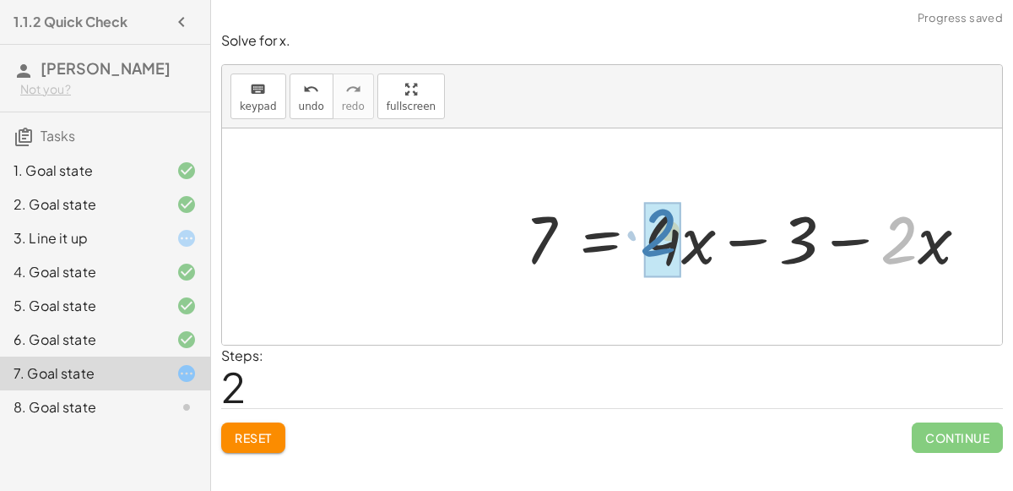
drag, startPoint x: 915, startPoint y: 246, endPoint x: 670, endPoint y: 239, distance: 245.0
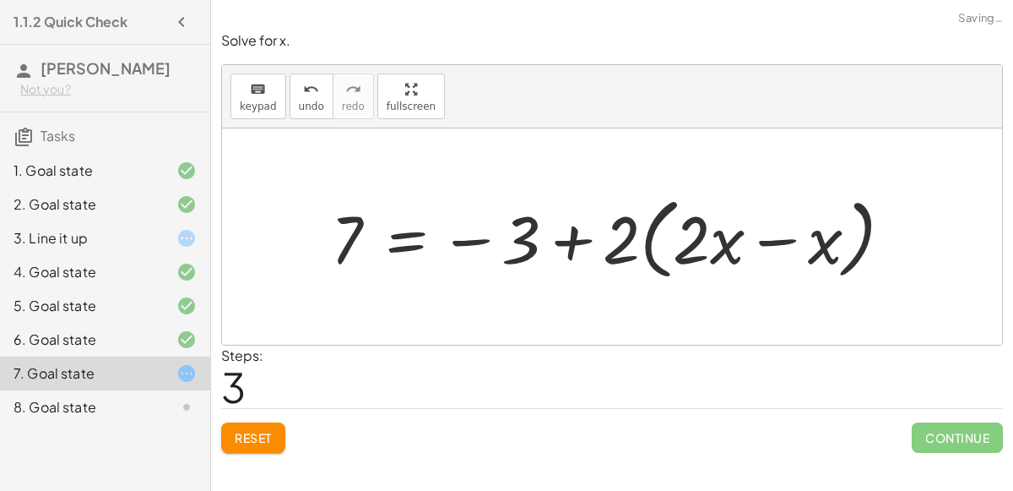
click at [718, 252] on div at bounding box center [619, 236] width 592 height 97
click at [781, 238] on div at bounding box center [619, 236] width 592 height 97
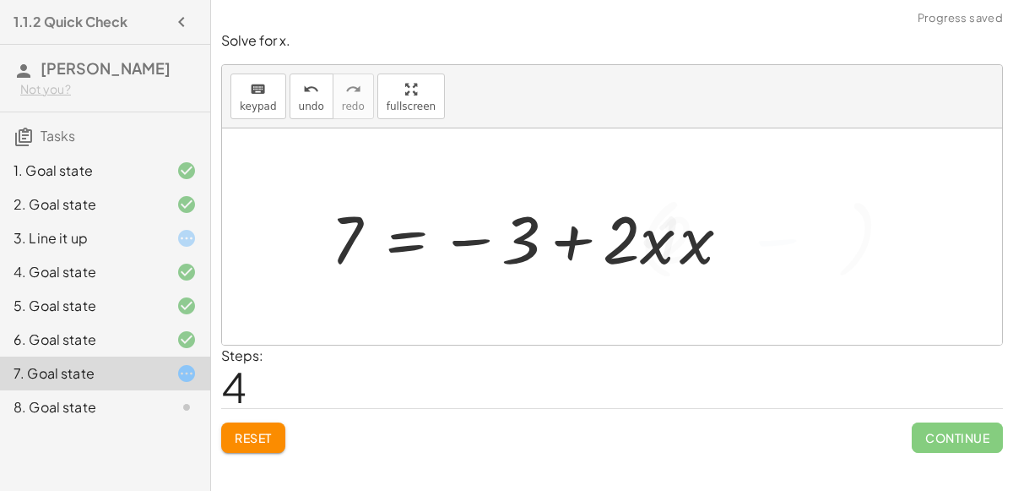
click at [611, 242] on div at bounding box center [518, 236] width 390 height 87
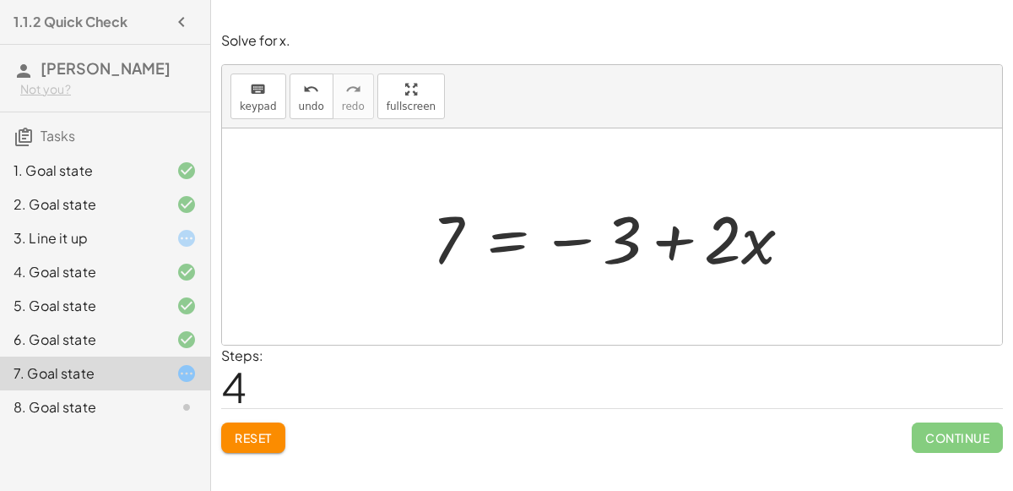
click at [491, 239] on div at bounding box center [619, 236] width 390 height 87
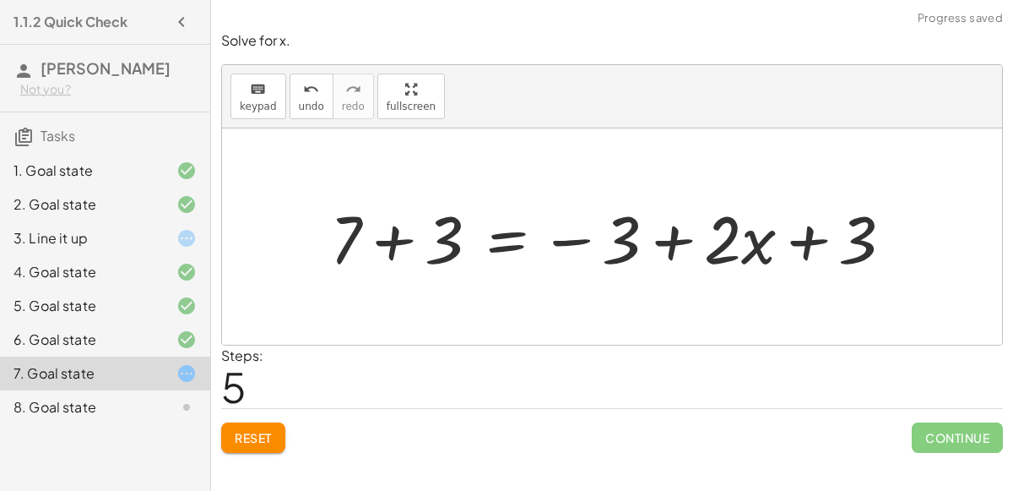
click at [399, 241] on div at bounding box center [619, 236] width 594 height 87
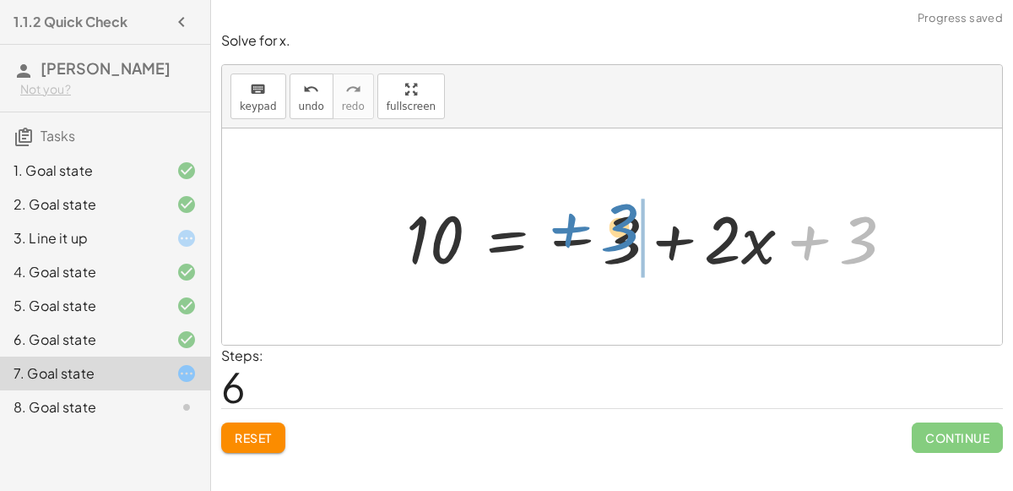
drag, startPoint x: 862, startPoint y: 243, endPoint x: 666, endPoint y: 212, distance: 198.4
click at [666, 212] on div at bounding box center [657, 236] width 518 height 87
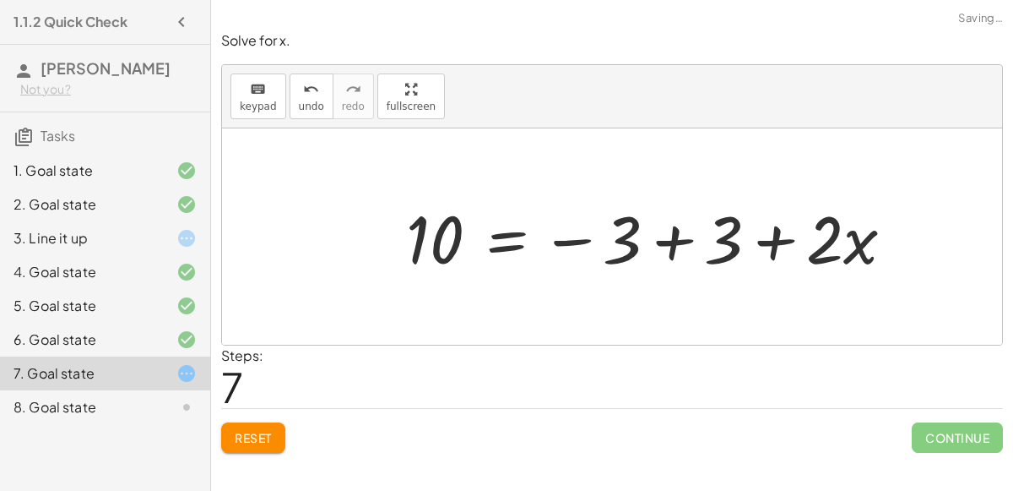
click at [670, 229] on div at bounding box center [657, 236] width 518 height 87
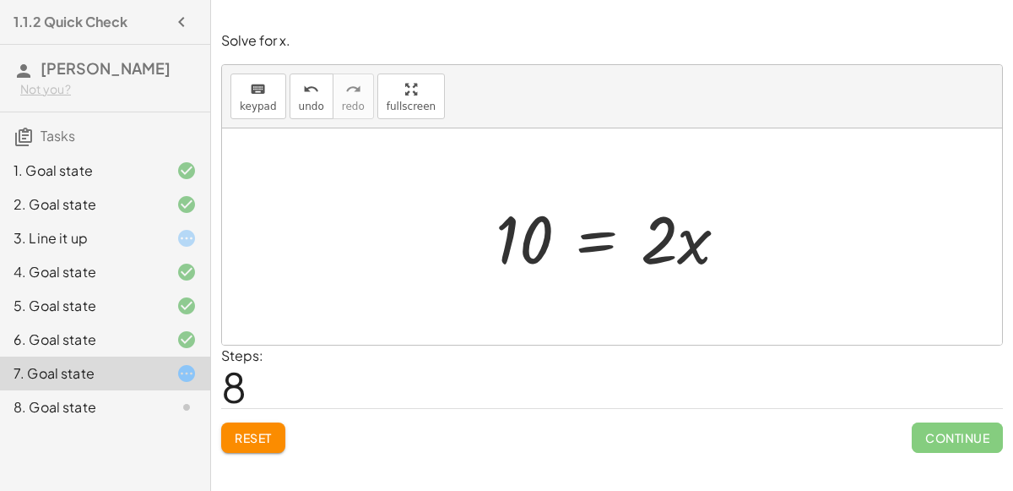
click at [605, 232] on div at bounding box center [618, 236] width 263 height 87
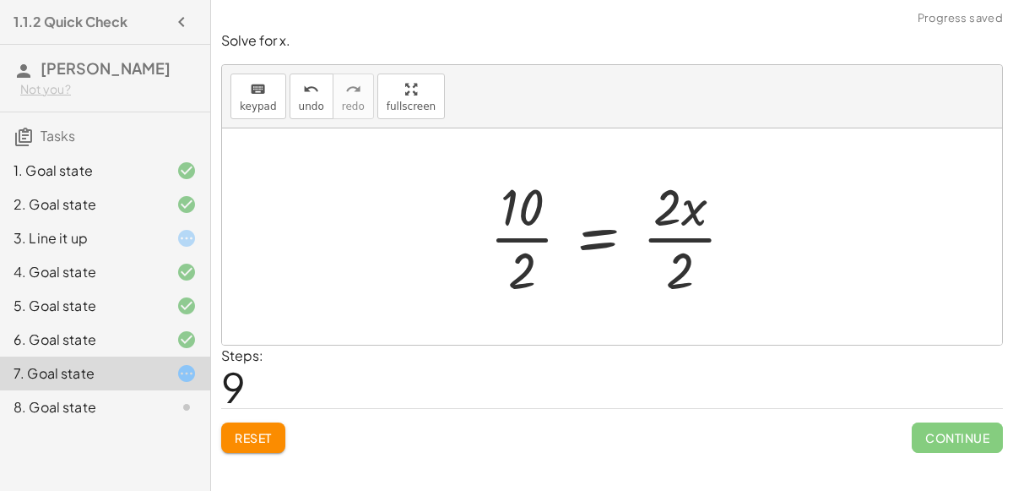
click at [594, 236] on div at bounding box center [618, 236] width 274 height 130
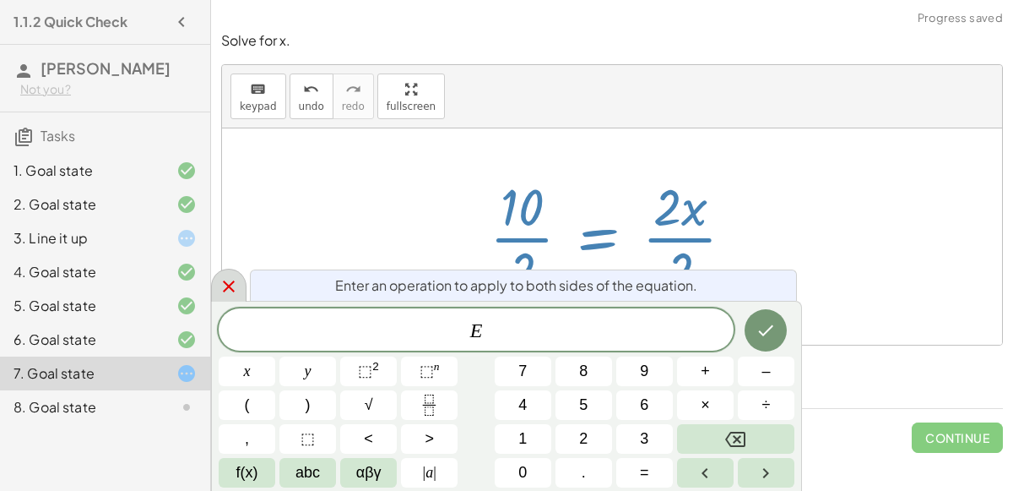
click at [230, 276] on icon at bounding box center [229, 286] width 20 height 20
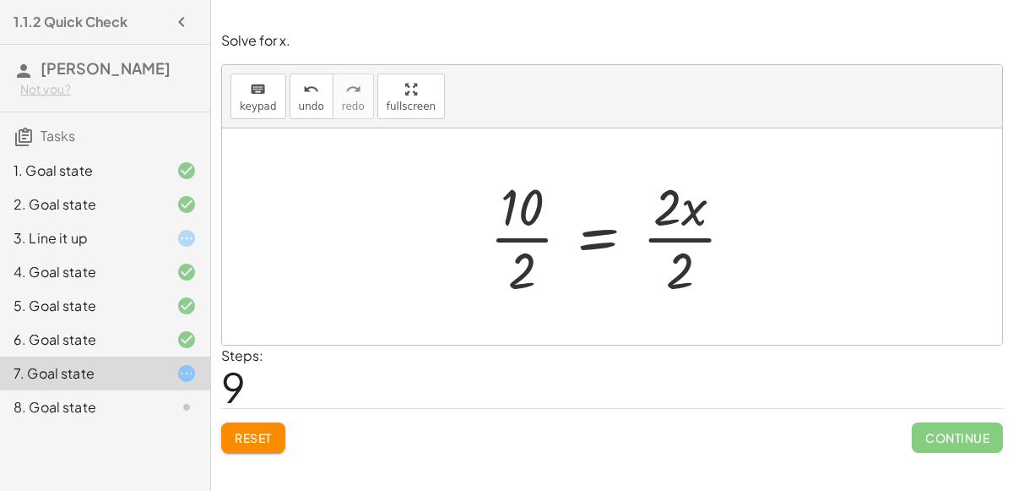
click at [534, 237] on div at bounding box center [618, 236] width 274 height 130
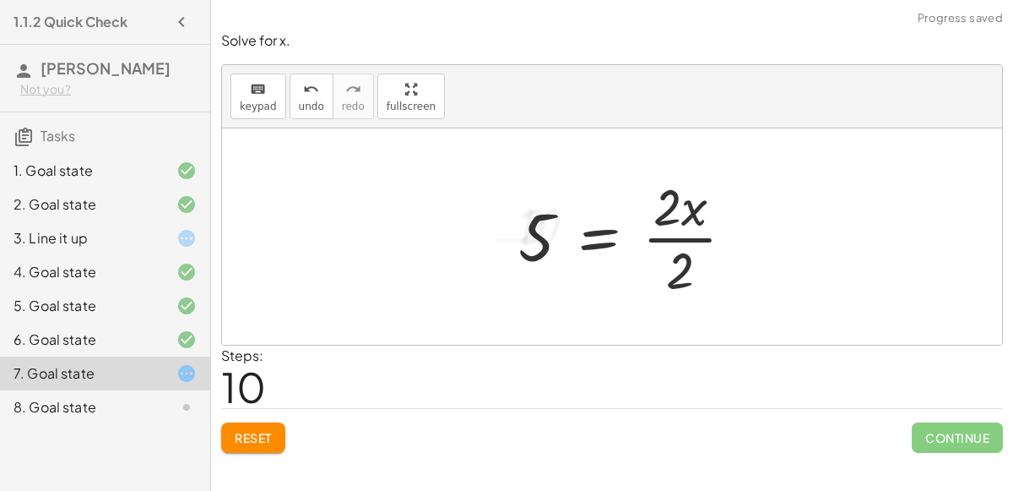
click at [659, 227] on div at bounding box center [633, 236] width 247 height 130
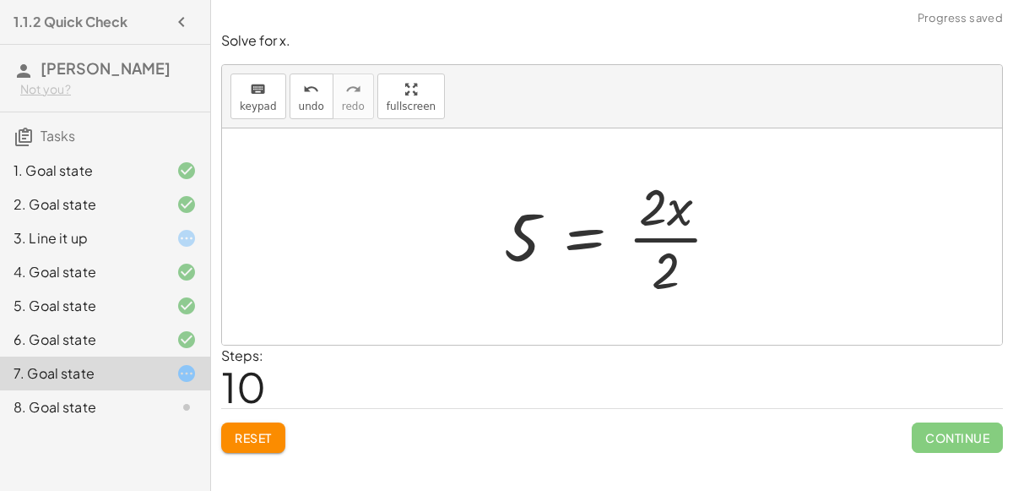
click at [656, 257] on div at bounding box center [619, 236] width 247 height 130
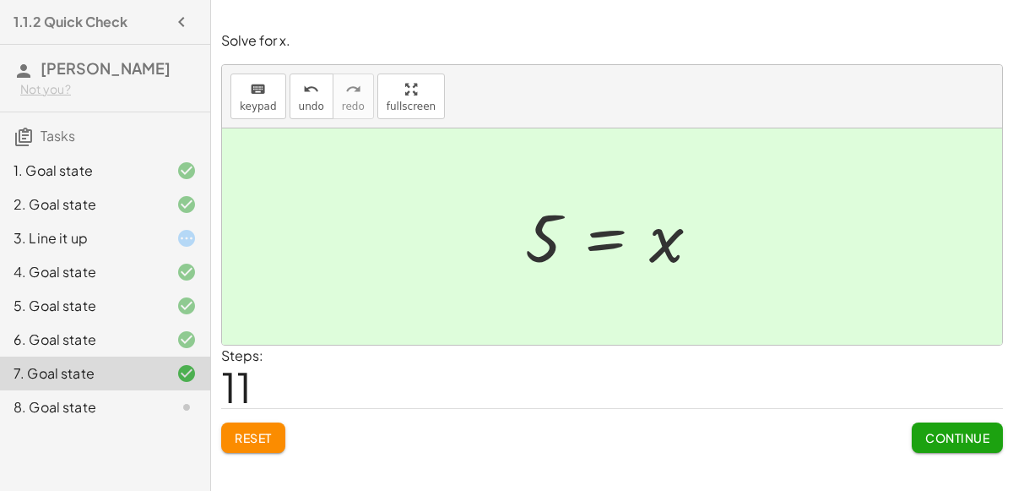
click at [0, 0] on div "Solve for x. keyboard keypad undo undo redo redo fullscreen + 7 + · 2 · x = + ·…" at bounding box center [0, 0] width 0 height 0
click at [958, 426] on button "Continue" at bounding box center [957, 437] width 91 height 30
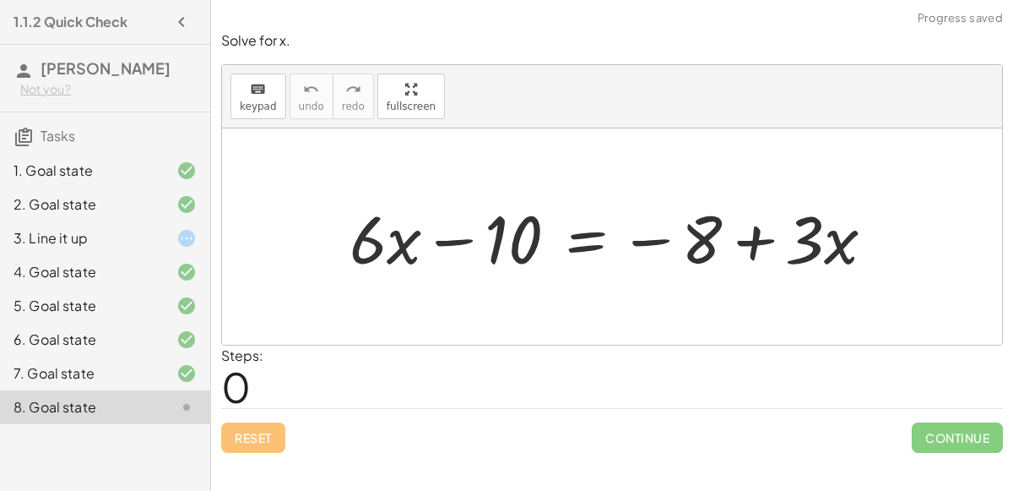
click at [444, 231] on div at bounding box center [619, 236] width 556 height 87
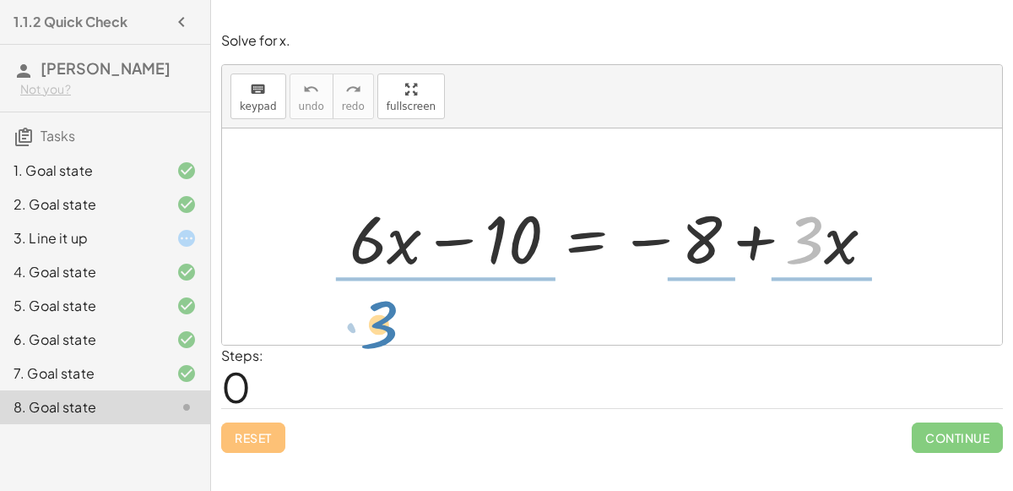
drag, startPoint x: 802, startPoint y: 232, endPoint x: 377, endPoint y: 318, distance: 434.1
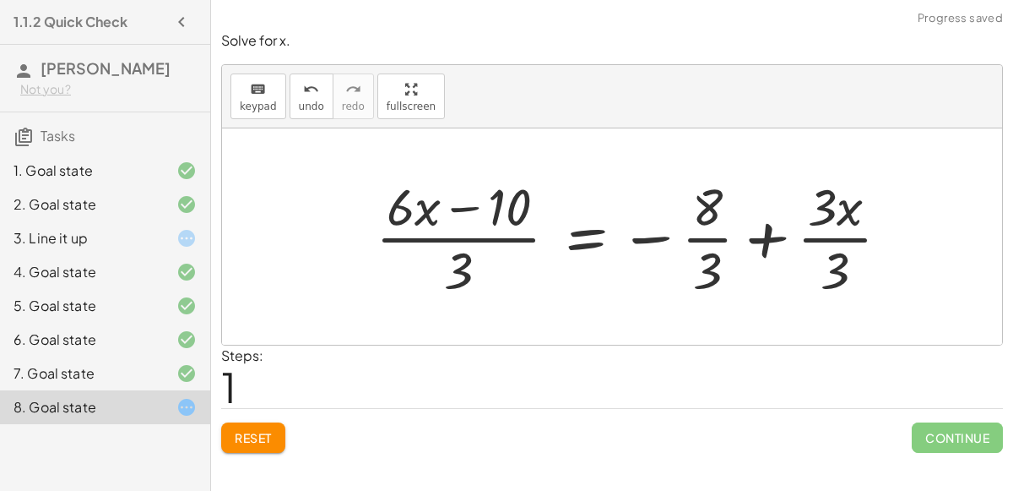
click at [449, 247] on div at bounding box center [639, 236] width 545 height 130
click at [772, 241] on div at bounding box center [639, 236] width 545 height 130
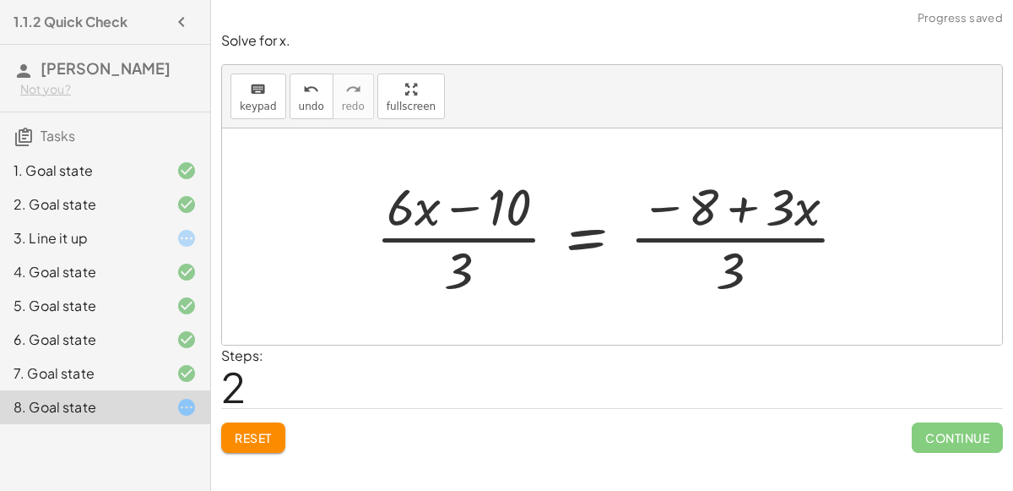
click at [744, 211] on div at bounding box center [618, 236] width 502 height 130
click at [732, 239] on div at bounding box center [618, 236] width 502 height 130
click at [472, 241] on div at bounding box center [618, 236] width 502 height 130
click at [465, 211] on div at bounding box center [618, 236] width 502 height 130
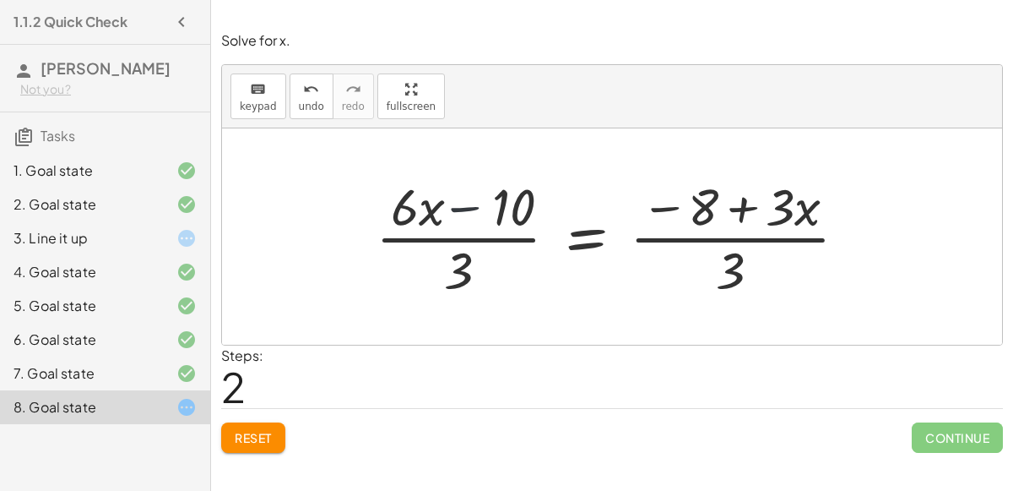
click at [465, 211] on div at bounding box center [618, 236] width 502 height 130
click at [486, 208] on div at bounding box center [618, 236] width 502 height 130
click at [502, 207] on div at bounding box center [618, 236] width 502 height 130
click at [258, 447] on button "Reset" at bounding box center [253, 437] width 64 height 30
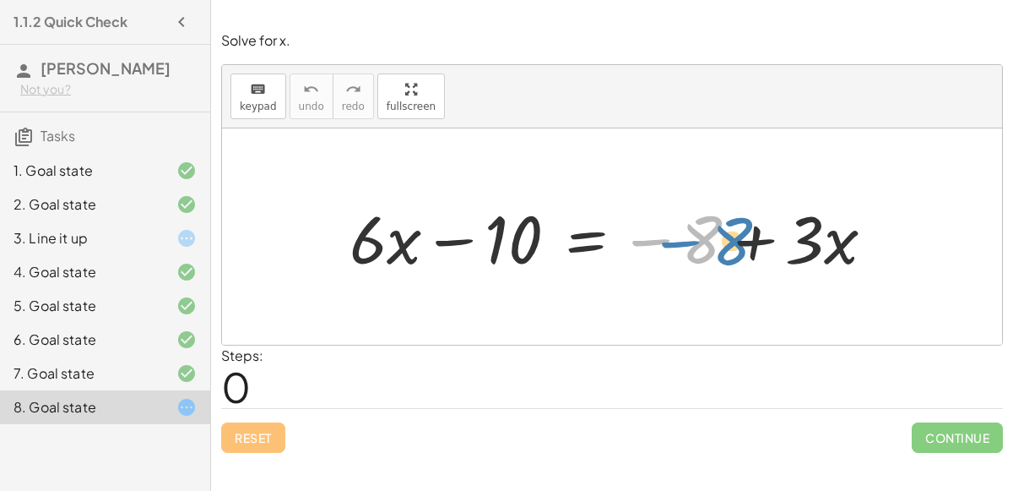
drag, startPoint x: 694, startPoint y: 233, endPoint x: 728, endPoint y: 236, distance: 33.9
click at [728, 236] on div at bounding box center [619, 236] width 556 height 87
click at [547, 242] on div at bounding box center [619, 236] width 556 height 87
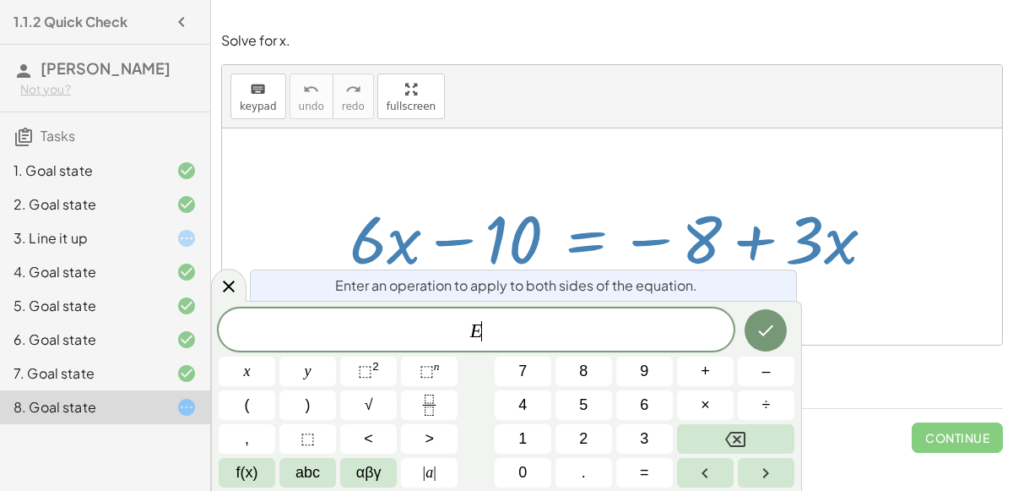
drag, startPoint x: 518, startPoint y: 240, endPoint x: 596, endPoint y: 237, distance: 77.7
click at [596, 237] on div at bounding box center [619, 236] width 556 height 87
click at [226, 290] on icon at bounding box center [229, 286] width 20 height 20
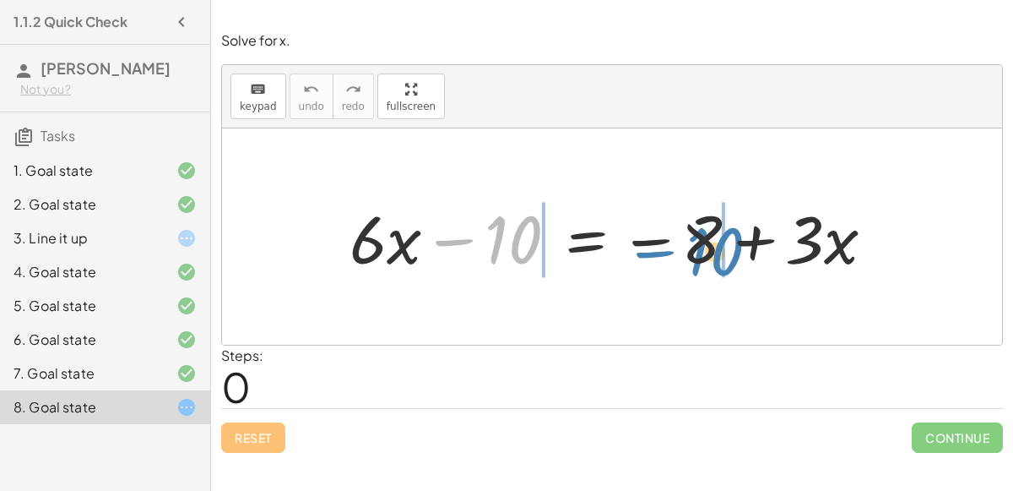
drag, startPoint x: 534, startPoint y: 243, endPoint x: 738, endPoint y: 255, distance: 204.7
click at [738, 255] on div at bounding box center [619, 236] width 556 height 87
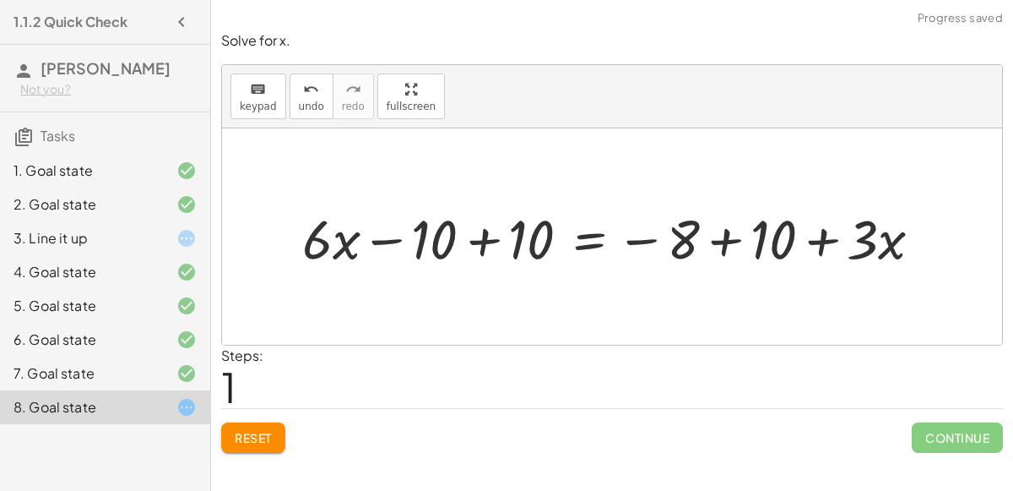
click at [486, 236] on div at bounding box center [619, 237] width 650 height 72
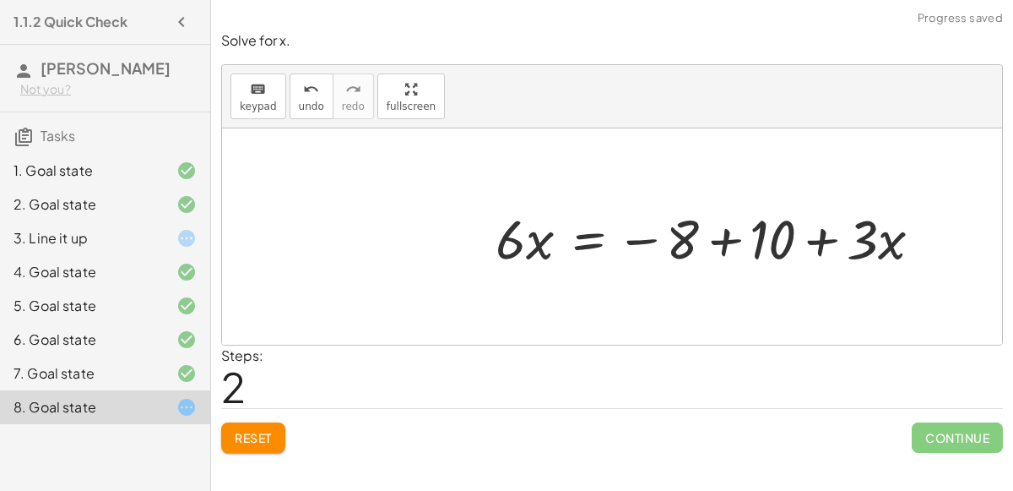
click at [721, 236] on div at bounding box center [715, 237] width 457 height 72
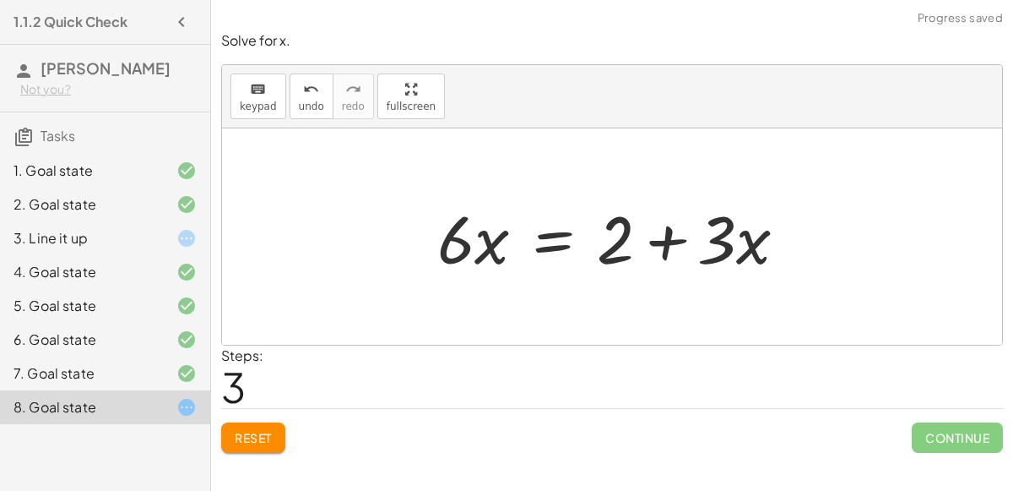
click at [556, 243] on div at bounding box center [619, 236] width 380 height 87
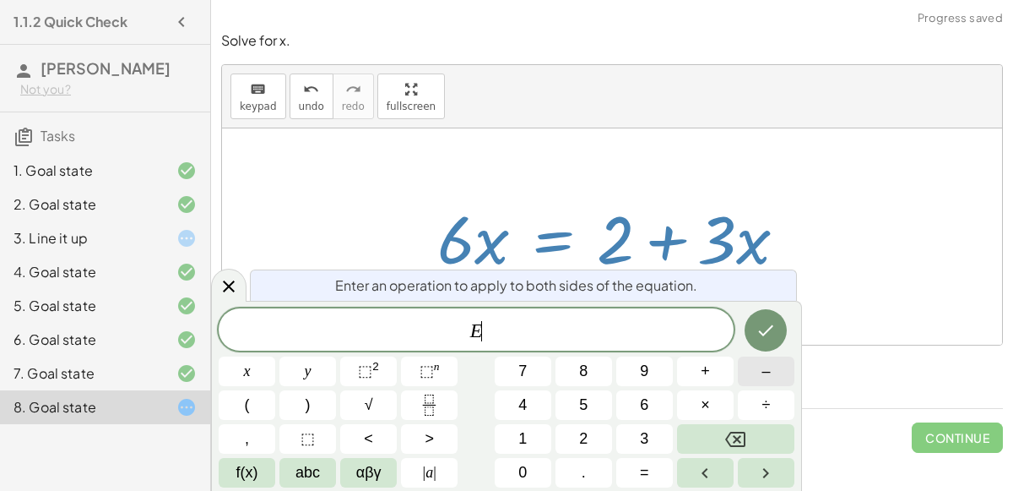
click at [743, 380] on button "–" at bounding box center [766, 371] width 57 height 30
click at [580, 433] on span "2" at bounding box center [583, 438] width 8 height 23
click at [781, 316] on button "Done" at bounding box center [766, 330] width 42 height 42
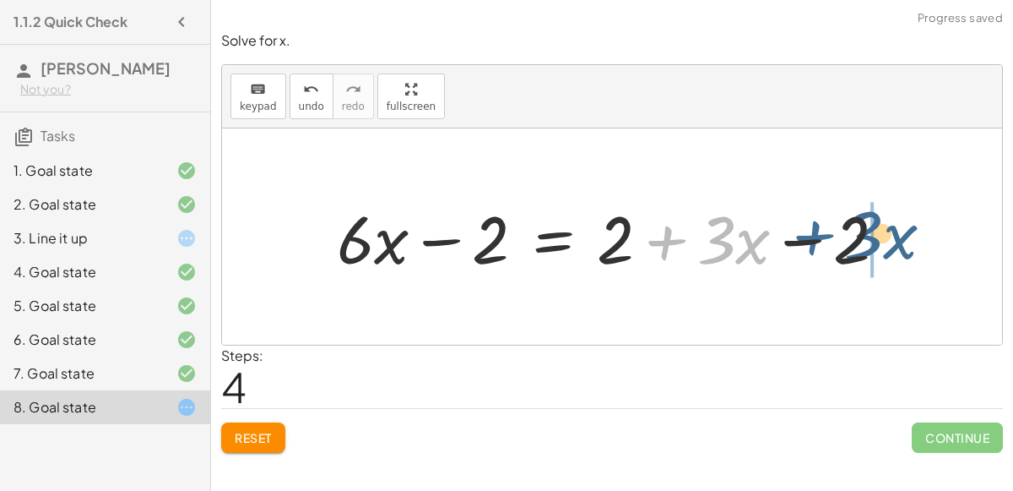
drag, startPoint x: 634, startPoint y: 243, endPoint x: 783, endPoint y: 238, distance: 148.7
click at [783, 238] on div at bounding box center [618, 236] width 580 height 87
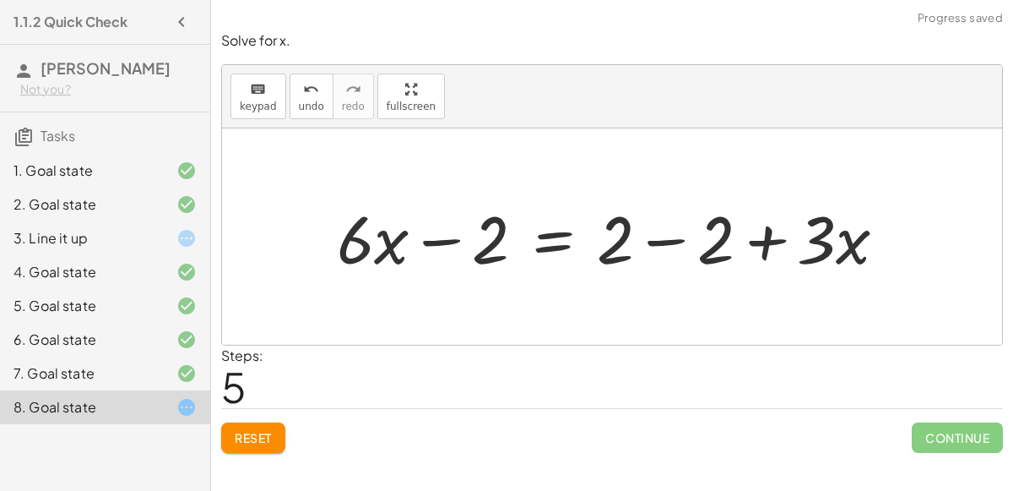
click at [676, 247] on div at bounding box center [618, 236] width 580 height 87
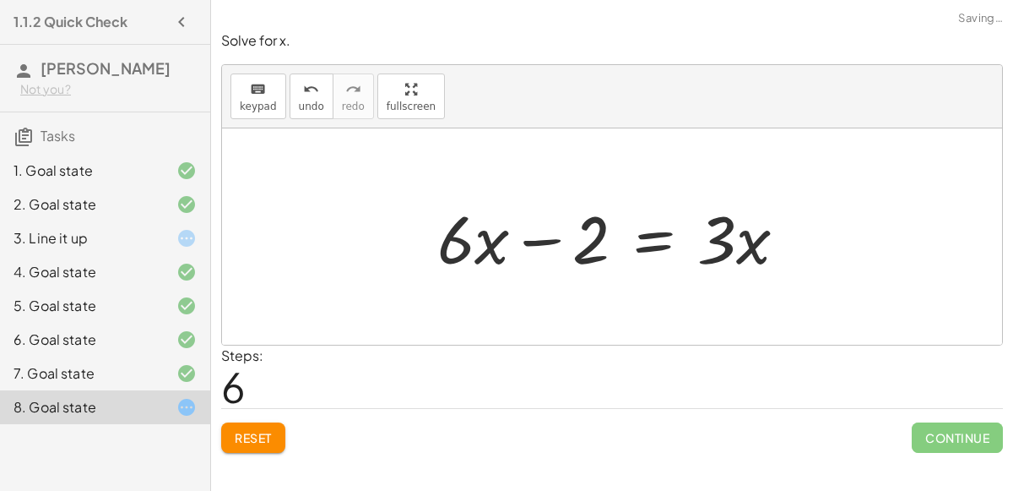
click at [541, 242] on div at bounding box center [619, 236] width 380 height 87
click at [650, 242] on div at bounding box center [619, 236] width 380 height 87
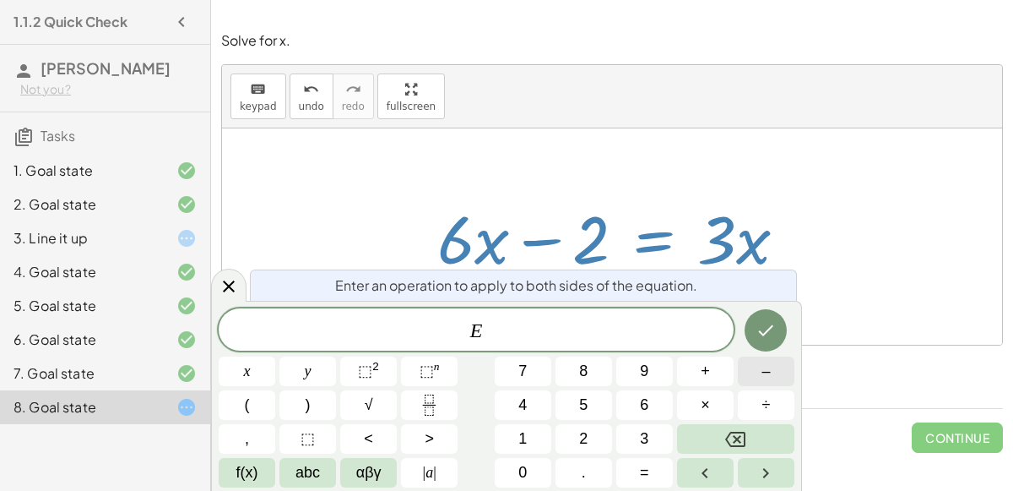
click at [742, 362] on button "–" at bounding box center [766, 371] width 57 height 30
click at [597, 432] on button "2" at bounding box center [584, 439] width 57 height 30
click at [757, 336] on icon "Done" at bounding box center [766, 330] width 20 height 20
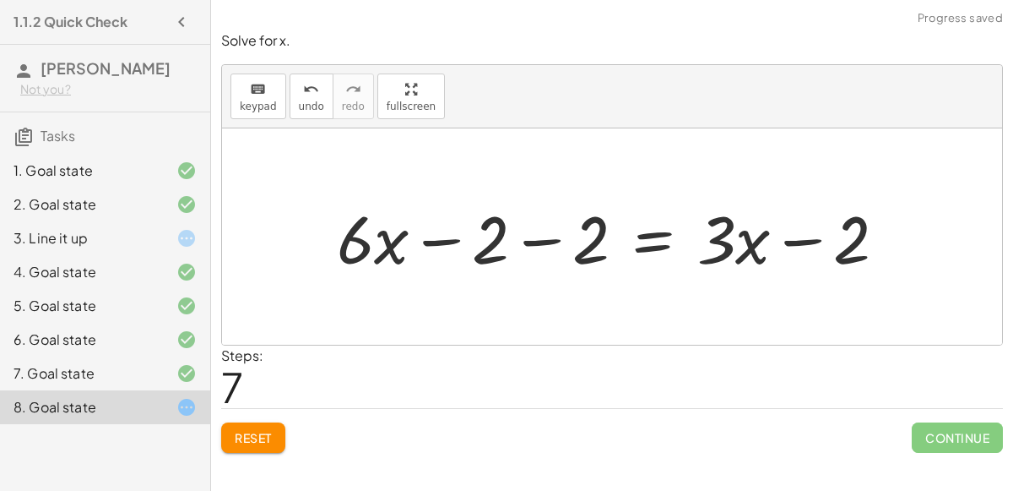
click at [529, 233] on div at bounding box center [618, 236] width 580 height 87
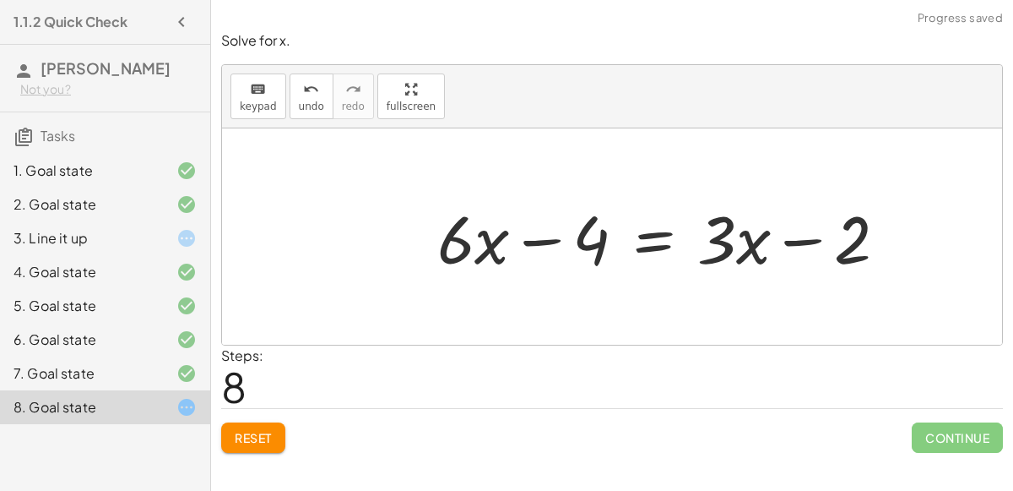
click at [548, 240] on div at bounding box center [669, 236] width 480 height 87
click at [794, 235] on div at bounding box center [669, 236] width 480 height 87
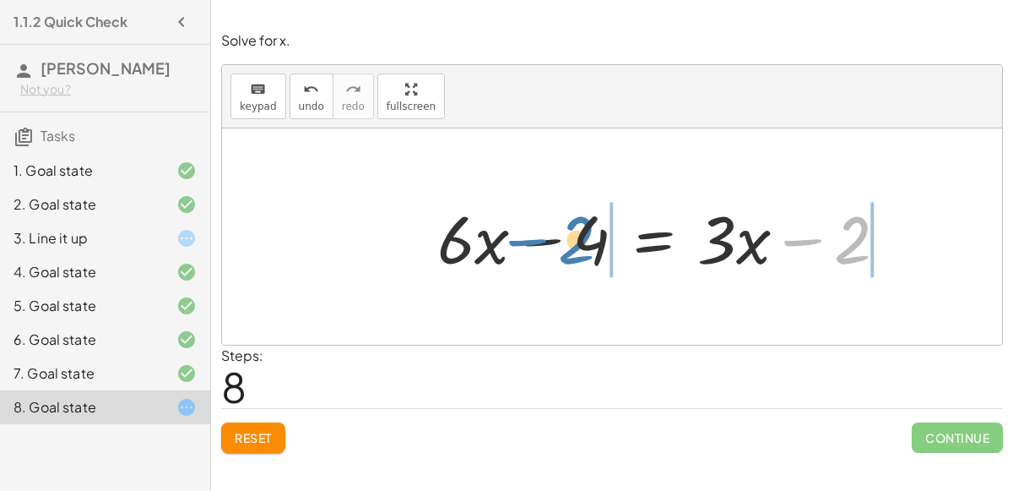
drag, startPoint x: 865, startPoint y: 236, endPoint x: 590, endPoint y: 236, distance: 274.4
click at [590, 236] on div at bounding box center [669, 236] width 480 height 87
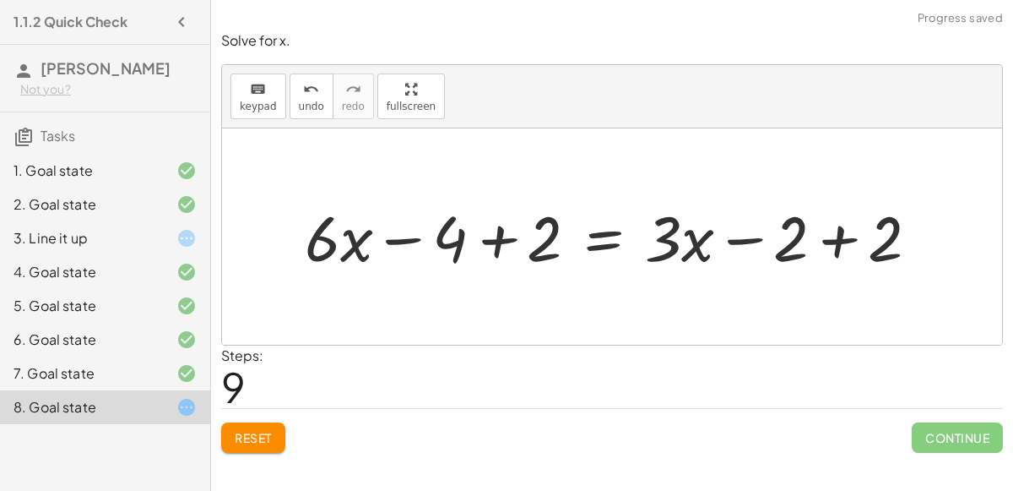
click at [493, 244] on div at bounding box center [618, 236] width 645 height 83
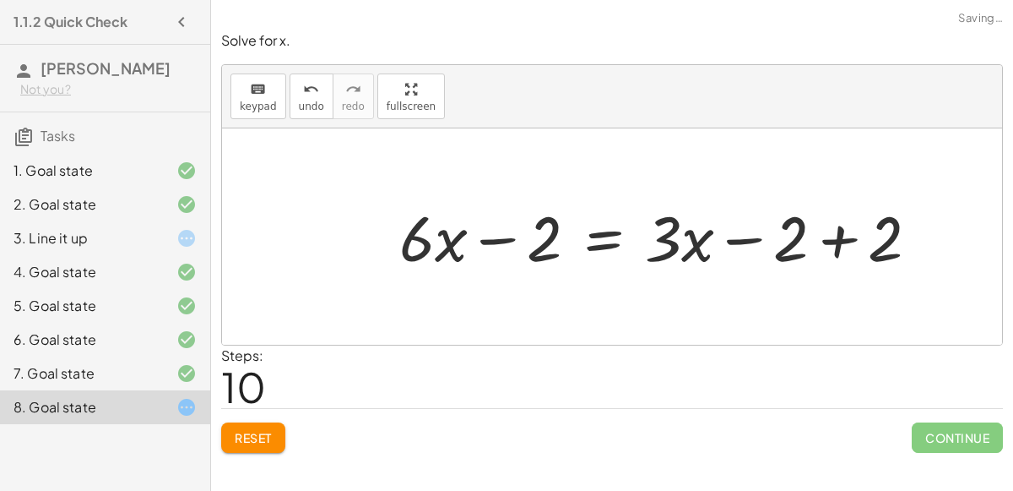
click at [839, 242] on div at bounding box center [666, 236] width 551 height 83
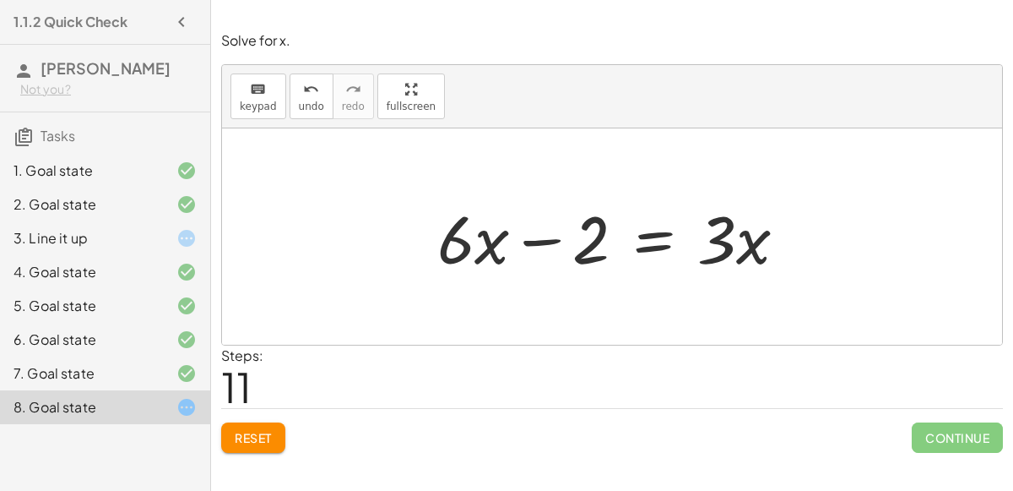
click at [638, 234] on div at bounding box center [619, 236] width 380 height 87
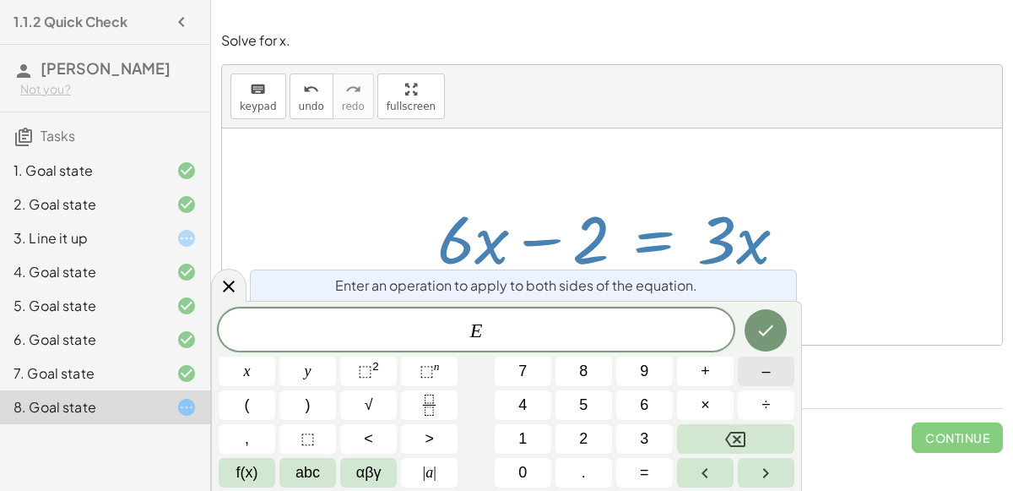
click at [765, 377] on span "–" at bounding box center [766, 371] width 8 height 23
click at [637, 440] on button "3" at bounding box center [644, 439] width 57 height 30
click at [745, 426] on button "Backspace" at bounding box center [735, 439] width 117 height 30
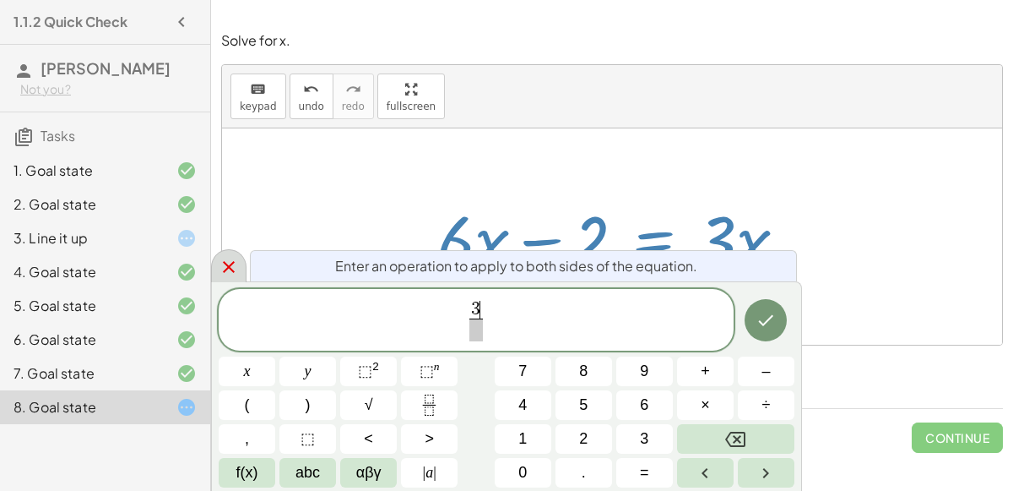
click at [228, 273] on icon at bounding box center [229, 267] width 20 height 20
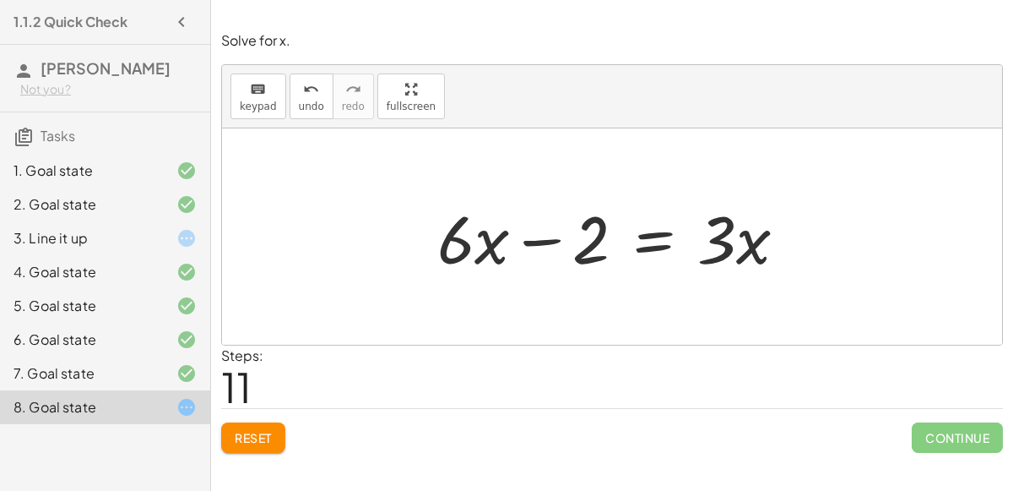
click at [654, 239] on div at bounding box center [619, 236] width 380 height 87
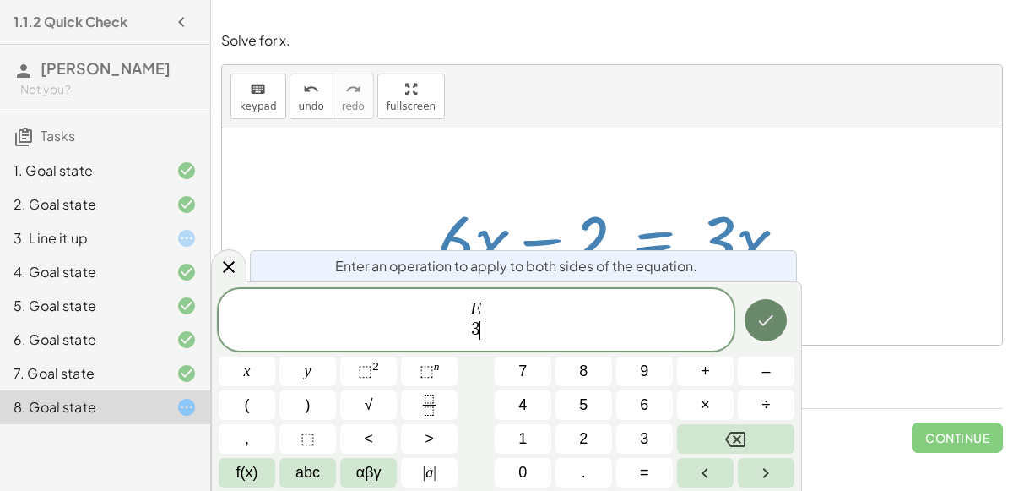
click at [773, 328] on icon "Done" at bounding box center [766, 320] width 20 height 20
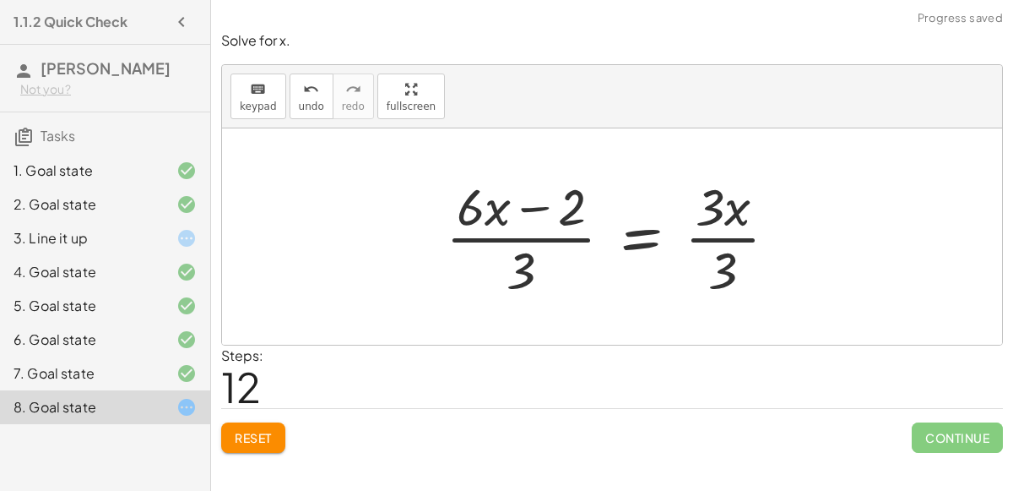
click at [560, 232] on div at bounding box center [618, 236] width 362 height 130
click at [717, 237] on div at bounding box center [618, 236] width 362 height 130
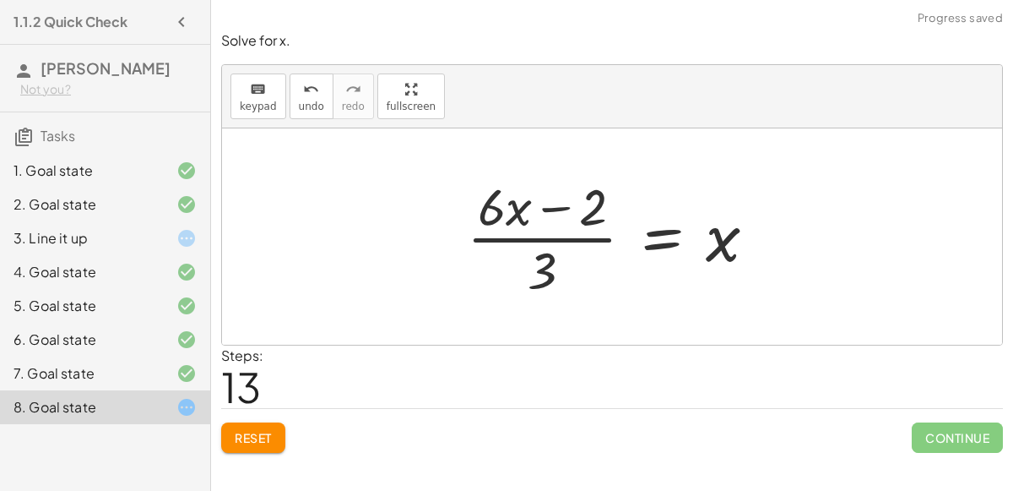
click at [553, 228] on div at bounding box center [619, 236] width 320 height 130
click at [554, 234] on div at bounding box center [619, 236] width 320 height 130
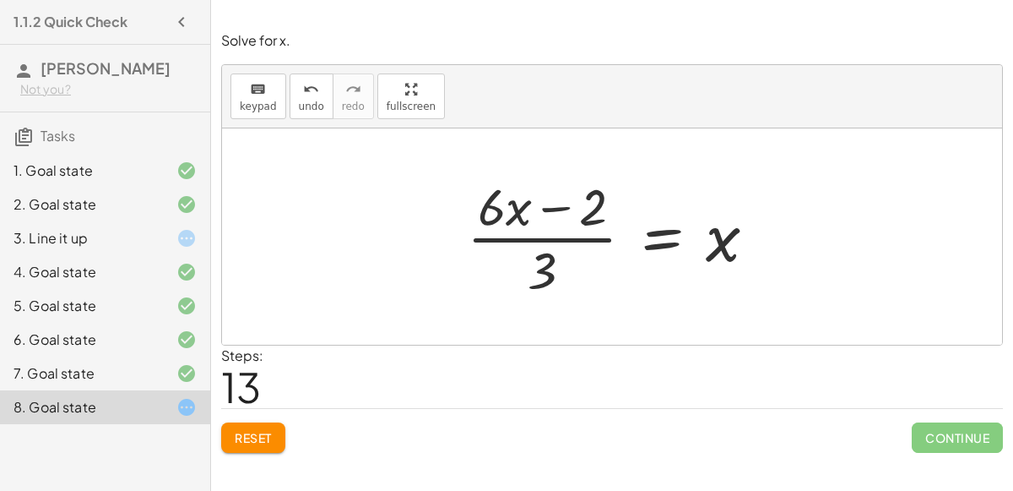
click at [254, 437] on span "Reset" at bounding box center [253, 437] width 37 height 15
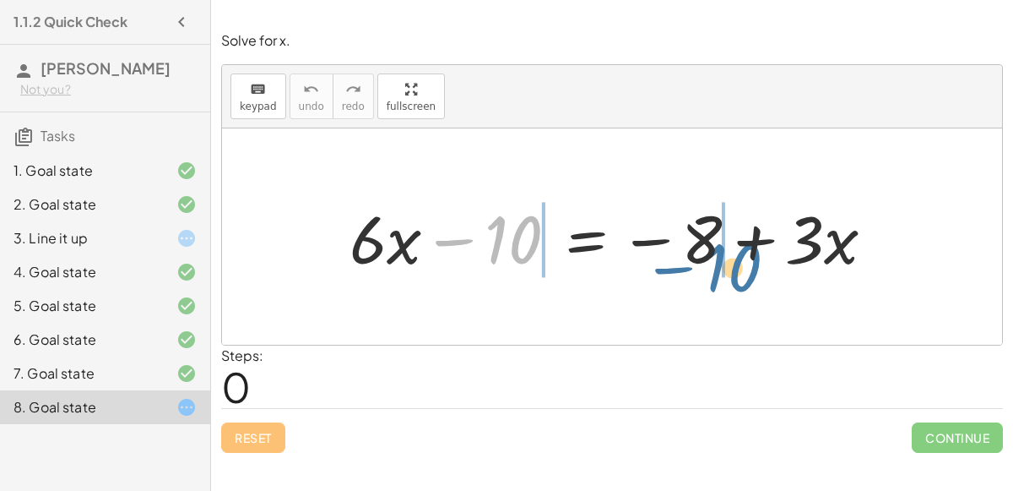
drag, startPoint x: 537, startPoint y: 217, endPoint x: 753, endPoint y: 237, distance: 217.1
click at [753, 237] on div at bounding box center [619, 236] width 556 height 87
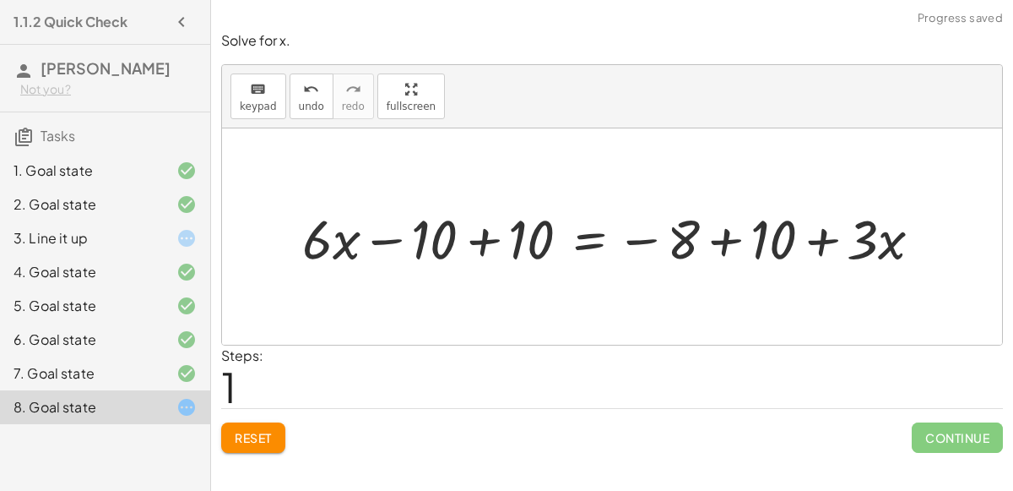
click at [726, 231] on div at bounding box center [619, 237] width 650 height 72
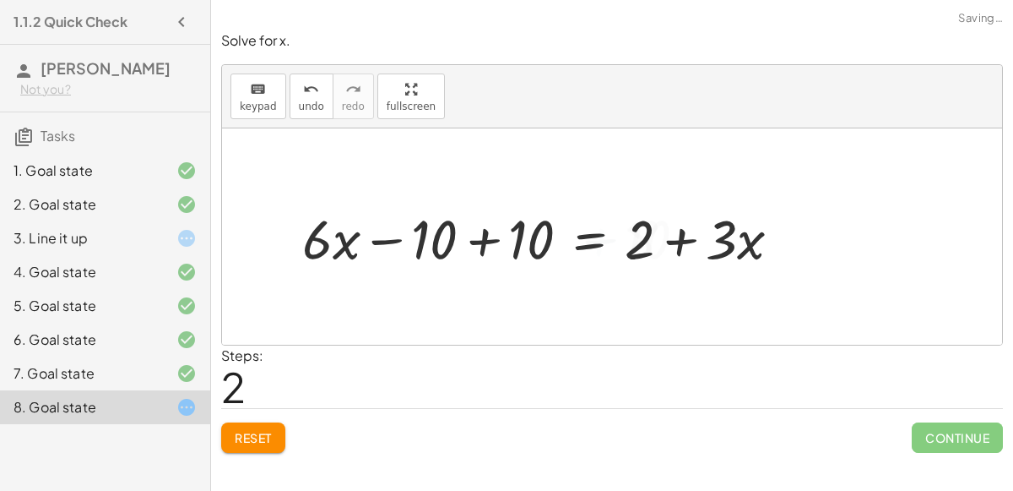
click at [496, 242] on div at bounding box center [548, 237] width 509 height 72
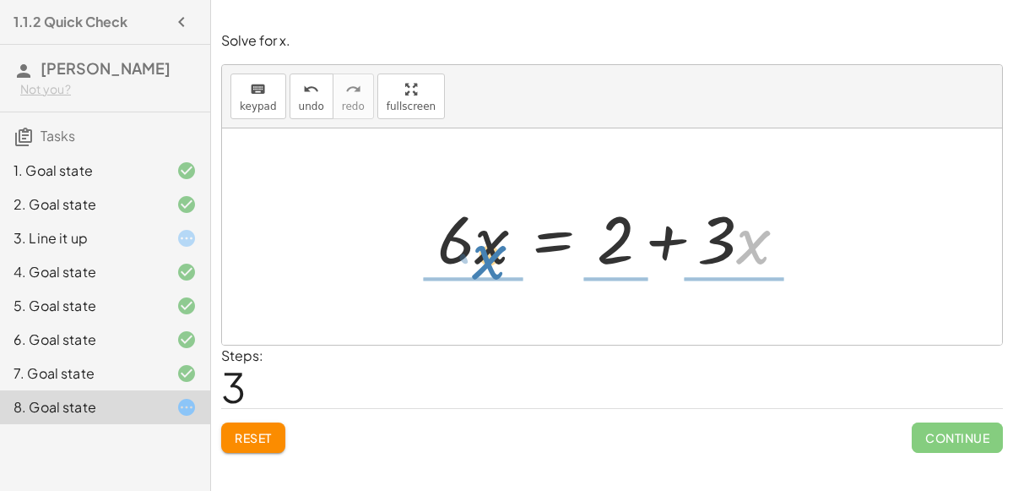
drag, startPoint x: 752, startPoint y: 232, endPoint x: 482, endPoint y: 253, distance: 271.0
click at [482, 253] on div at bounding box center [619, 236] width 380 height 87
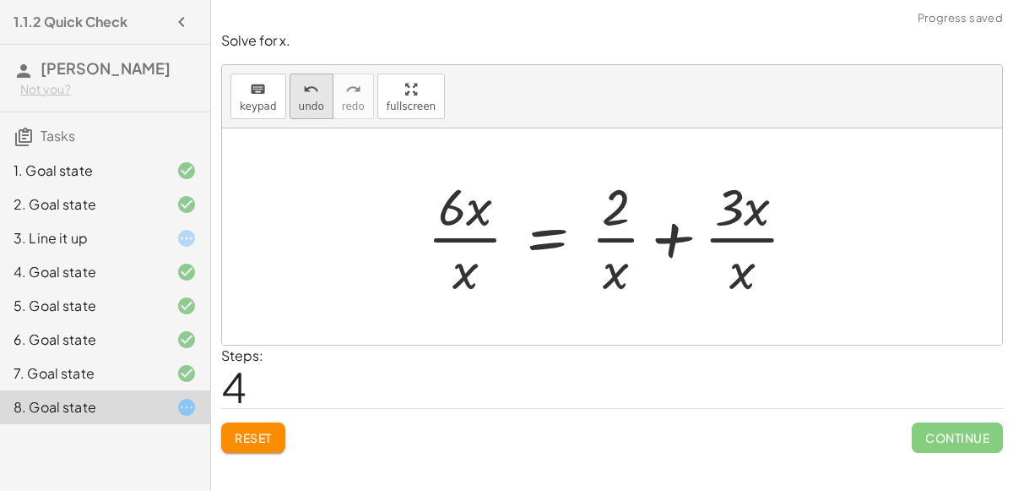
click at [305, 98] on button "undo undo" at bounding box center [312, 96] width 44 height 46
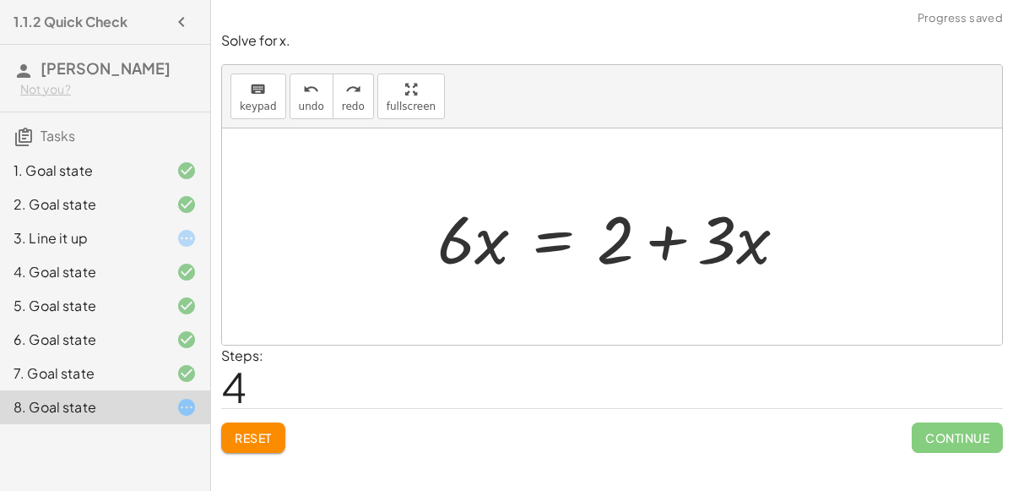
click at [725, 290] on div at bounding box center [612, 236] width 780 height 216
click at [564, 225] on div at bounding box center [619, 236] width 380 height 87
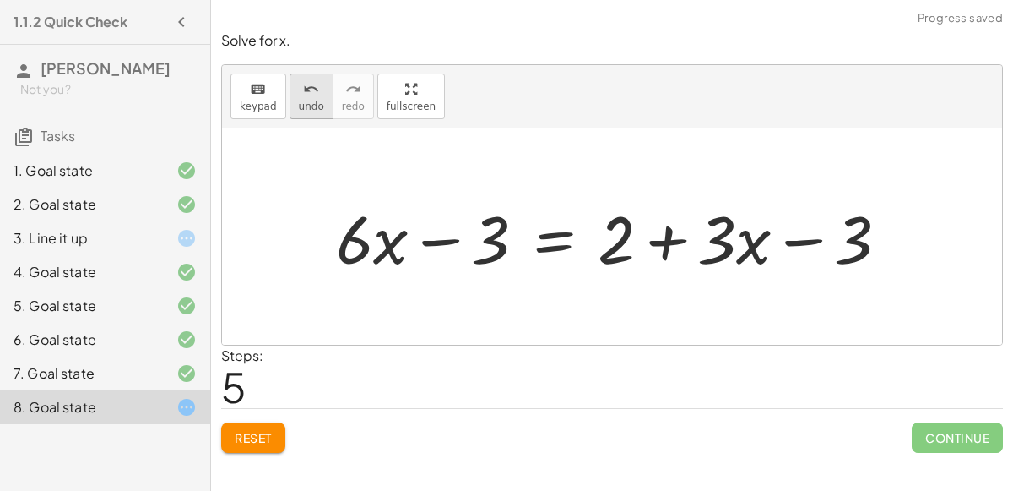
click at [303, 95] on icon "undo" at bounding box center [311, 89] width 16 height 20
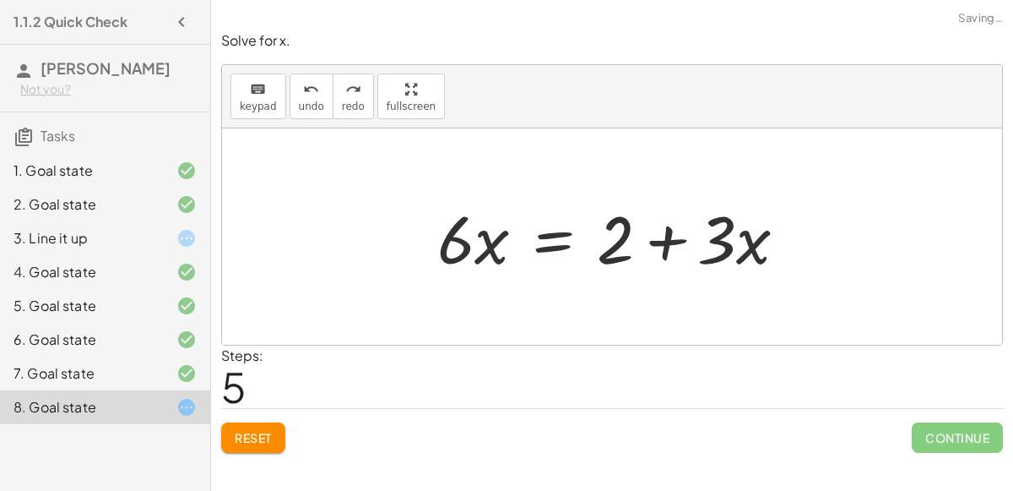
click at [543, 235] on div at bounding box center [619, 236] width 380 height 87
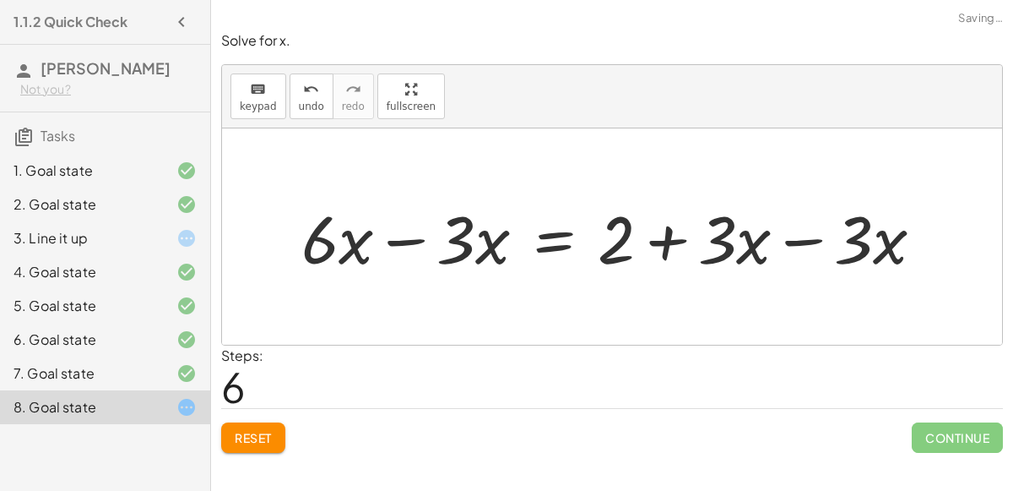
click at [808, 237] on div at bounding box center [619, 236] width 653 height 87
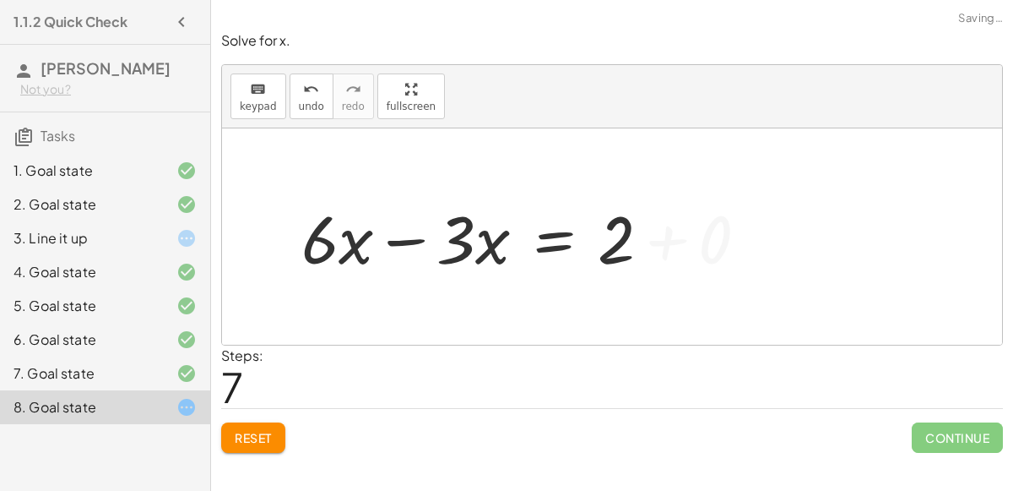
click at [401, 218] on div at bounding box center [483, 236] width 380 height 87
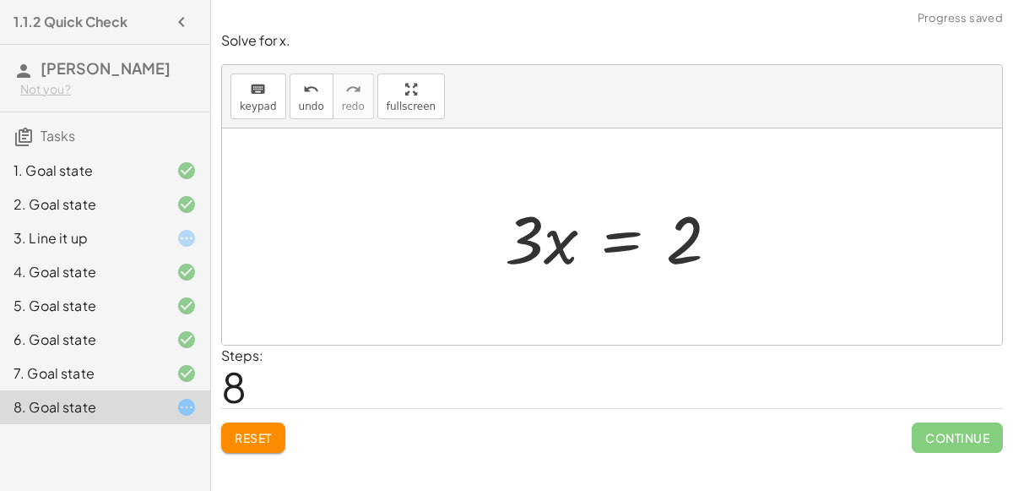
click at [615, 242] on div at bounding box center [619, 236] width 245 height 87
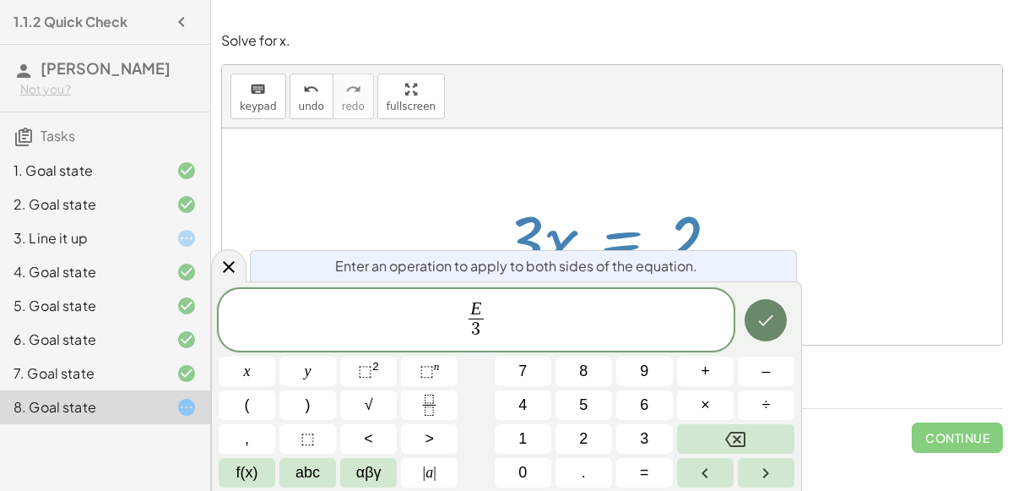
click at [766, 326] on icon "Done" at bounding box center [766, 320] width 20 height 20
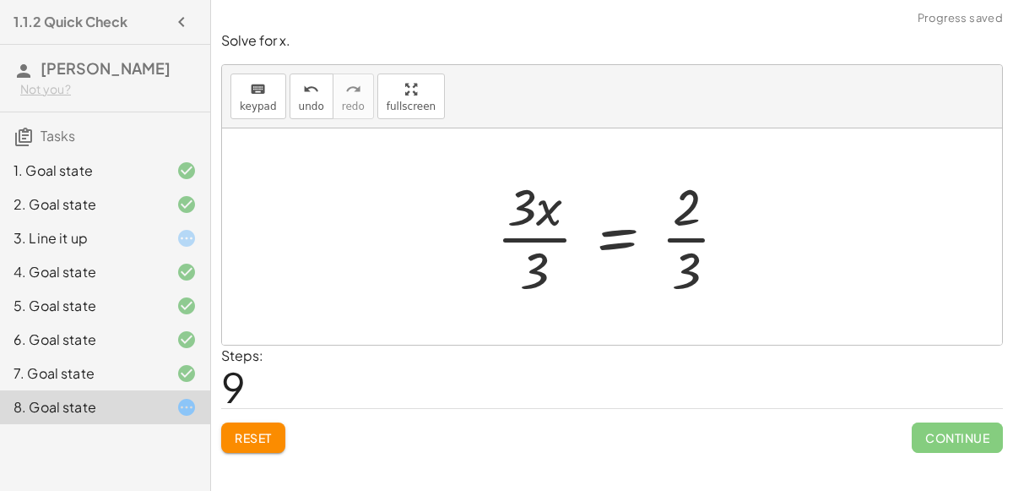
click at [547, 231] on div at bounding box center [619, 236] width 262 height 130
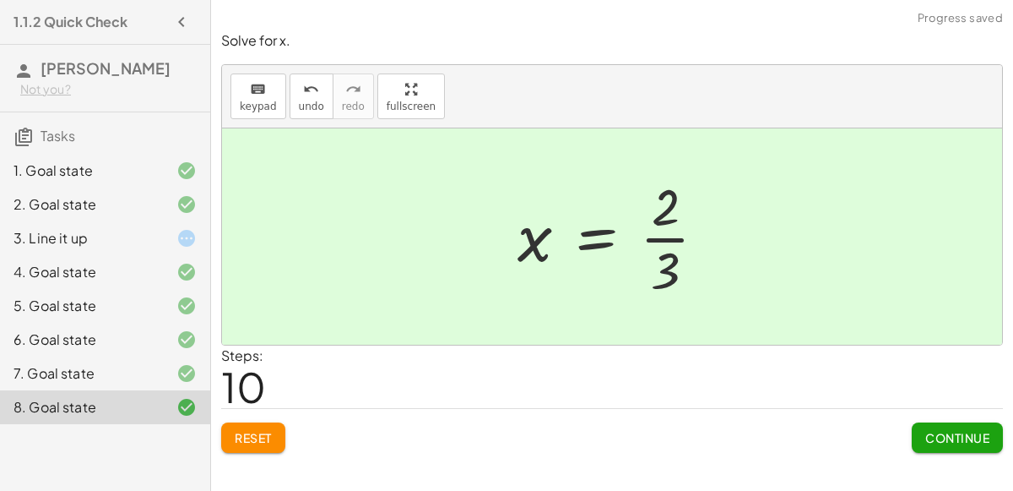
click at [948, 422] on button "Continue" at bounding box center [957, 437] width 91 height 30
